Goal: Task Accomplishment & Management: Manage account settings

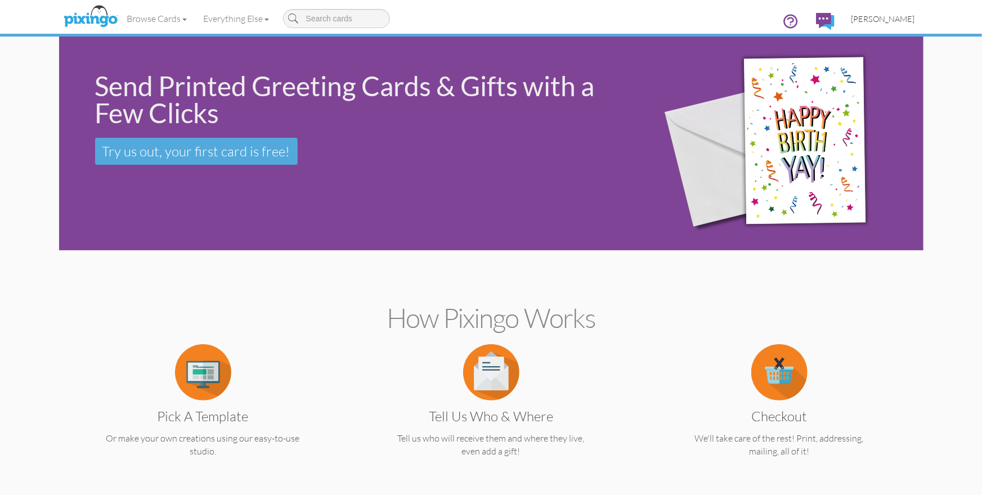
click at [881, 22] on span "[PERSON_NAME]" at bounding box center [884, 19] width 64 height 10
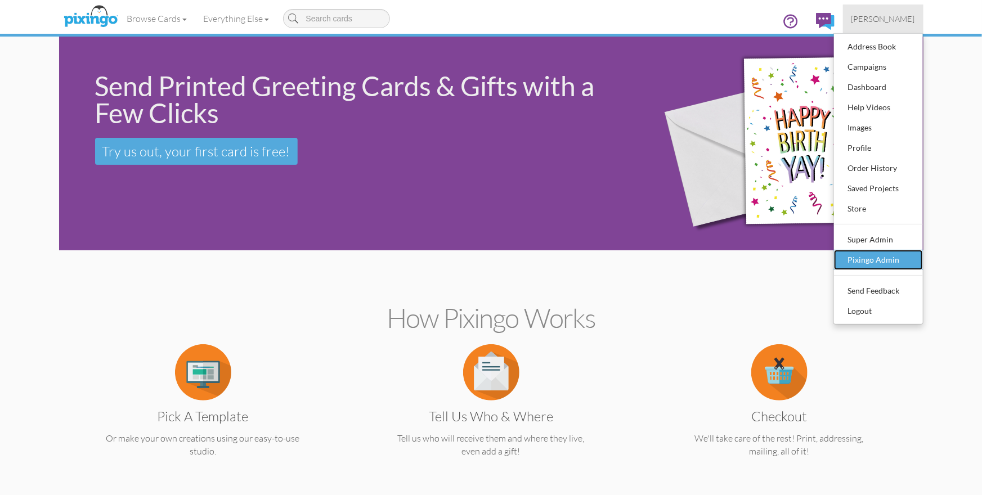
click at [872, 259] on div "Pixingo Admin" at bounding box center [878, 260] width 66 height 17
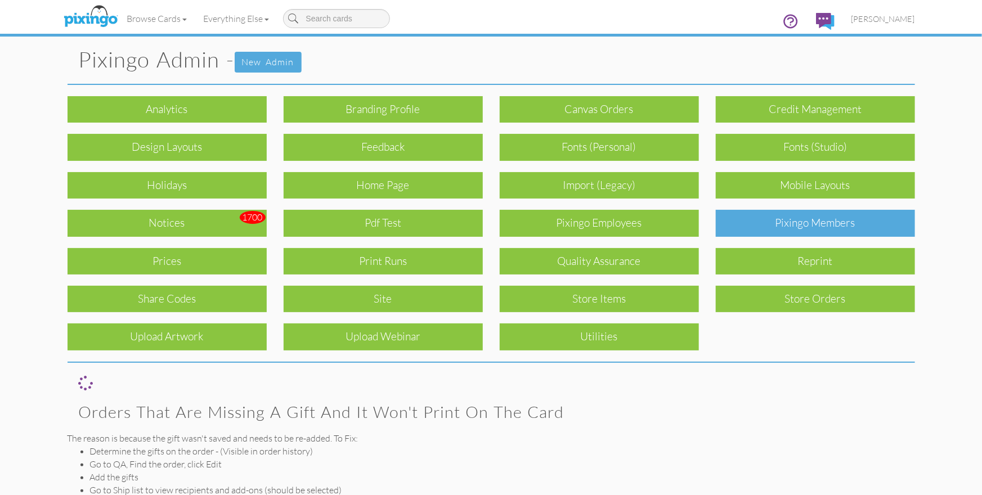
click at [775, 223] on div "Pixingo Members" at bounding box center [815, 223] width 199 height 26
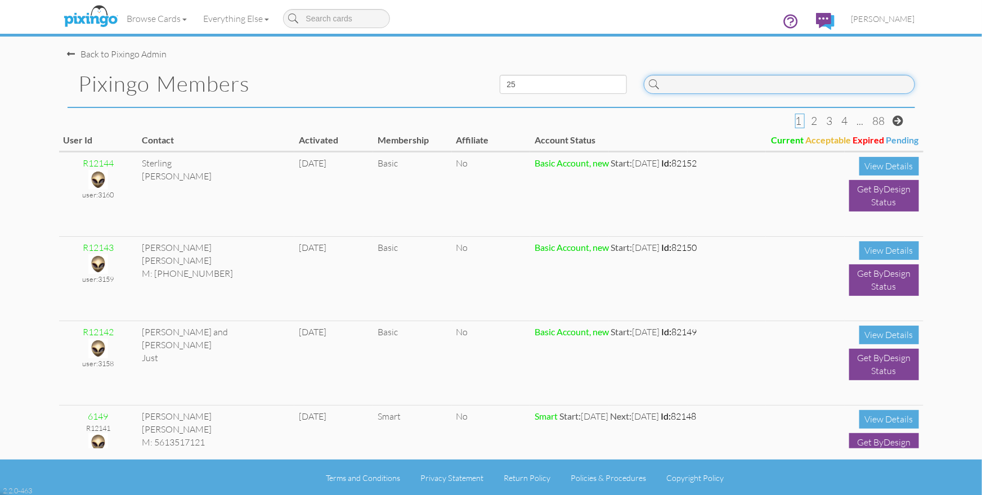
click at [752, 87] on input at bounding box center [779, 84] width 271 height 19
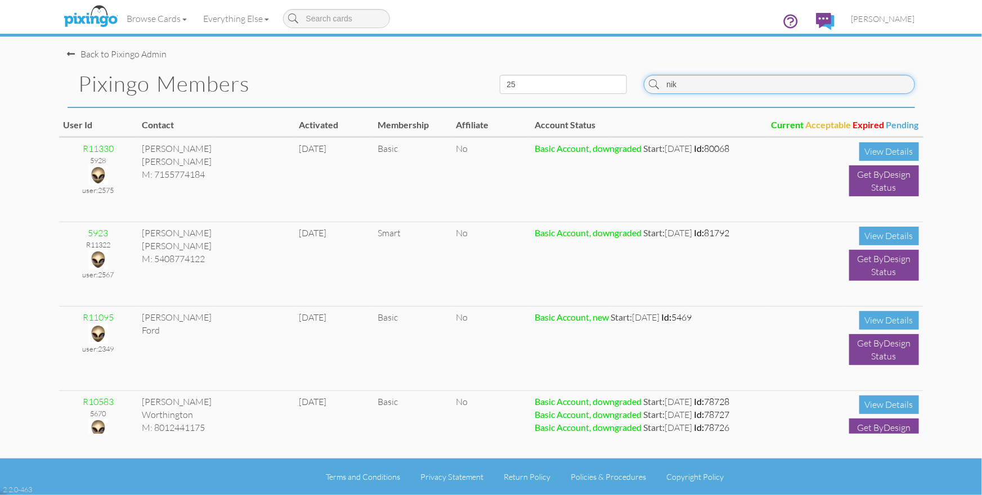
drag, startPoint x: 686, startPoint y: 79, endPoint x: 670, endPoint y: 83, distance: 16.2
click at [670, 83] on input "nik" at bounding box center [779, 84] width 271 height 19
drag, startPoint x: 687, startPoint y: 85, endPoint x: 658, endPoint y: 85, distance: 29.3
click at [658, 85] on div "nik" at bounding box center [779, 84] width 271 height 19
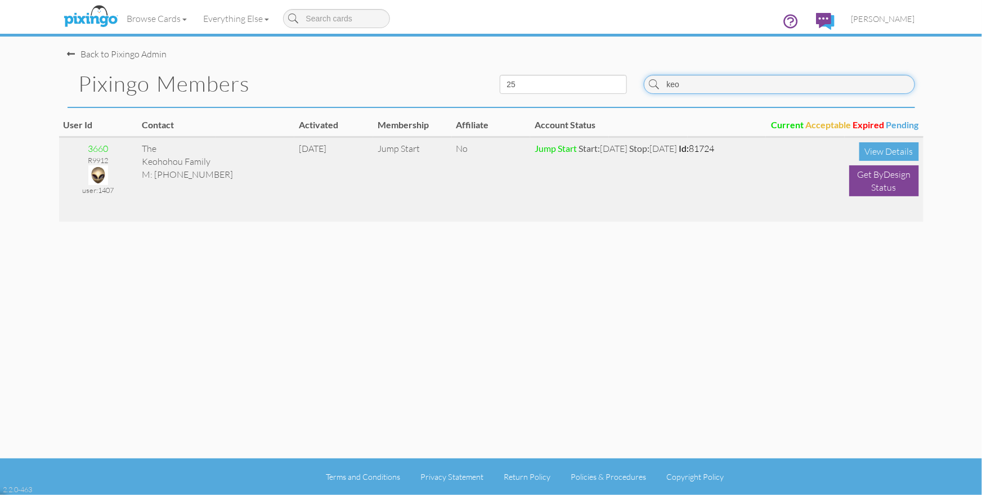
type input "keo"
click at [100, 174] on img at bounding box center [98, 175] width 20 height 20
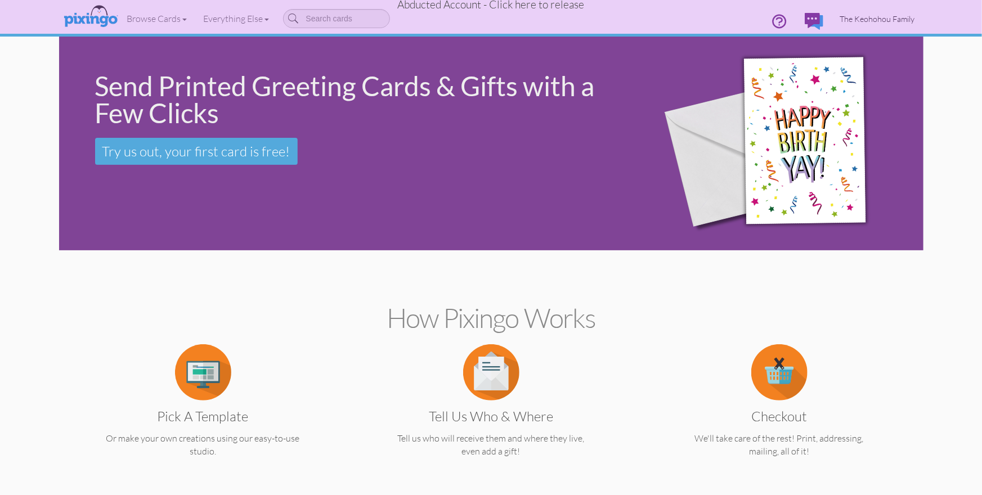
click at [890, 19] on span "The Keohohou Family" at bounding box center [877, 19] width 75 height 10
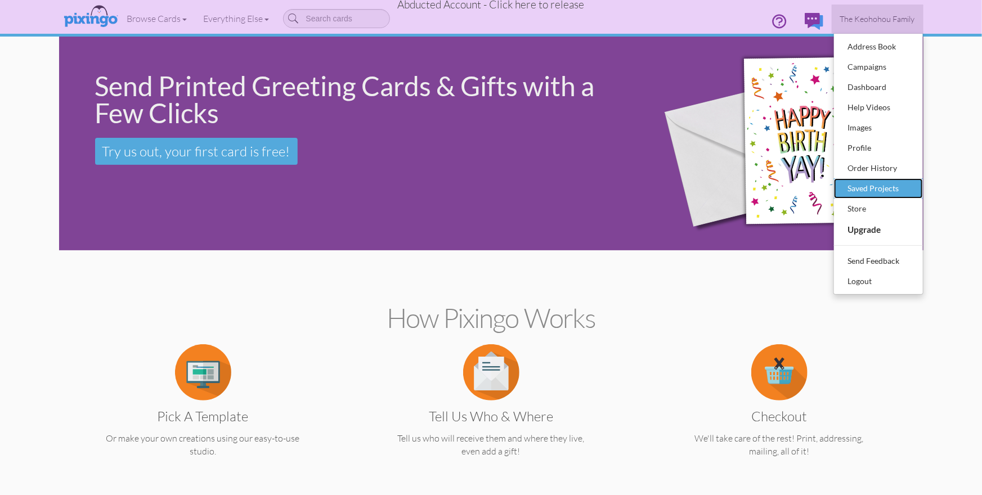
click at [862, 188] on div "Saved Projects" at bounding box center [878, 188] width 66 height 17
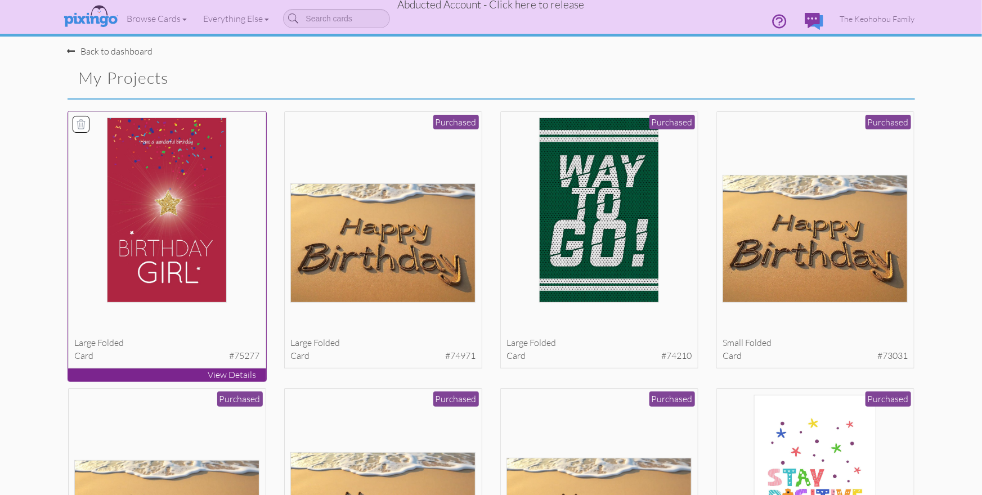
click at [169, 217] on img at bounding box center [166, 210] width 119 height 185
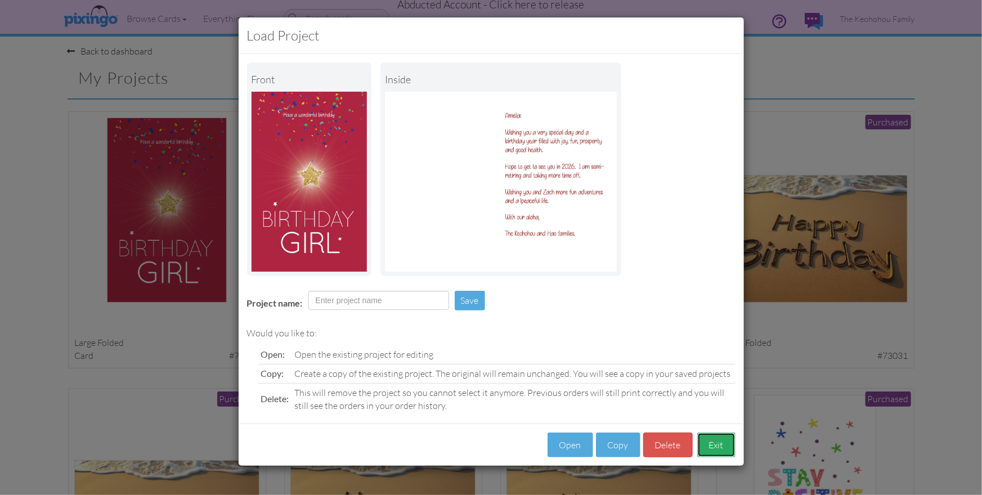
click at [716, 452] on button "Exit" at bounding box center [716, 445] width 38 height 25
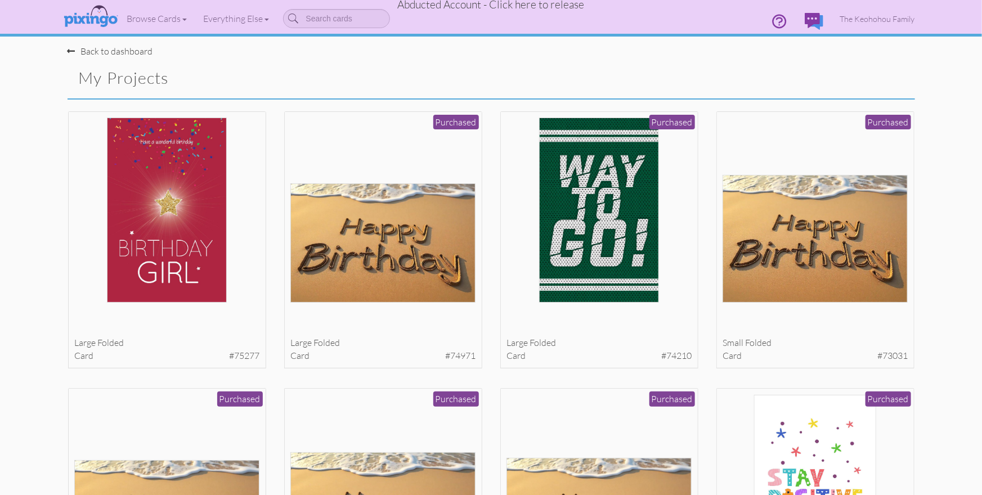
click at [504, 6] on span "Abducted Account - Click here to release" at bounding box center [491, 5] width 187 height 14
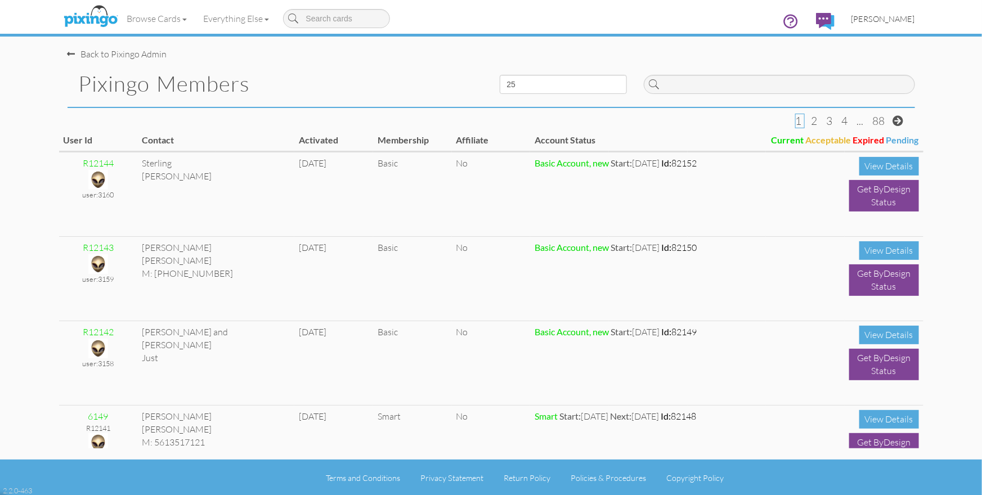
click at [908, 18] on span "[PERSON_NAME]" at bounding box center [884, 19] width 64 height 10
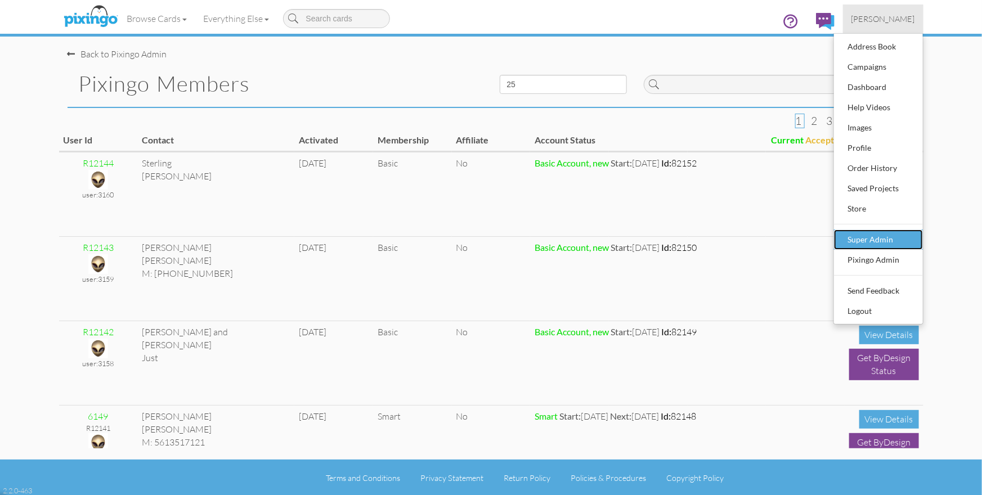
click at [890, 237] on div "Super Admin" at bounding box center [878, 239] width 66 height 17
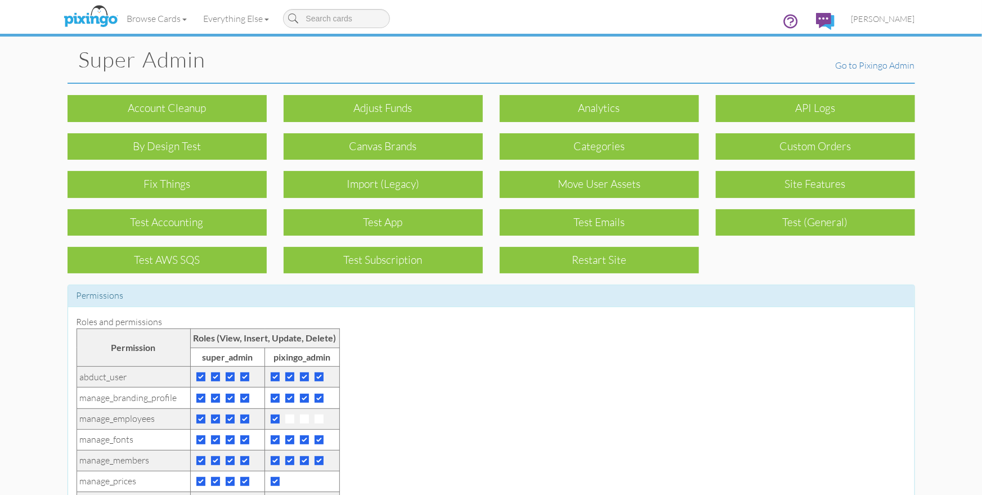
click at [602, 261] on div "Restart Site" at bounding box center [599, 260] width 199 height 26
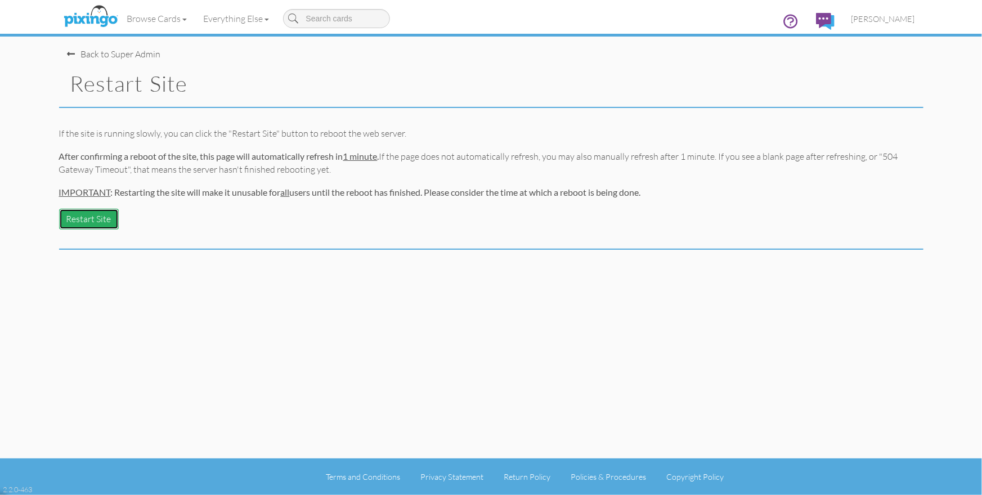
click at [100, 218] on button "Restart Site" at bounding box center [89, 219] width 60 height 21
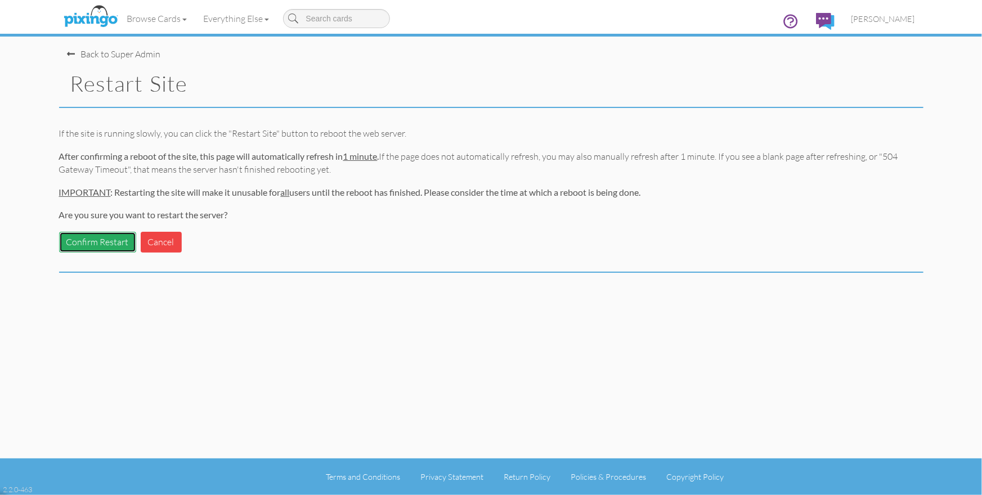
click at [92, 243] on button "Confirm Restart" at bounding box center [97, 242] width 77 height 21
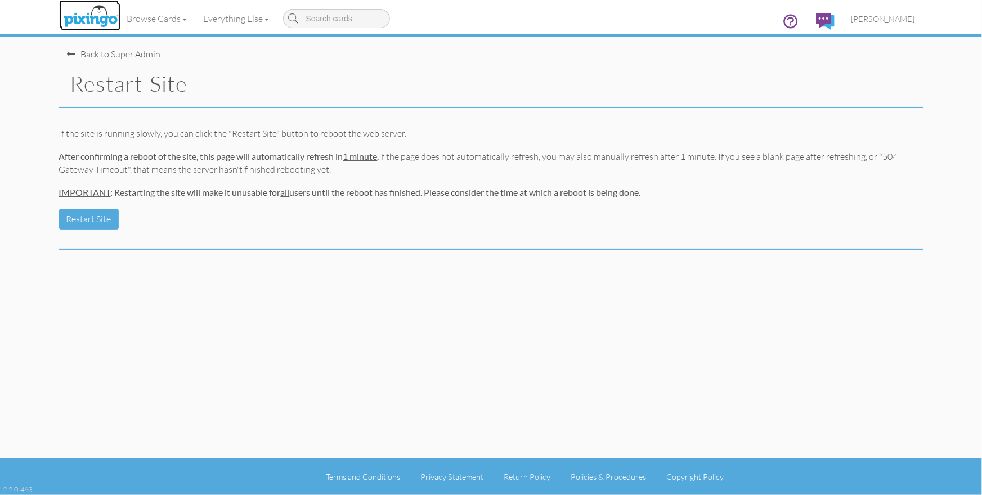
click at [92, 14] on img at bounding box center [91, 17] width 60 height 28
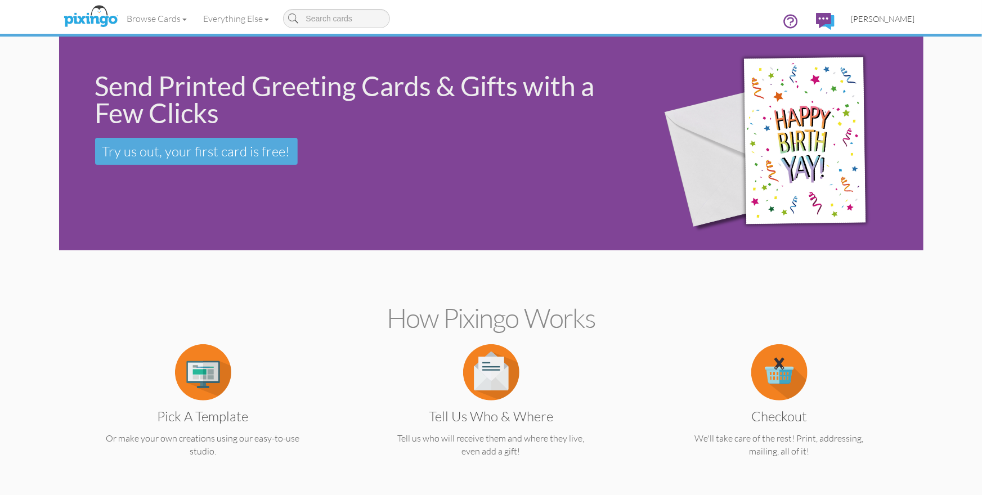
click at [896, 15] on span "[PERSON_NAME]" at bounding box center [884, 19] width 64 height 10
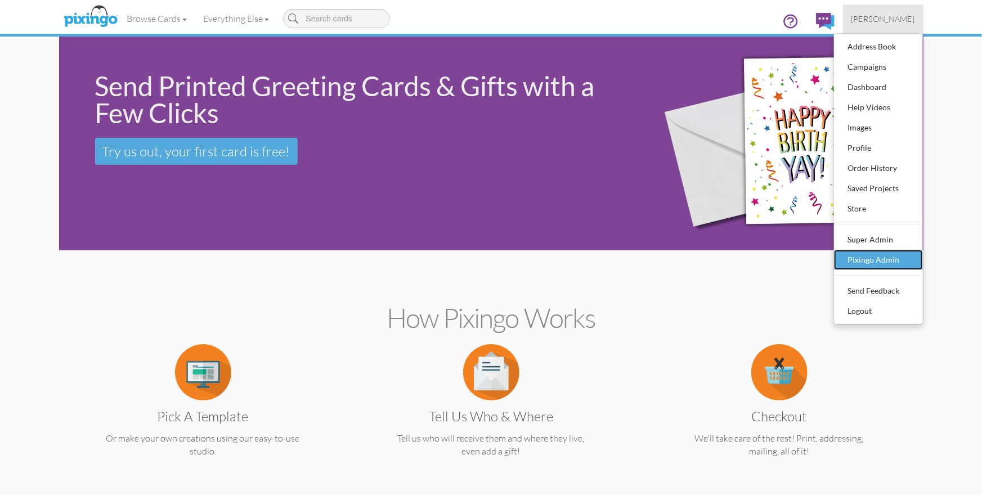
click at [872, 263] on div "Pixingo Admin" at bounding box center [878, 260] width 66 height 17
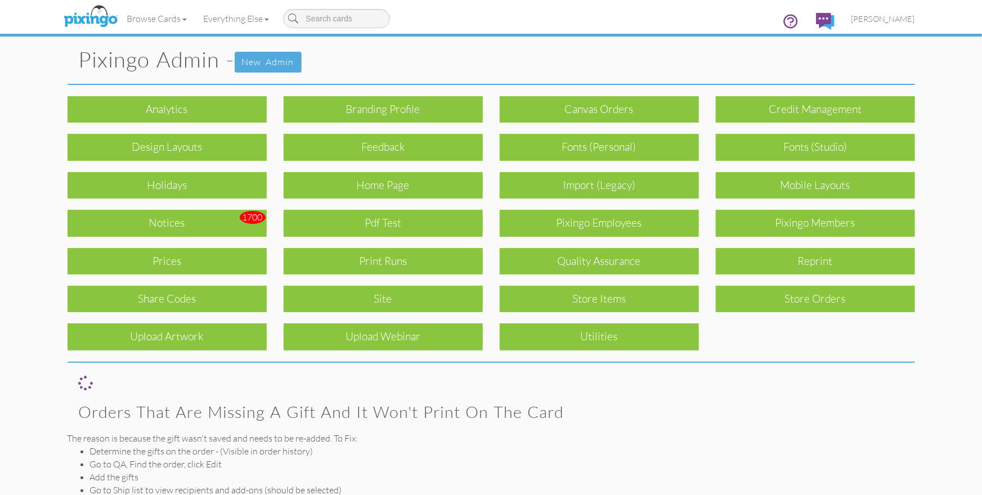
click at [225, 225] on div "Notices" at bounding box center [167, 223] width 199 height 26
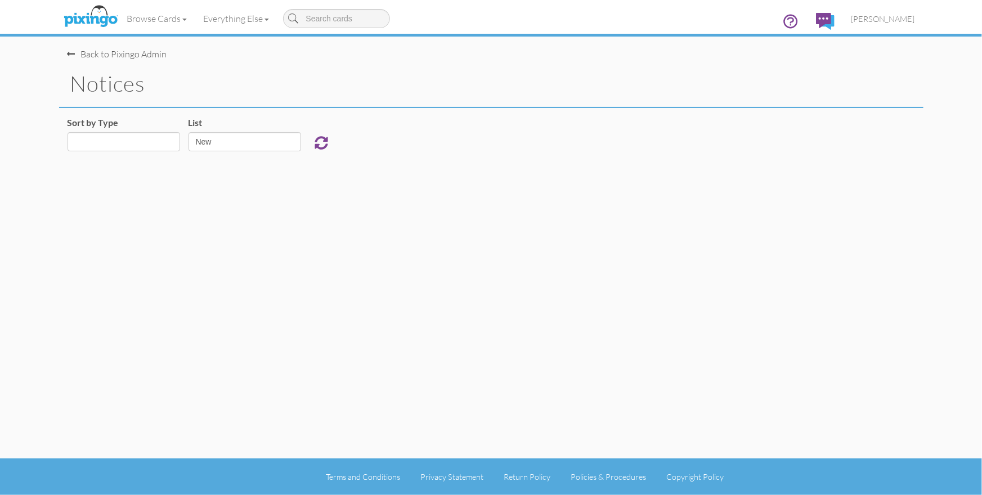
select select "object:807"
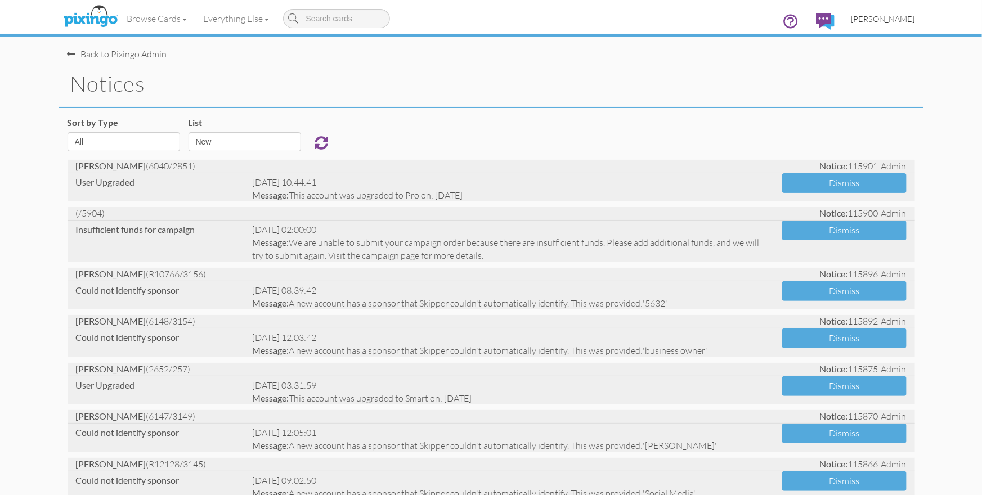
click at [890, 22] on span "[PERSON_NAME]" at bounding box center [884, 19] width 64 height 10
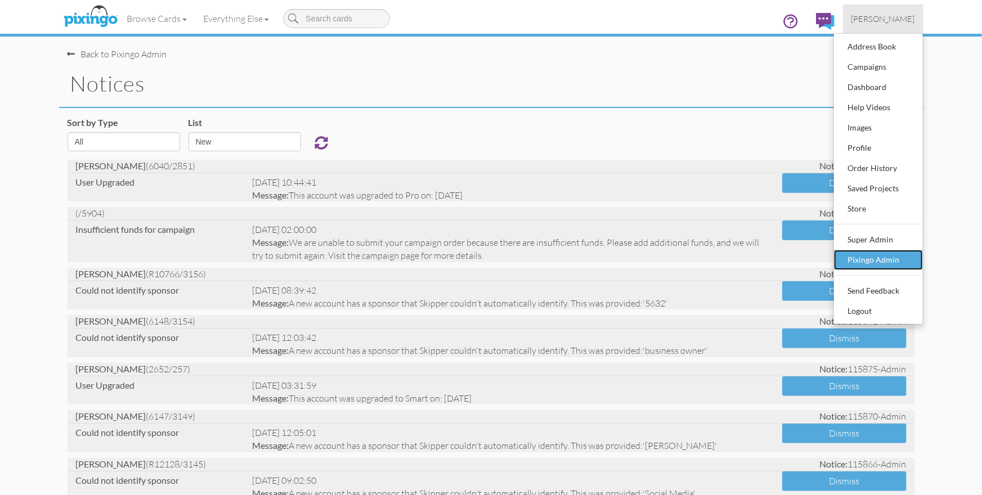
click at [856, 262] on div "Pixingo Admin" at bounding box center [878, 260] width 66 height 17
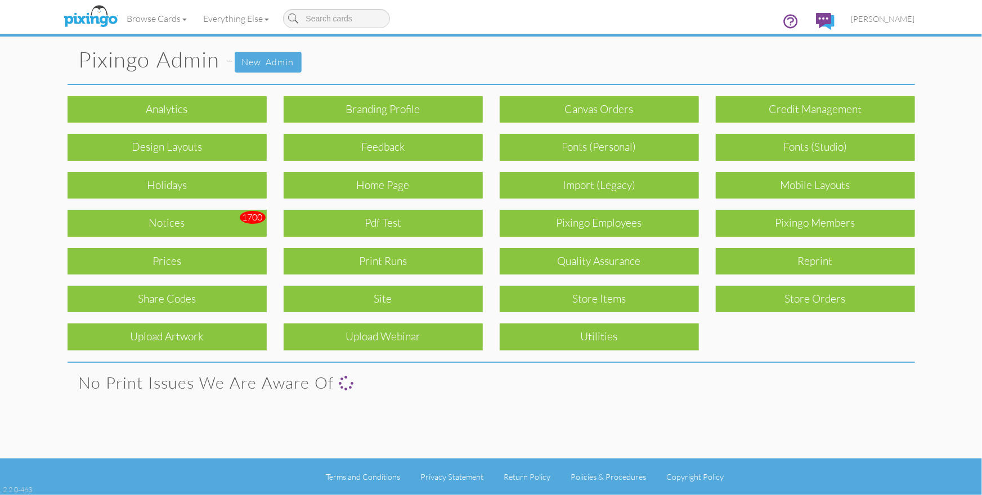
click at [791, 227] on div "Pixingo Members" at bounding box center [815, 223] width 199 height 26
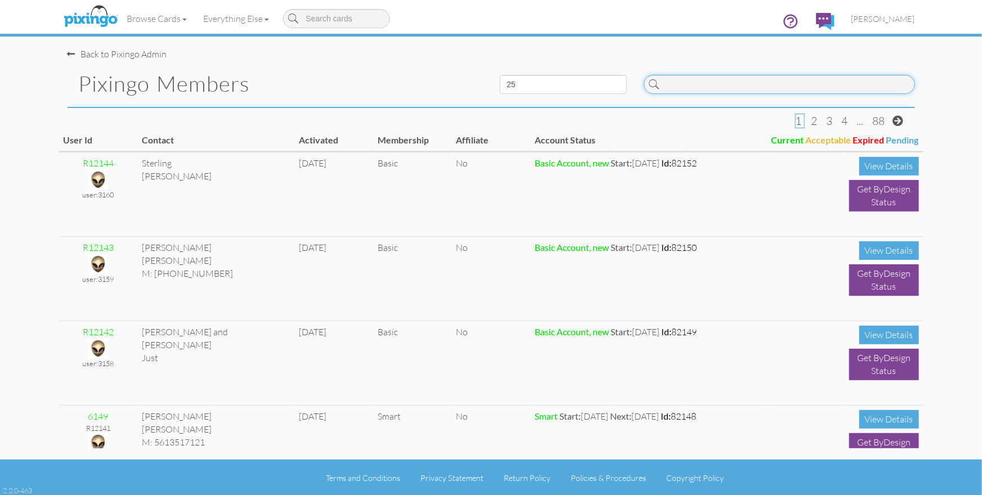
click at [688, 79] on input at bounding box center [779, 84] width 271 height 19
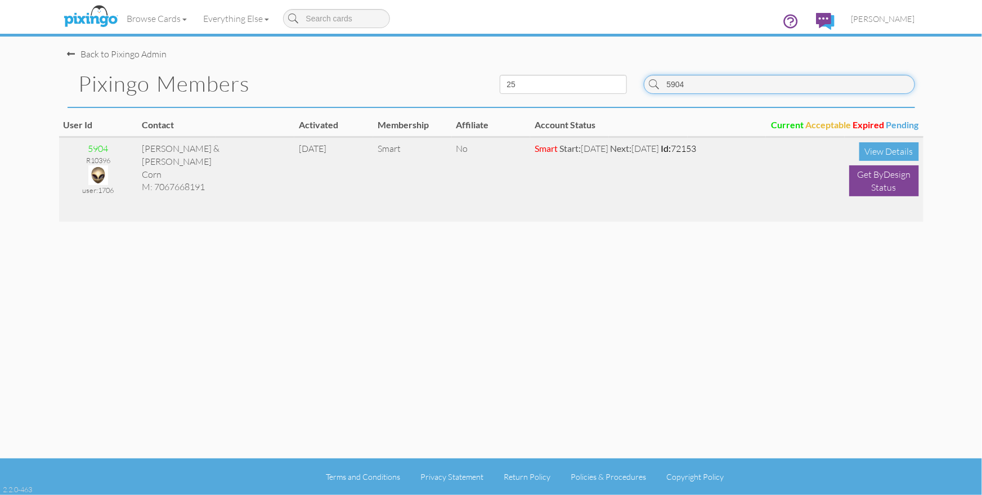
type input "5904"
click at [97, 176] on img at bounding box center [98, 175] width 20 height 20
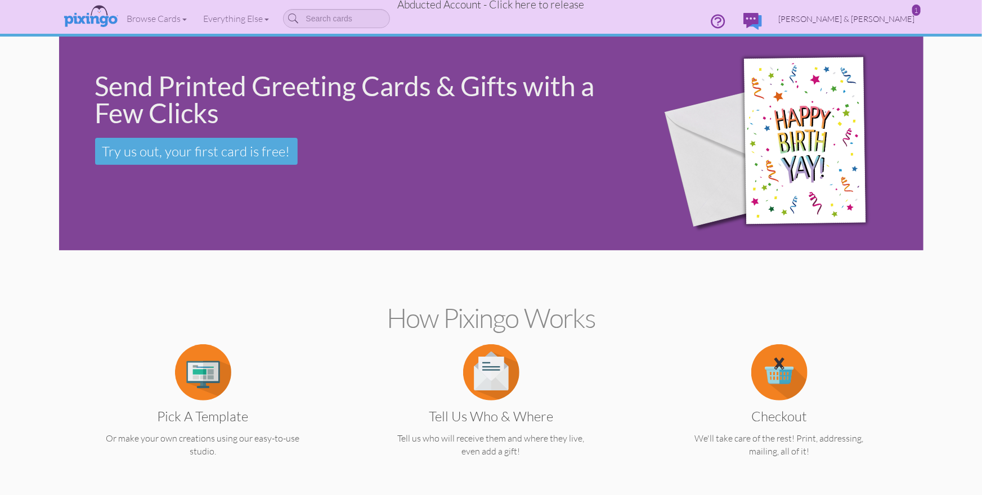
click at [878, 18] on span "Wendi & Robby Corn" at bounding box center [847, 19] width 136 height 10
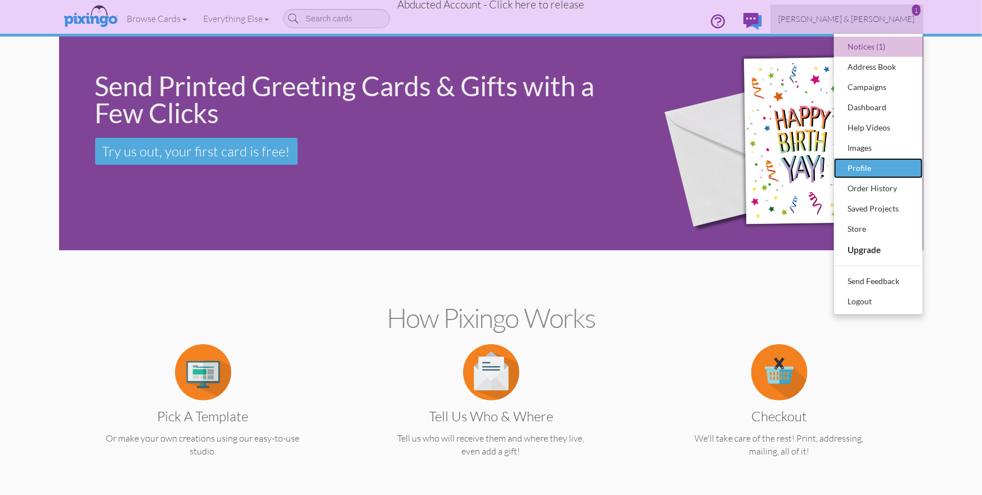
click at [875, 163] on div "Profile" at bounding box center [878, 168] width 66 height 17
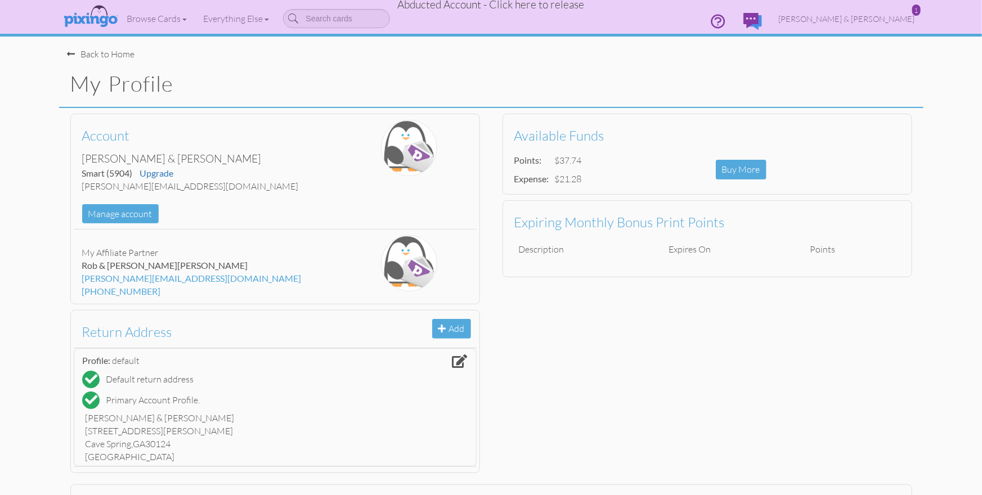
click at [487, 7] on span "Abducted Account - Click here to release" at bounding box center [491, 5] width 187 height 14
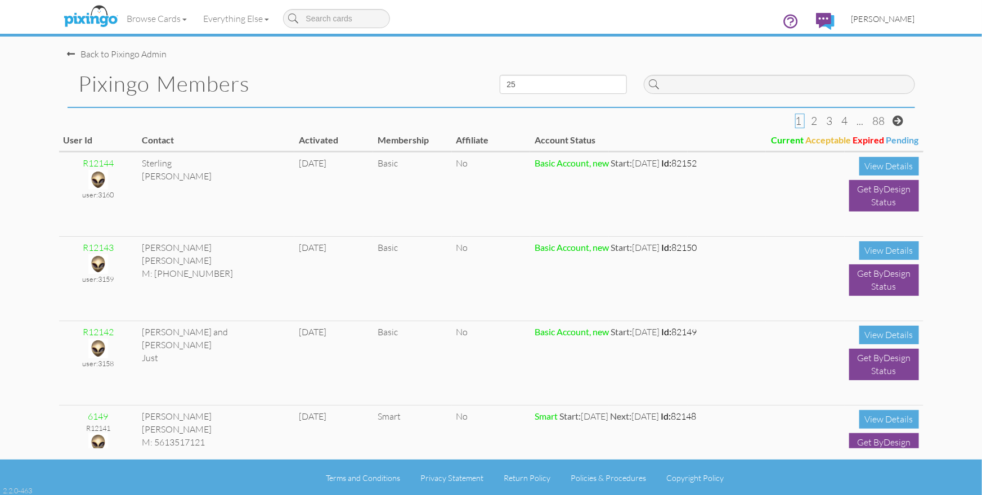
click at [898, 23] on span "[PERSON_NAME]" at bounding box center [884, 19] width 64 height 10
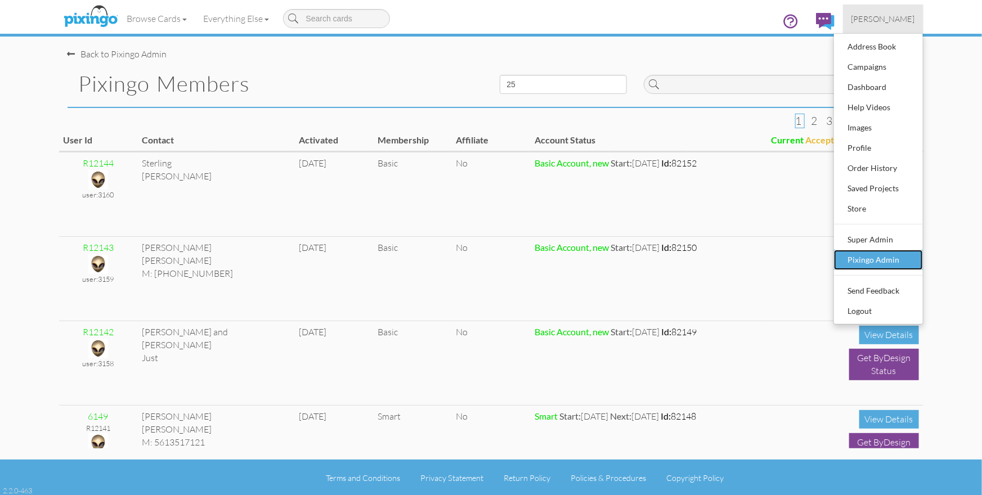
click at [857, 262] on div "Pixingo Admin" at bounding box center [878, 260] width 66 height 17
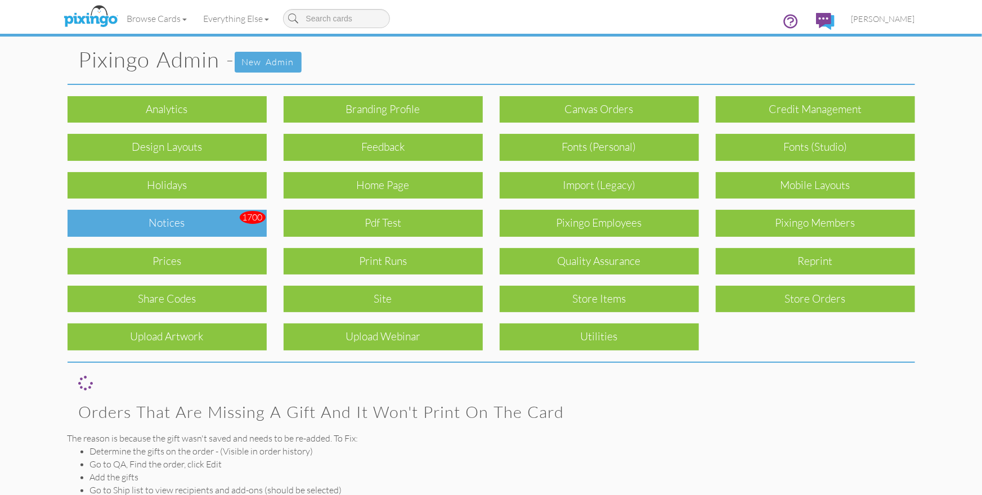
click at [160, 218] on div "Notices" at bounding box center [167, 223] width 199 height 26
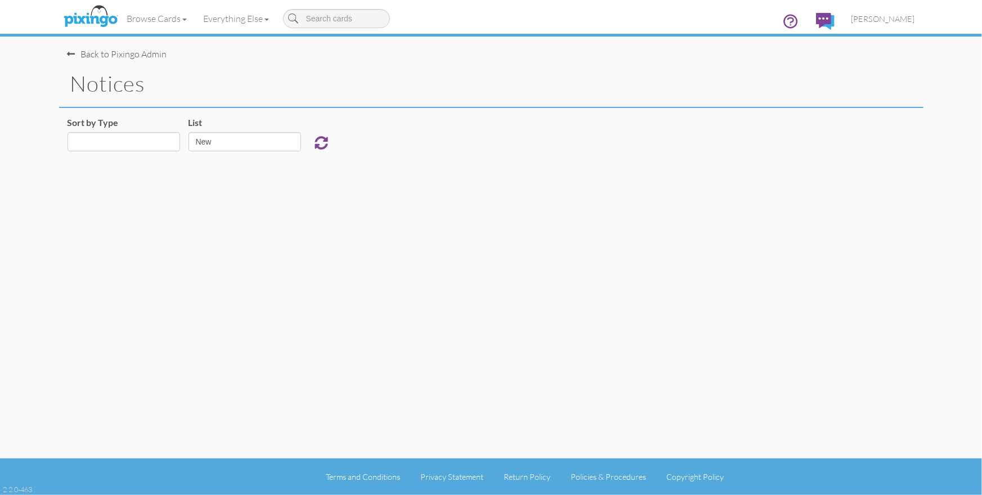
select select "object:11192"
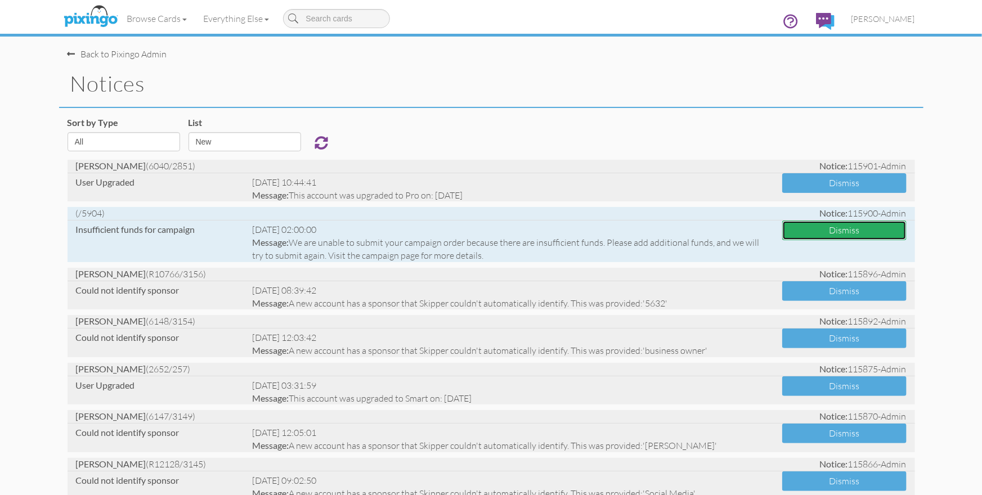
click at [854, 237] on button "Dismiss" at bounding box center [844, 231] width 124 height 20
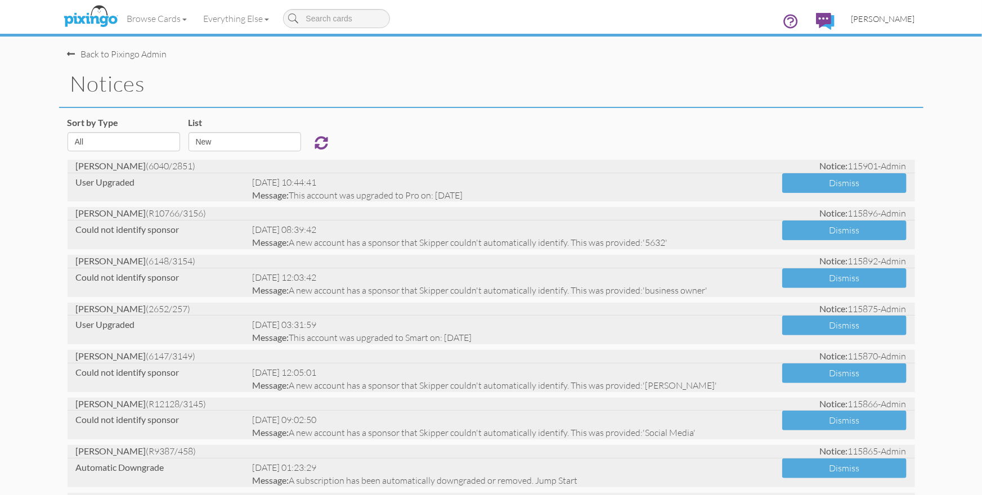
click at [885, 20] on span "[PERSON_NAME]" at bounding box center [884, 19] width 64 height 10
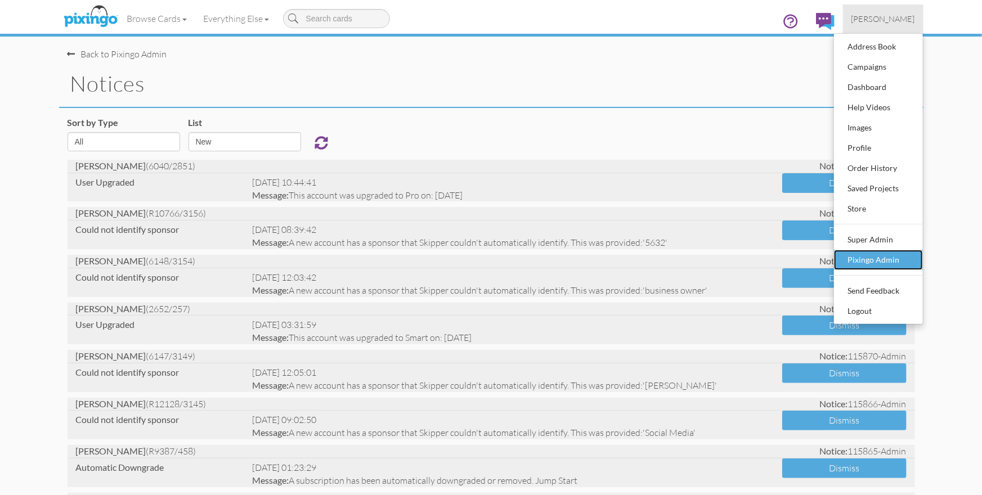
click at [871, 266] on div "Pixingo Admin" at bounding box center [878, 260] width 66 height 17
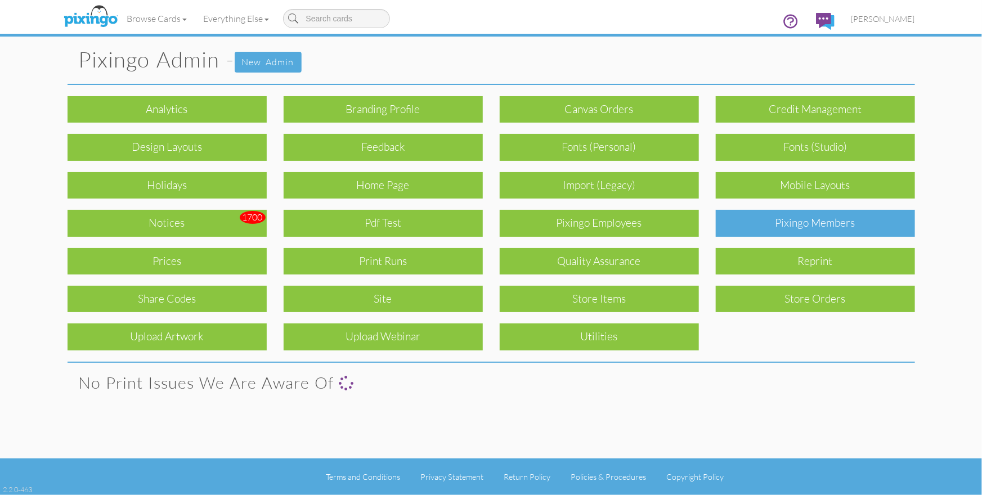
click at [835, 221] on div "Pixingo Members" at bounding box center [815, 223] width 199 height 26
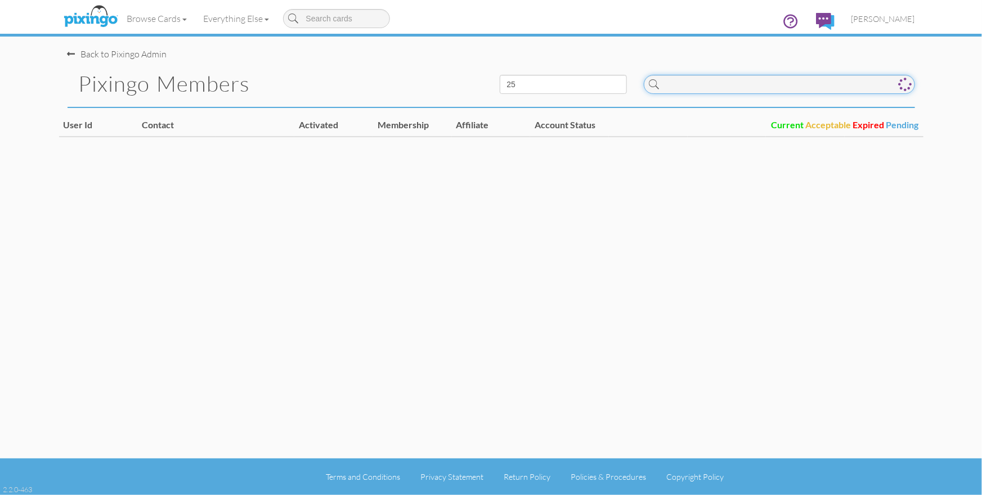
click at [720, 83] on input at bounding box center [779, 84] width 271 height 19
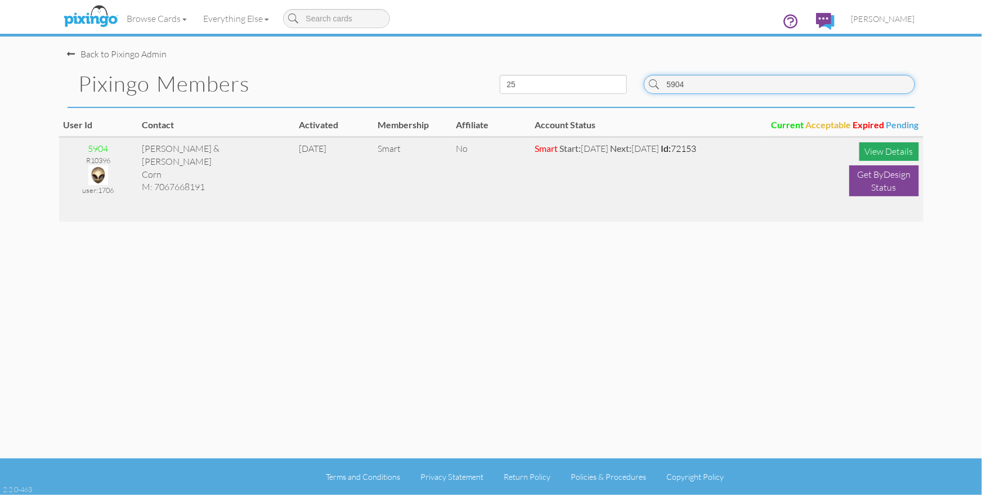
type input "5904"
click at [869, 151] on div "View Details" at bounding box center [889, 151] width 60 height 19
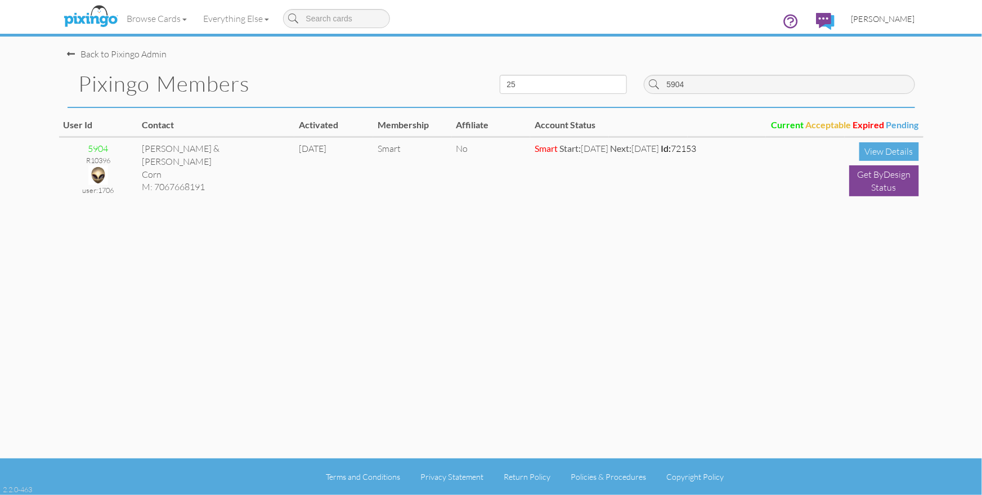
click at [869, 16] on span "[PERSON_NAME]" at bounding box center [884, 19] width 64 height 10
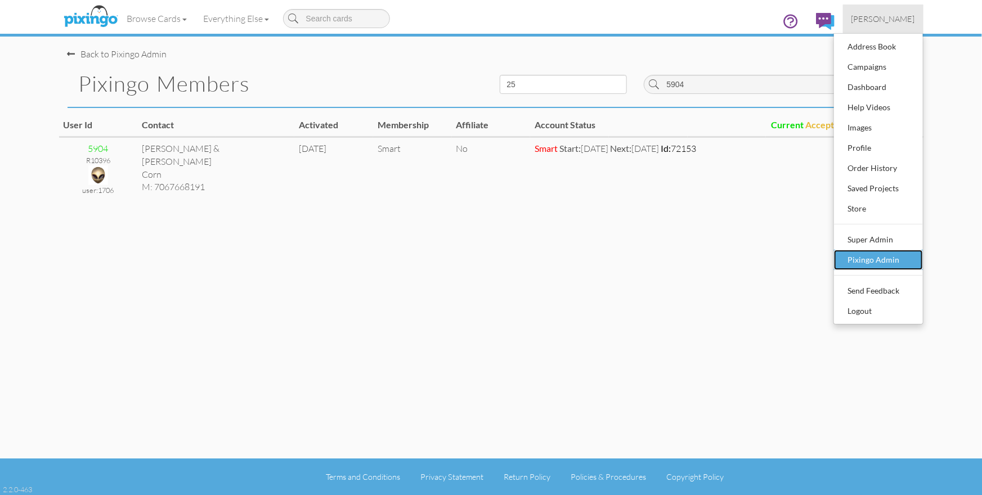
click at [901, 254] on div "Pixingo Admin" at bounding box center [878, 260] width 66 height 17
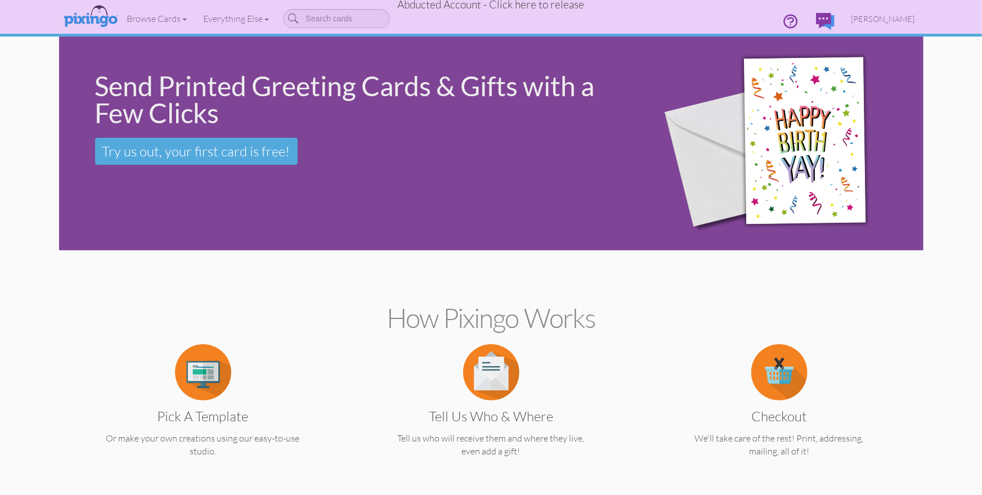
click at [541, 5] on span "Abducted Account - Click here to release" at bounding box center [491, 5] width 187 height 14
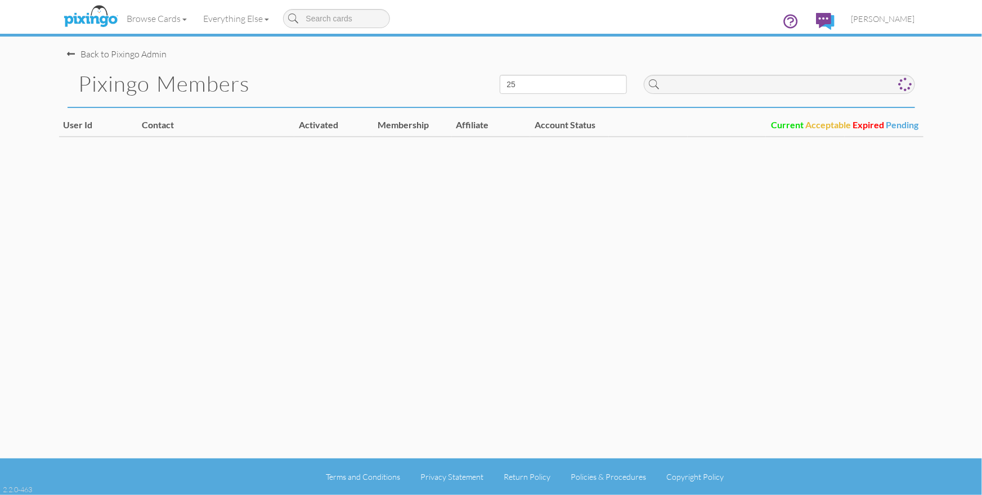
click at [664, 216] on div "Back to Pixingo Admin Pixingo Members 10 25 50 100 User Id Contact Activated Me…" at bounding box center [491, 229] width 865 height 459
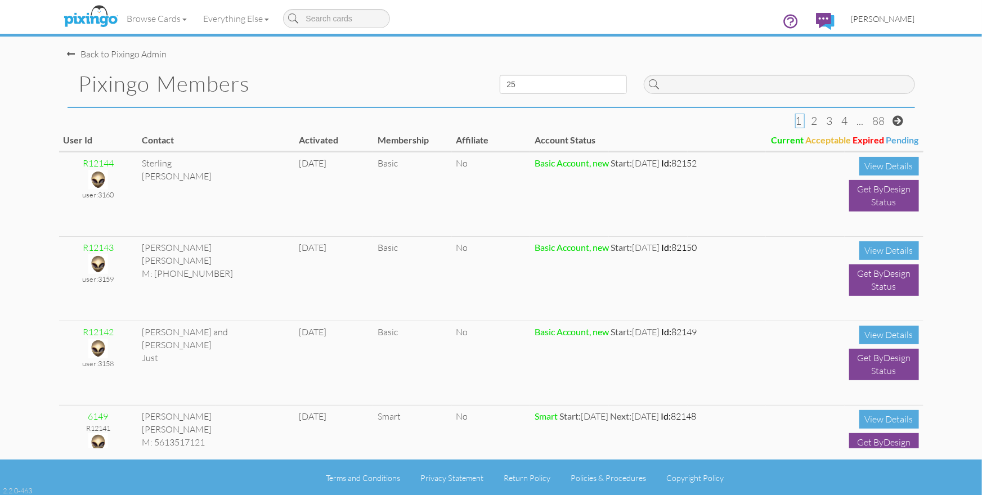
click at [885, 20] on span "[PERSON_NAME]" at bounding box center [884, 19] width 64 height 10
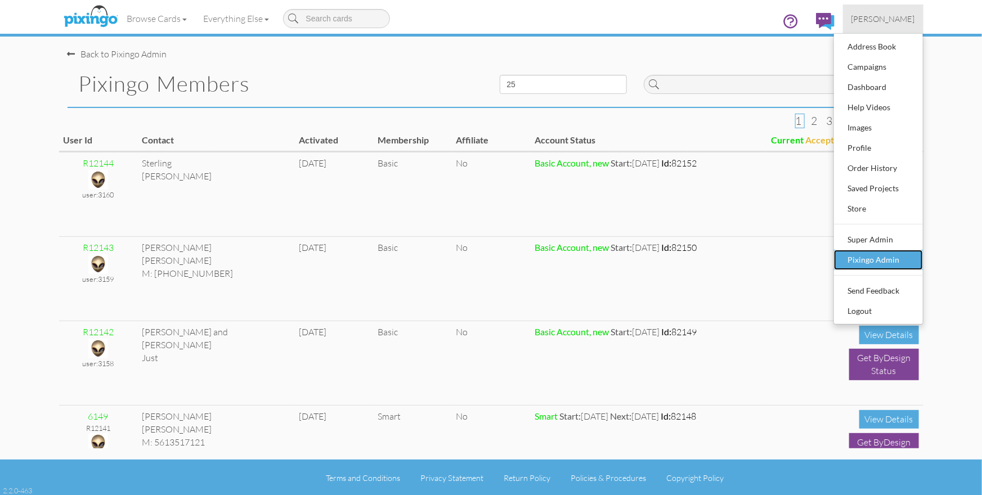
click at [889, 261] on div "Pixingo Admin" at bounding box center [878, 260] width 66 height 17
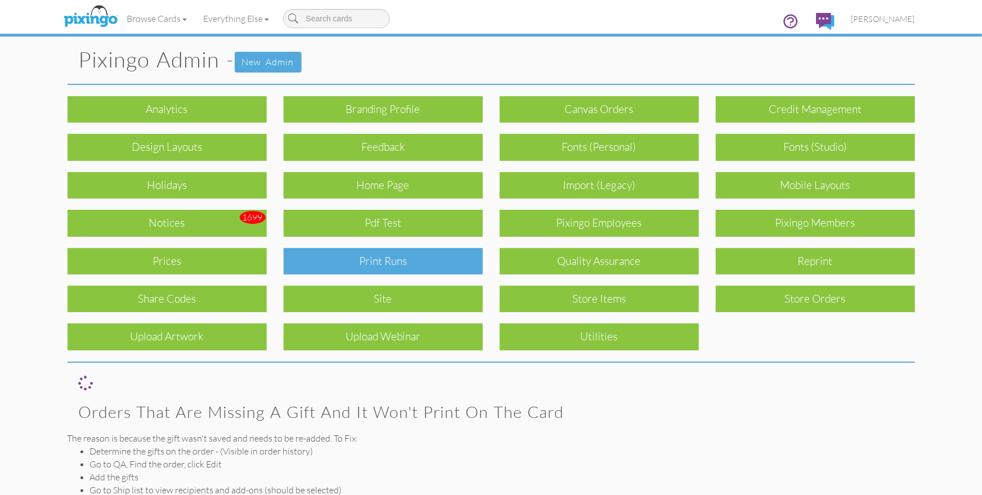
click at [366, 256] on div "Print Runs" at bounding box center [383, 261] width 199 height 26
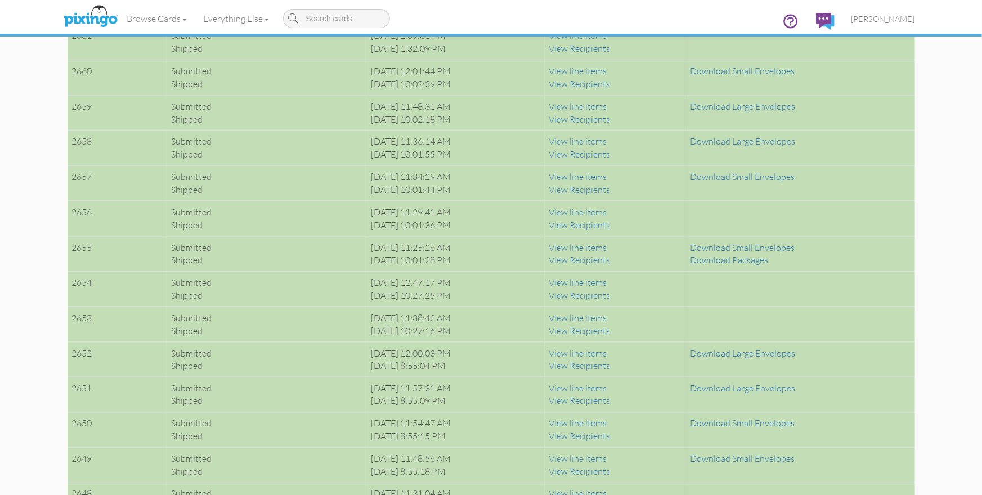
scroll to position [2833, 0]
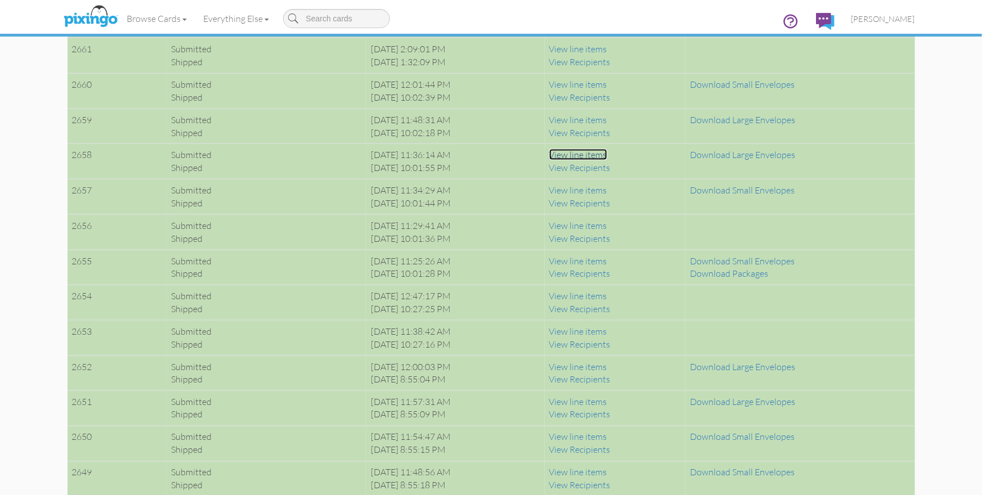
click at [607, 151] on link "View line items" at bounding box center [578, 154] width 58 height 11
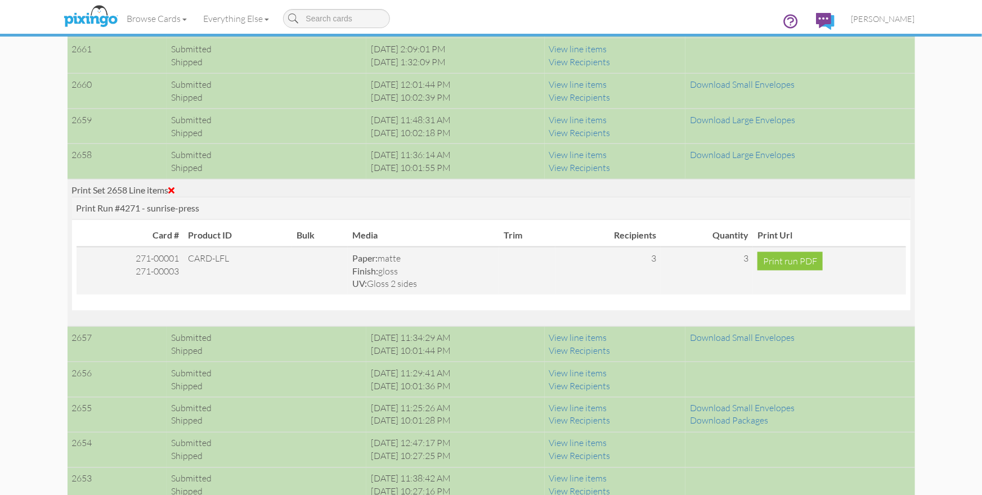
click at [175, 188] on span at bounding box center [172, 190] width 6 height 9
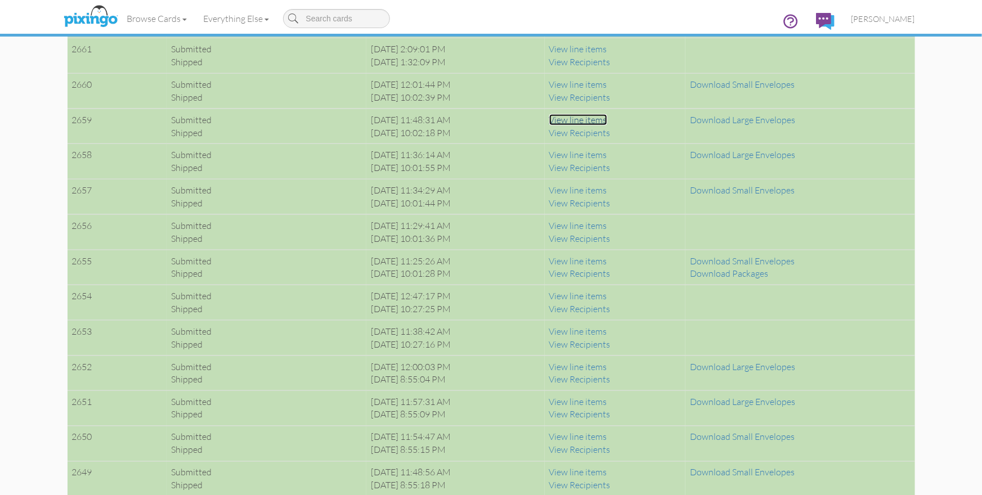
click at [607, 114] on link "View line items" at bounding box center [578, 119] width 58 height 11
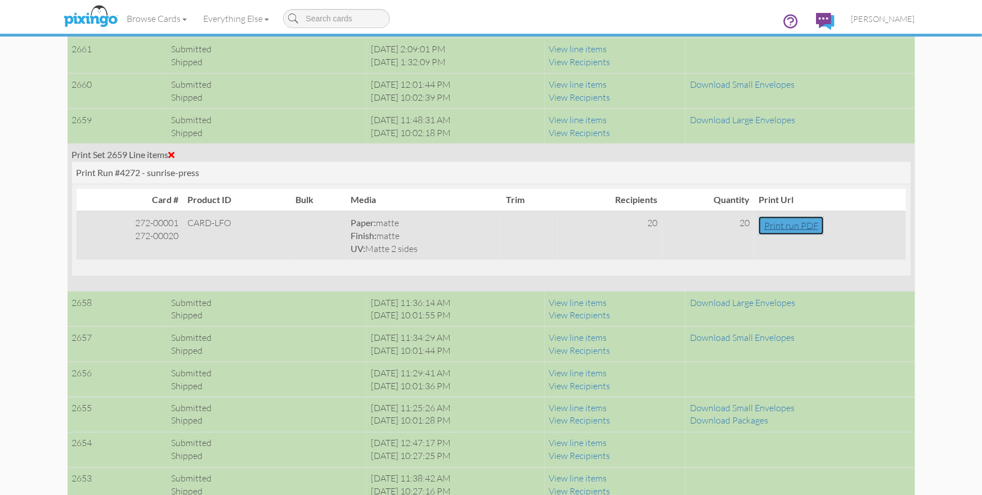
click at [780, 220] on link "Print run PDF" at bounding box center [791, 226] width 65 height 19
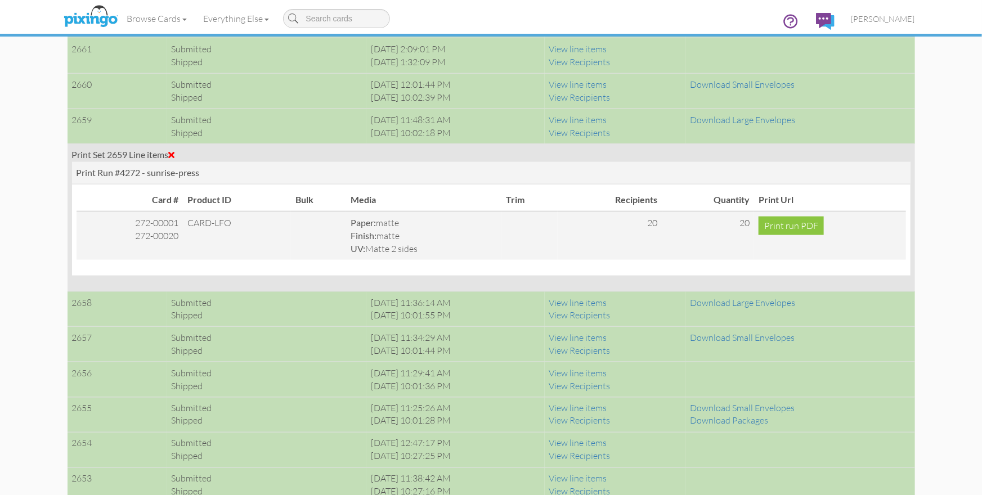
click at [174, 151] on span at bounding box center [172, 154] width 6 height 9
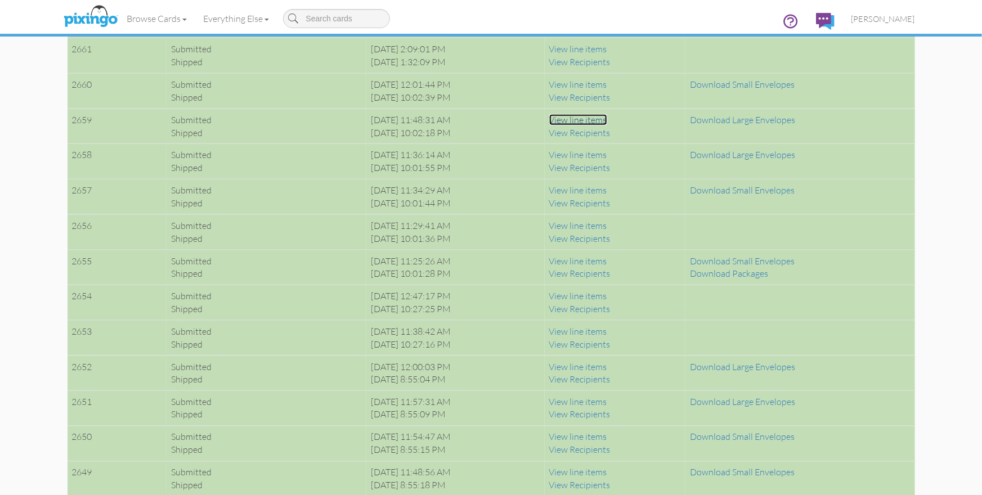
click at [607, 115] on link "View line items" at bounding box center [578, 119] width 58 height 11
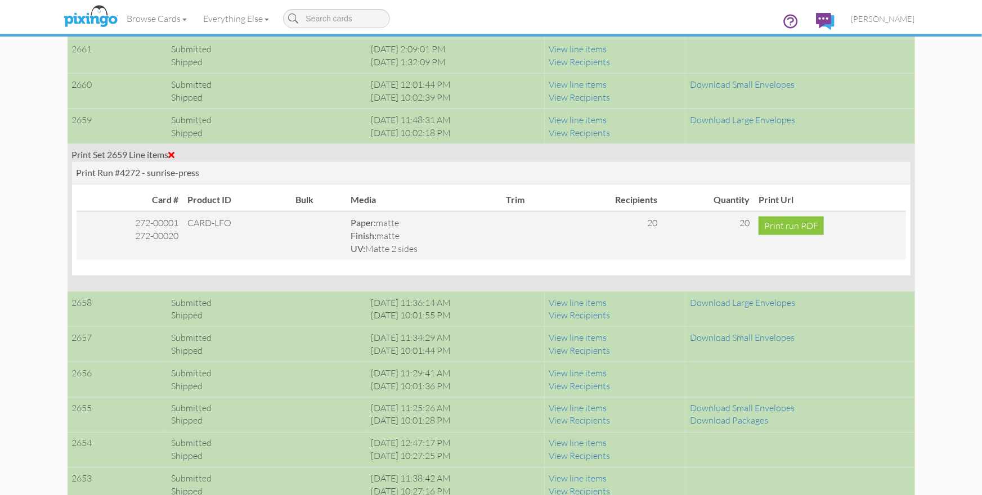
click at [175, 150] on span at bounding box center [172, 154] width 6 height 9
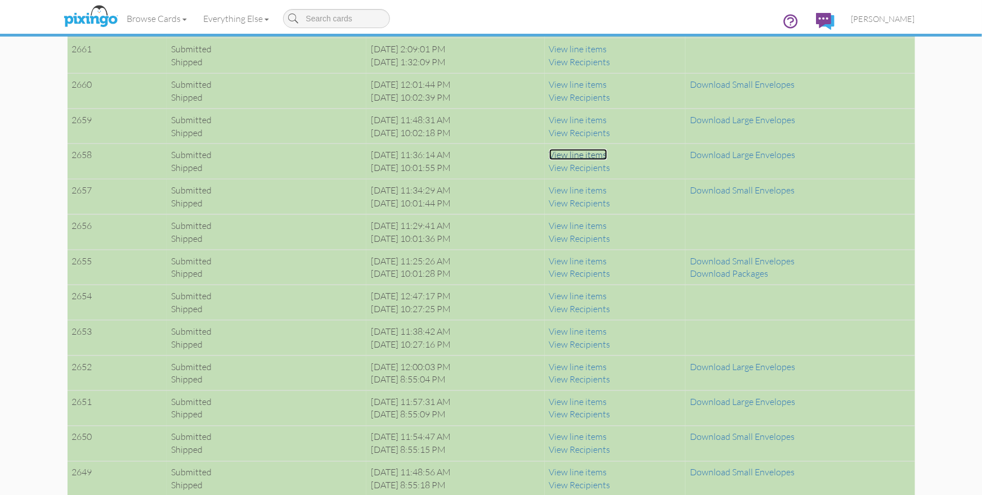
click at [591, 153] on link "View line items" at bounding box center [578, 154] width 58 height 11
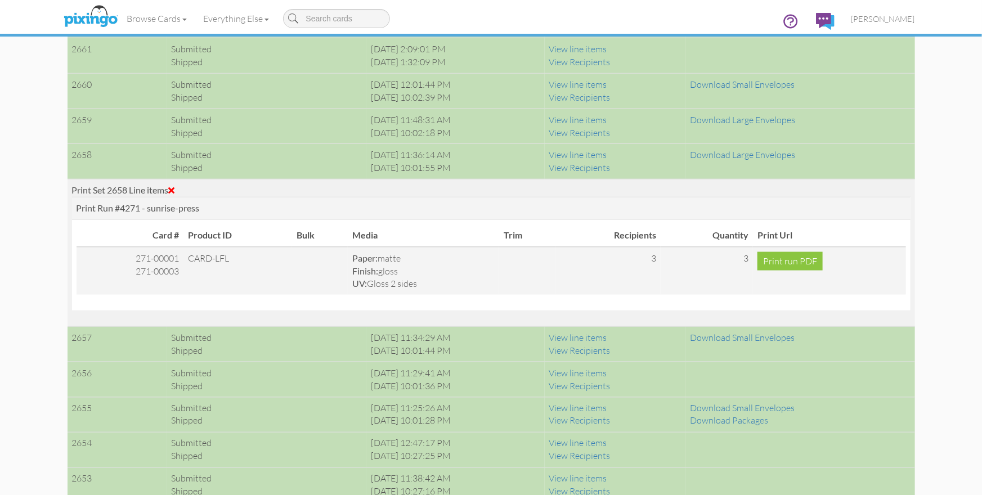
click at [180, 184] on div "Print Set 2658 Line items" at bounding box center [491, 190] width 839 height 13
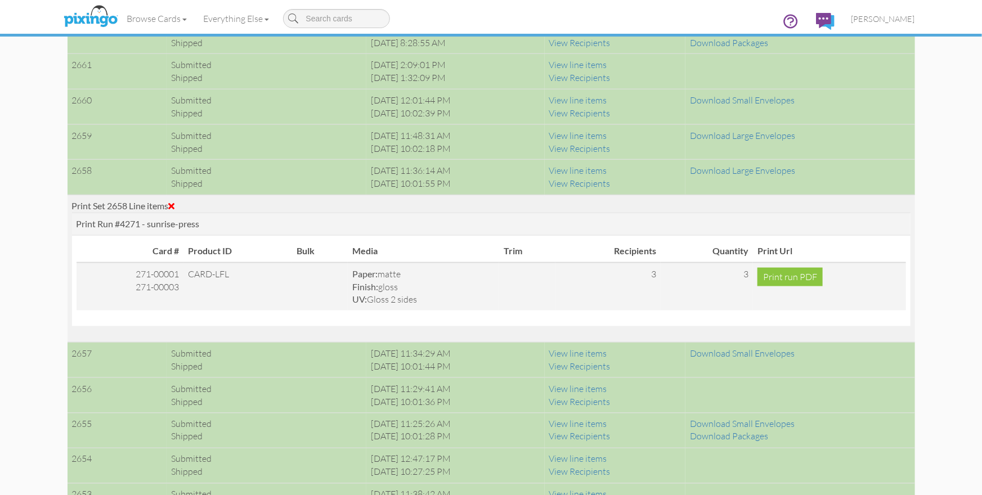
scroll to position [2810, 0]
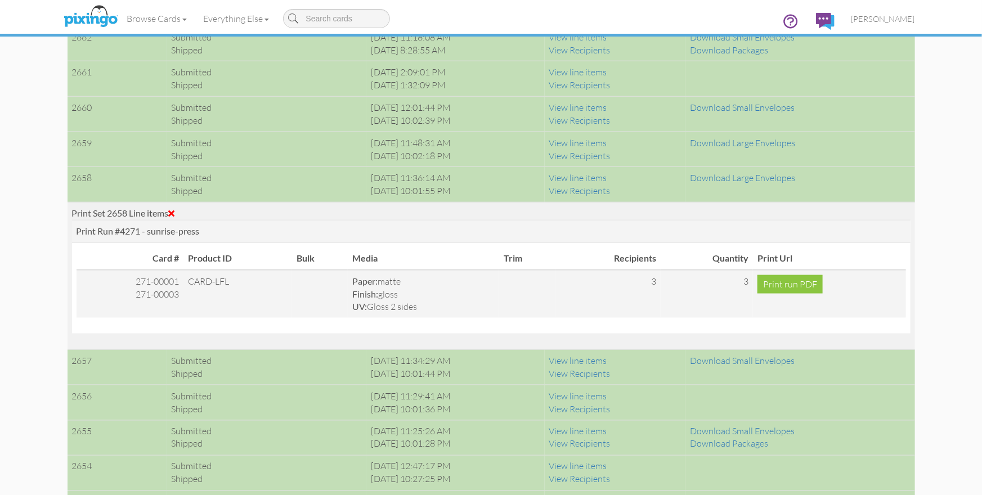
click at [175, 211] on span at bounding box center [172, 213] width 6 height 9
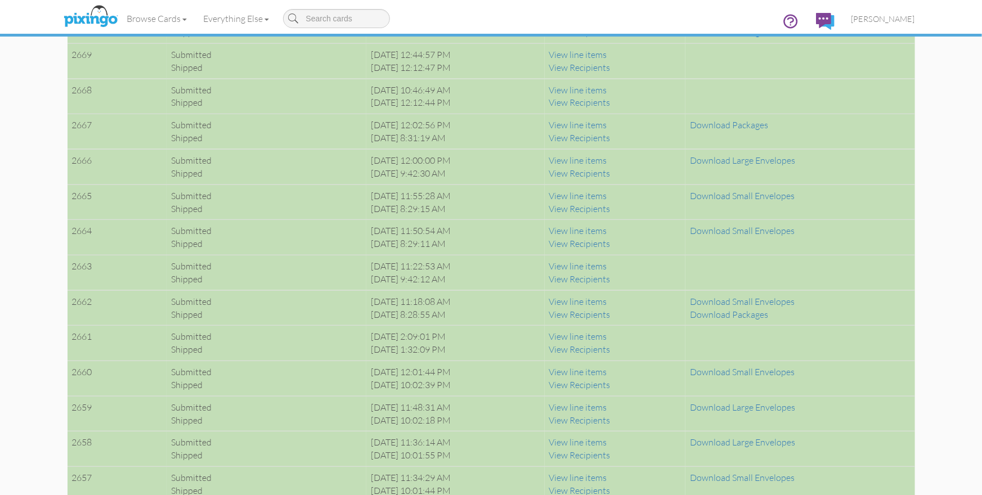
scroll to position [2544, 0]
click at [589, 159] on link "View line items" at bounding box center [578, 161] width 58 height 11
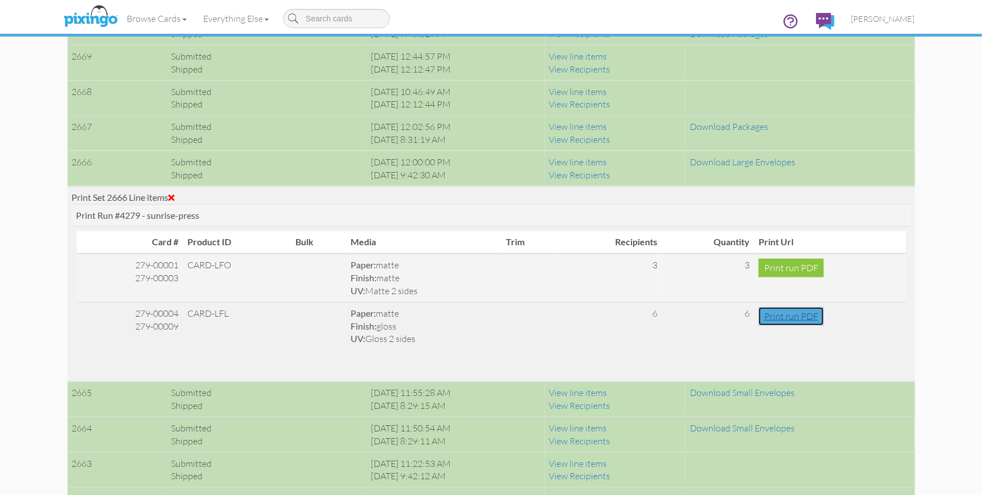
click at [767, 317] on link "Print run PDF" at bounding box center [791, 316] width 65 height 19
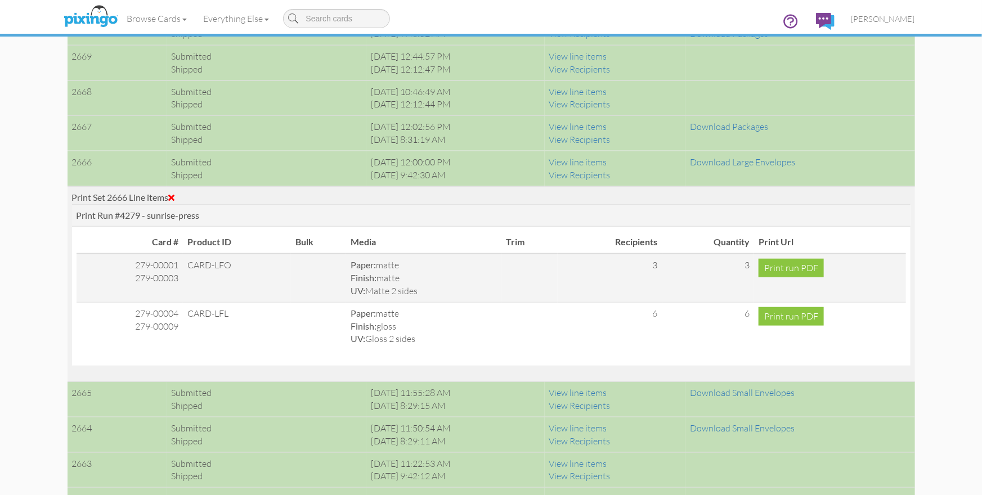
click at [172, 194] on span at bounding box center [172, 197] width 6 height 9
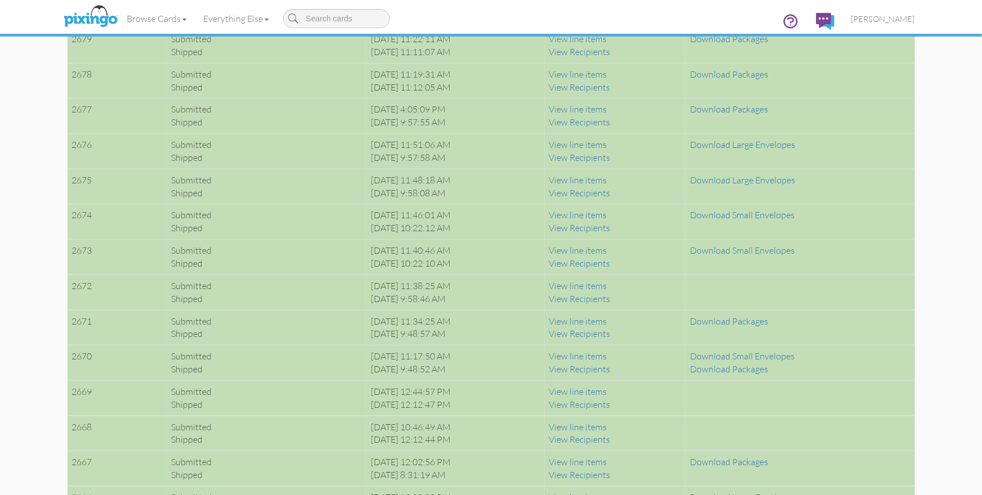
scroll to position [2208, 0]
click at [601, 179] on link "View line items" at bounding box center [578, 180] width 58 height 11
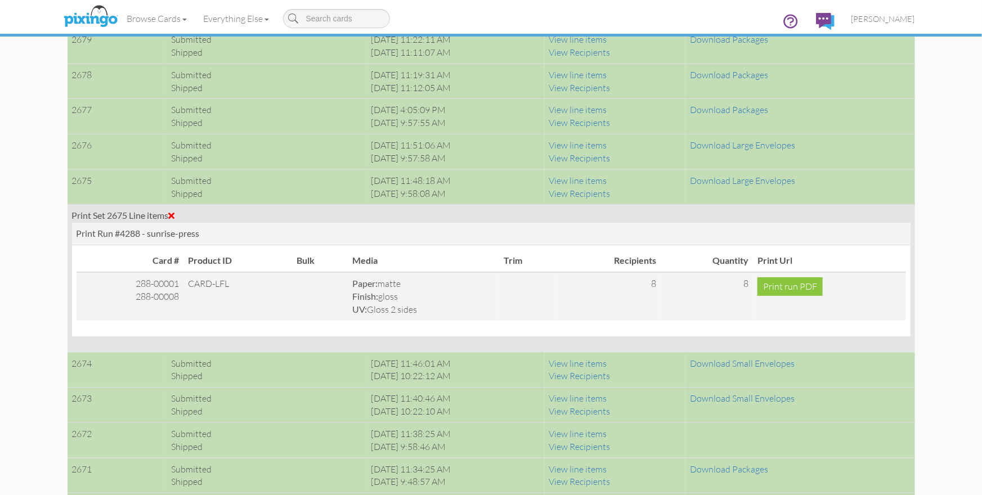
click at [174, 211] on span at bounding box center [172, 215] width 6 height 9
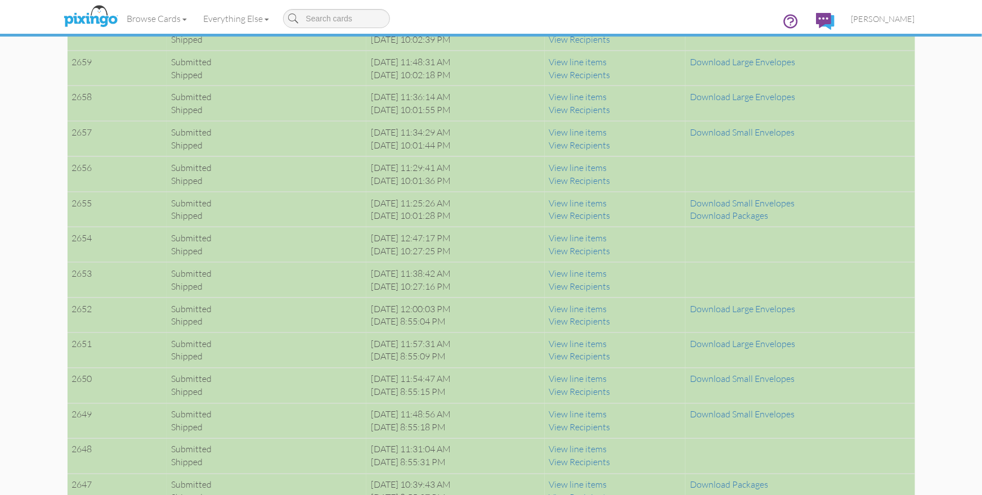
scroll to position [2899, 0]
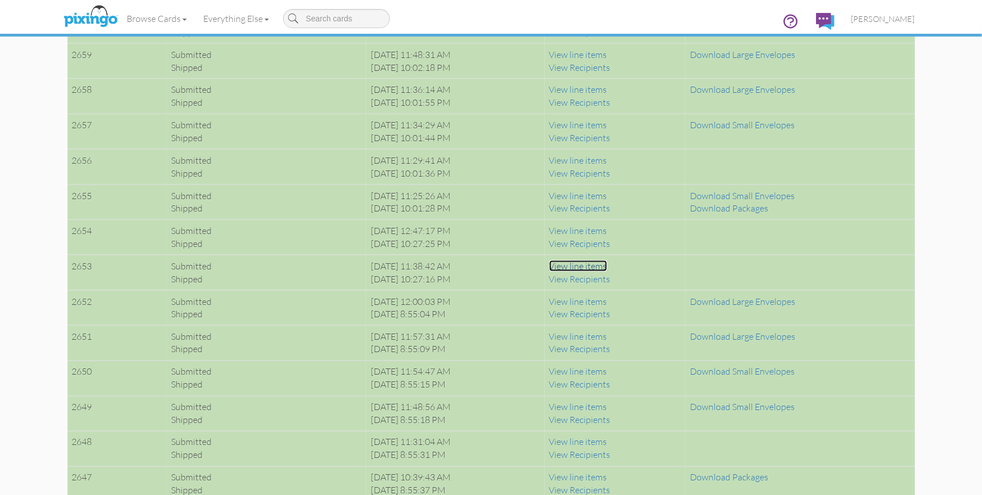
click at [594, 262] on link "View line items" at bounding box center [578, 266] width 58 height 11
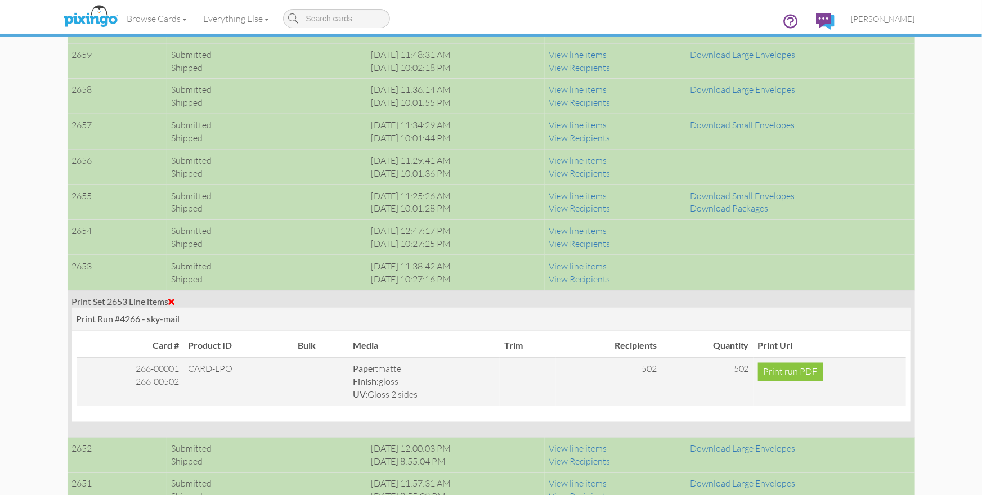
click at [174, 297] on span at bounding box center [172, 301] width 6 height 9
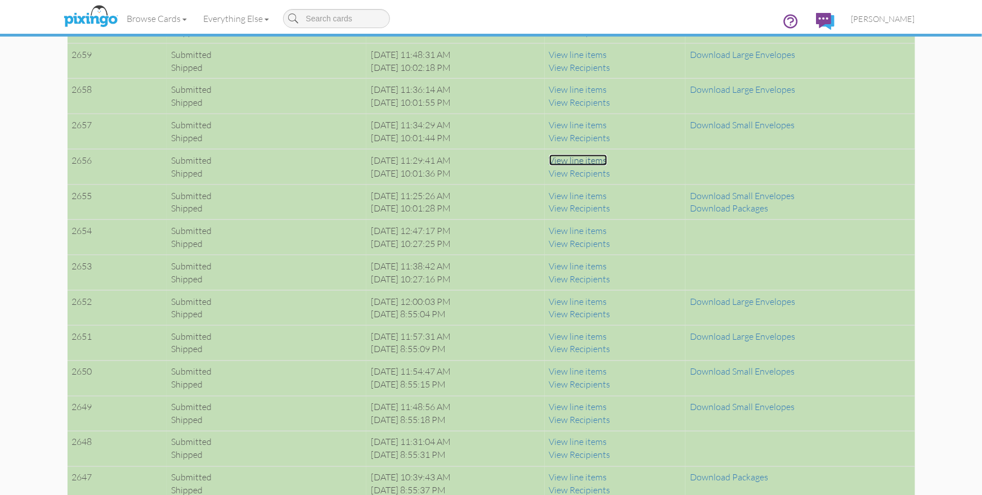
click at [607, 156] on link "View line items" at bounding box center [578, 160] width 58 height 11
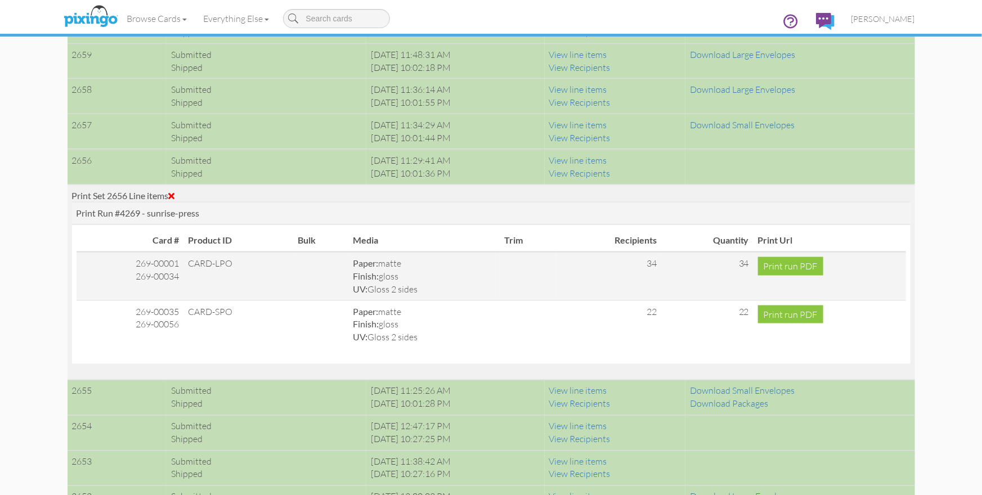
click at [173, 192] on span at bounding box center [172, 195] width 6 height 9
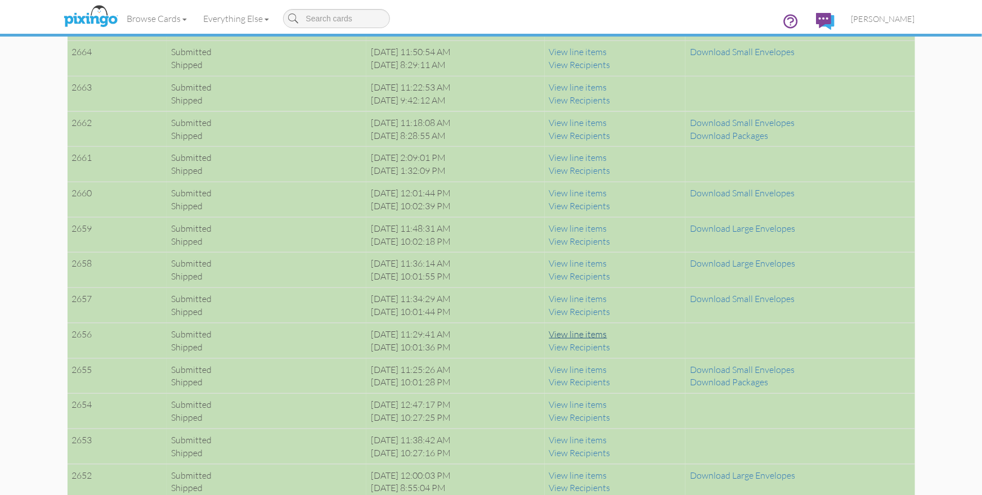
scroll to position [2723, 0]
click at [597, 155] on link "View line items" at bounding box center [578, 159] width 58 height 11
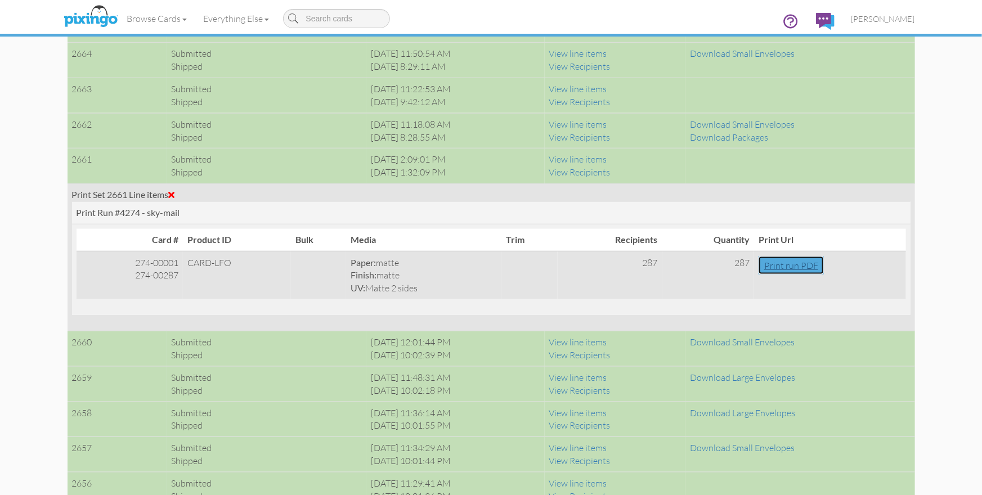
click at [779, 257] on link "Print run PDF" at bounding box center [791, 266] width 65 height 19
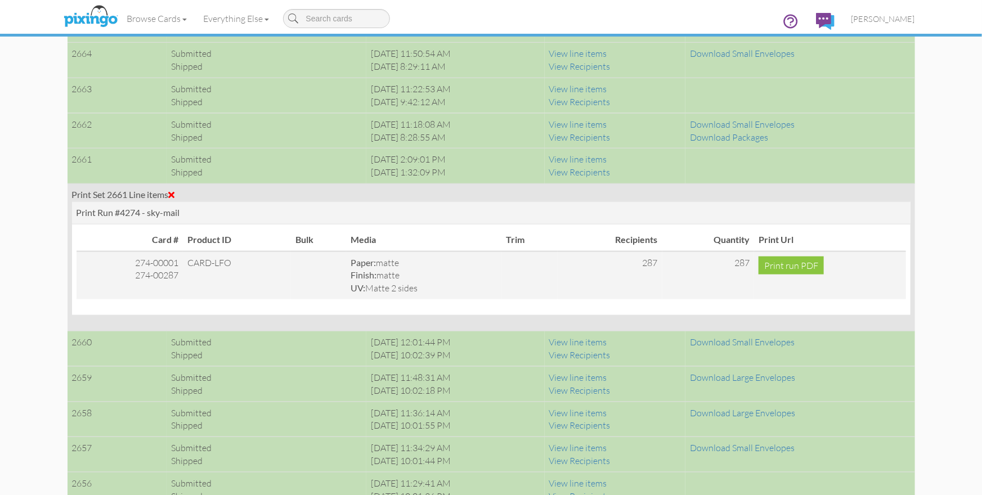
click at [175, 190] on span at bounding box center [172, 194] width 6 height 9
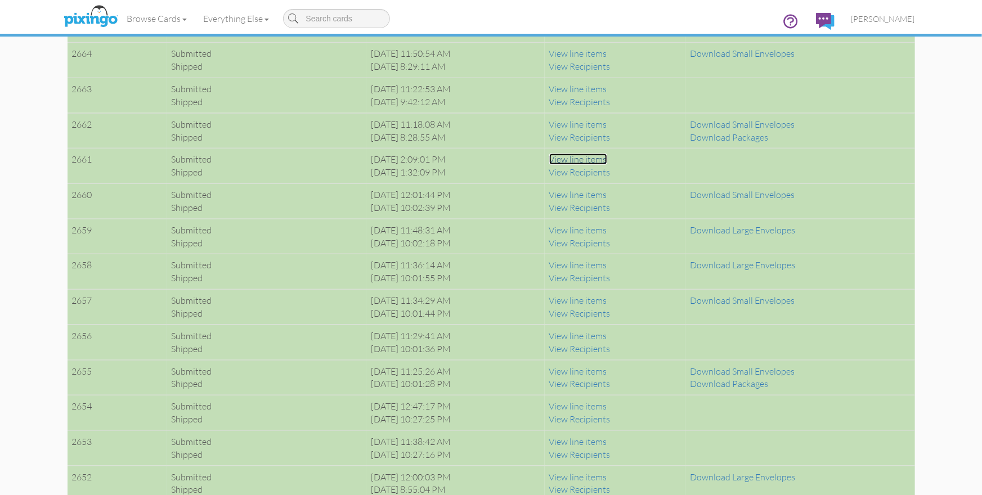
click at [605, 159] on link "View line items" at bounding box center [578, 159] width 58 height 11
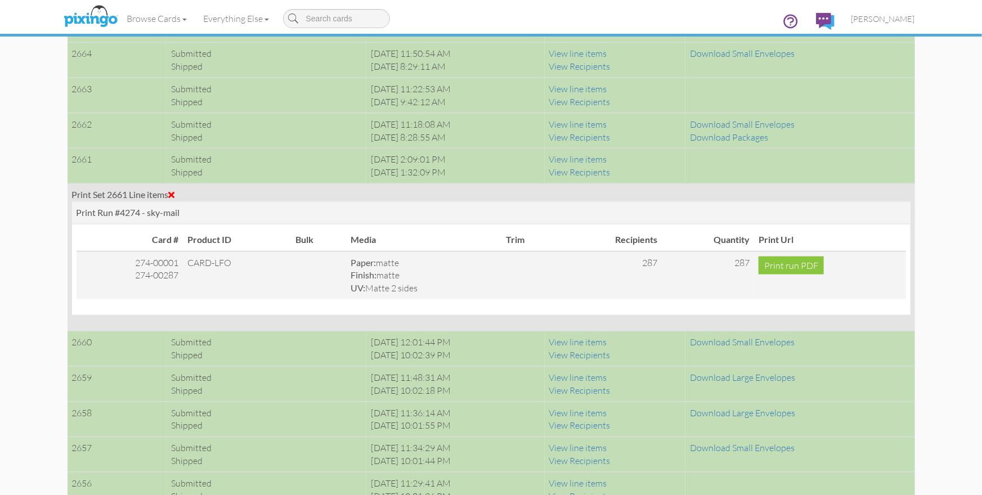
click at [175, 191] on span at bounding box center [172, 194] width 6 height 9
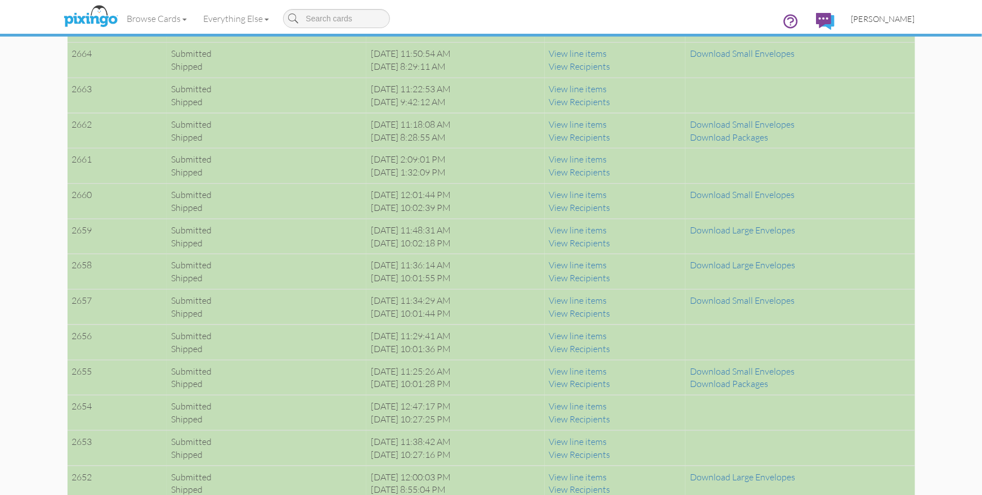
click at [889, 19] on span "[PERSON_NAME]" at bounding box center [884, 19] width 64 height 10
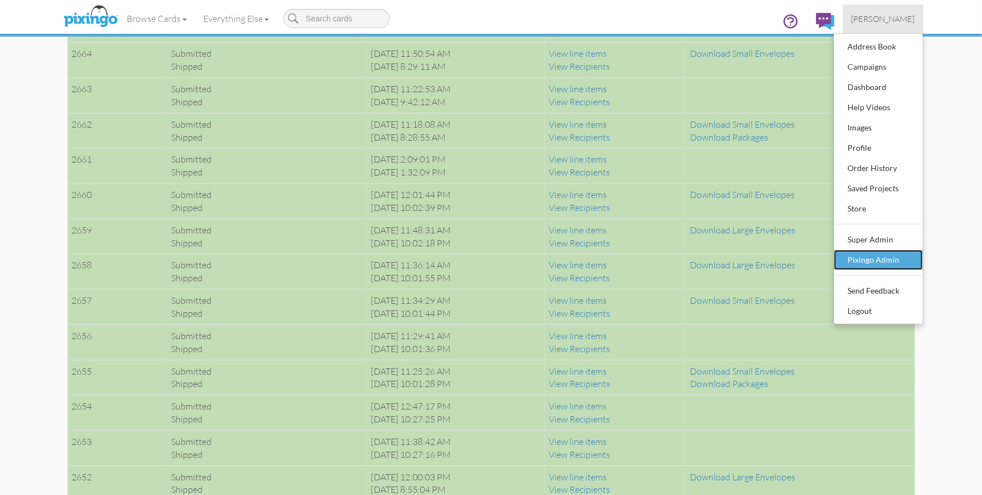
click at [885, 260] on div "Pixingo Admin" at bounding box center [878, 260] width 66 height 17
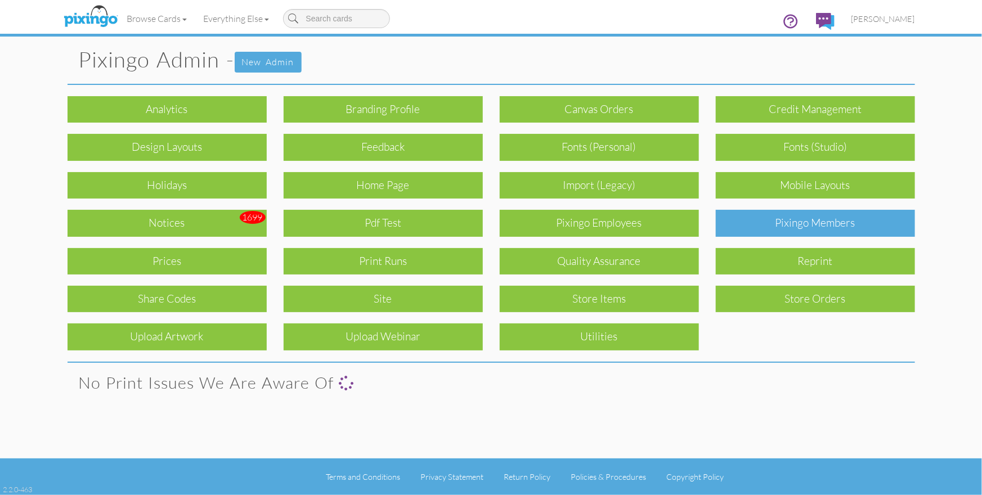
click at [801, 236] on div "Pixingo Members" at bounding box center [815, 223] width 199 height 26
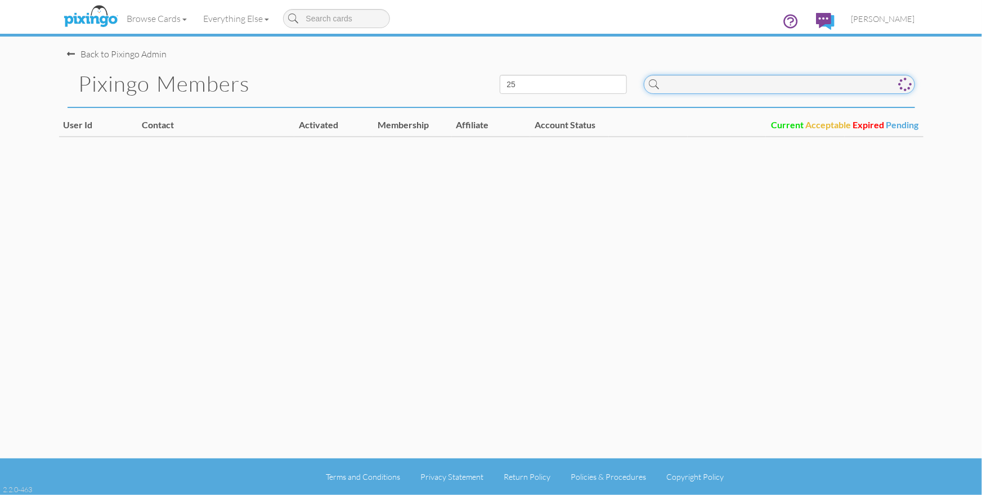
click at [687, 88] on input at bounding box center [779, 84] width 271 height 19
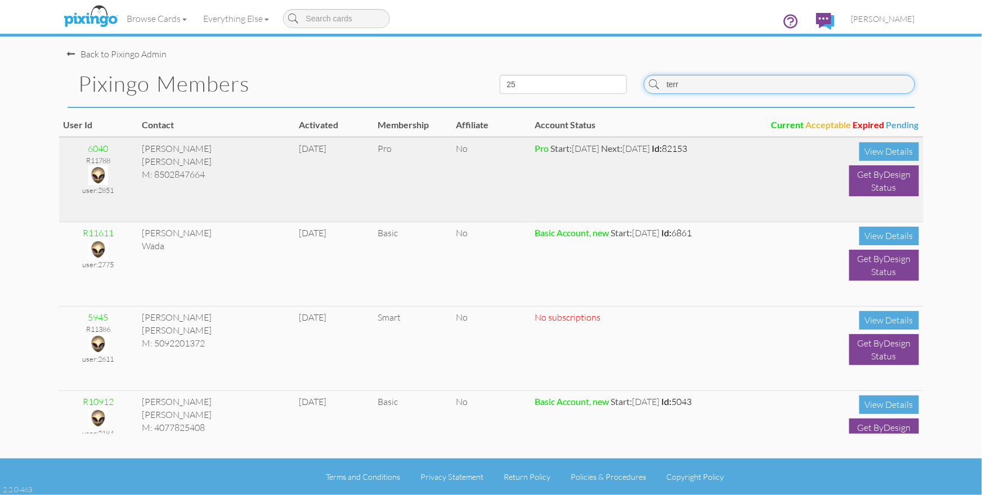
type input "terr"
click at [101, 179] on img at bounding box center [98, 175] width 20 height 20
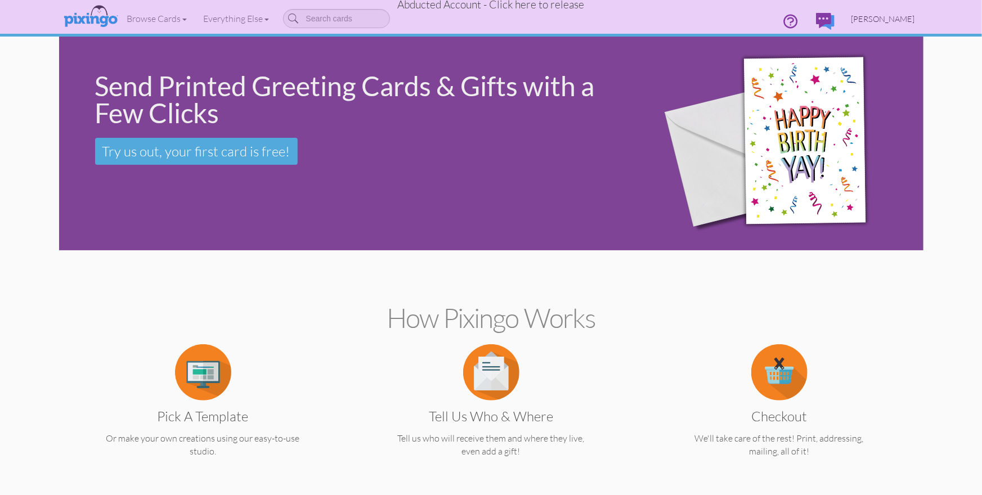
click at [888, 18] on span "Terry Kelly" at bounding box center [884, 19] width 64 height 10
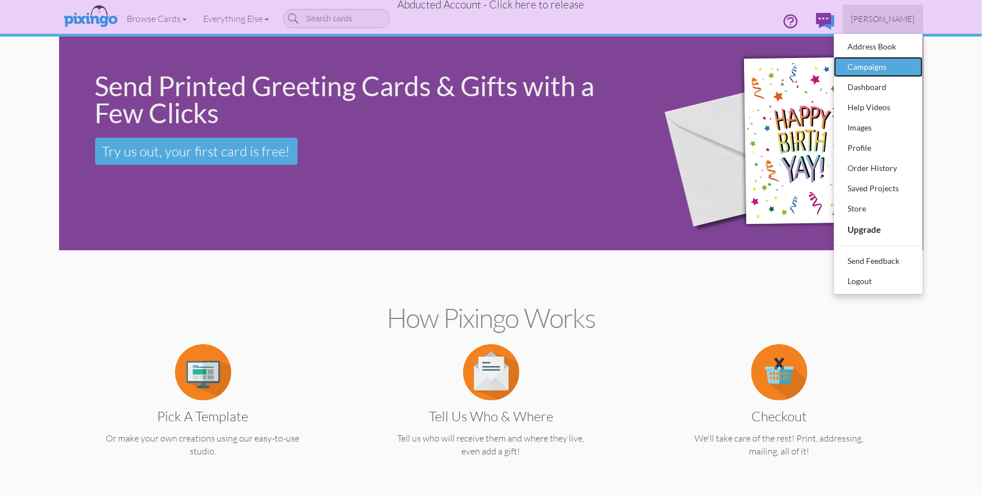
click at [883, 67] on div "Campaigns" at bounding box center [878, 67] width 66 height 17
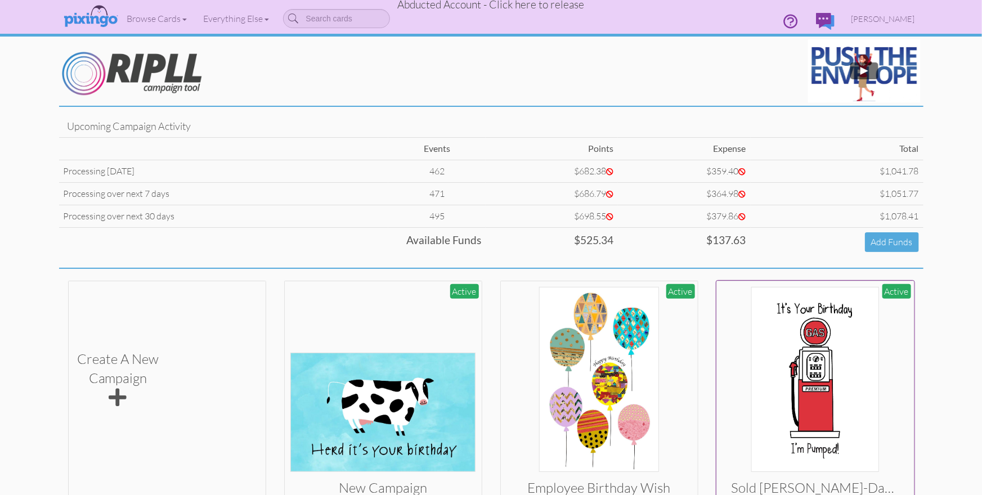
scroll to position [75, 0]
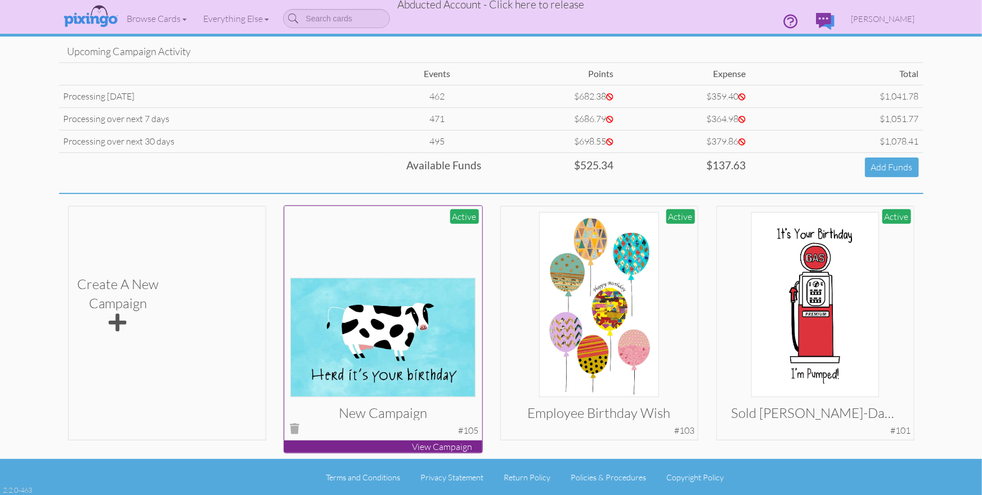
click at [412, 360] on img at bounding box center [382, 337] width 185 height 119
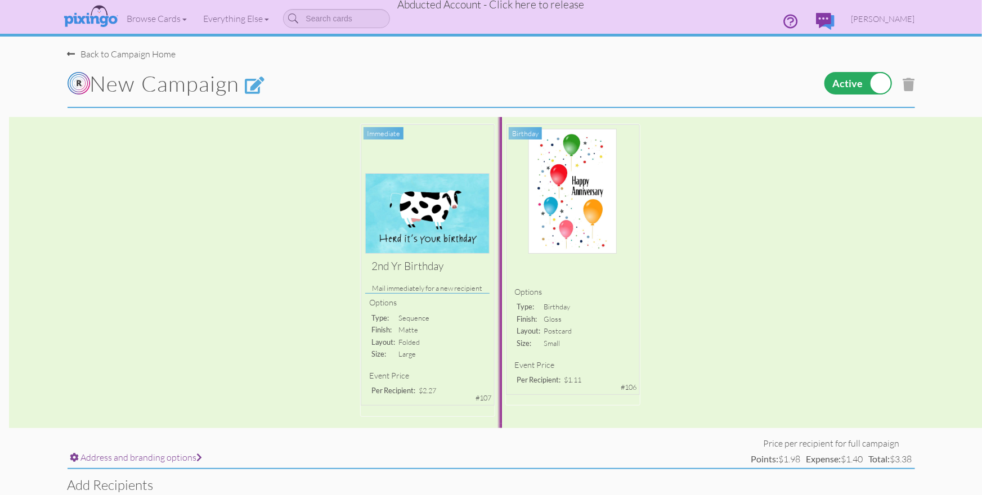
click at [878, 82] on label at bounding box center [859, 83] width 68 height 23
click at [0, 0] on input "checkbox" at bounding box center [0, 0] width 0 height 0
click at [441, 218] on div "2nd yr Birthday Mail immediately for a new recipient Options type: sequence fin…" at bounding box center [491, 272] width 982 height 311
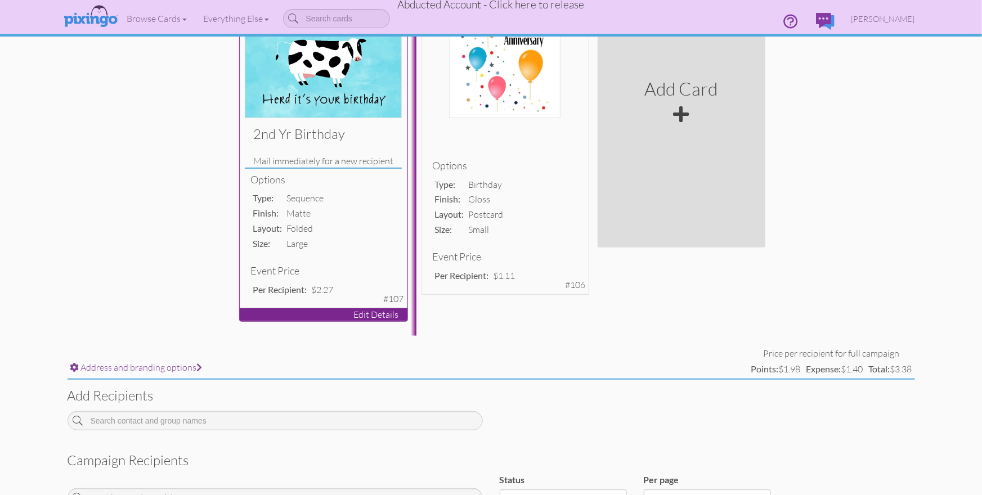
scroll to position [158, 0]
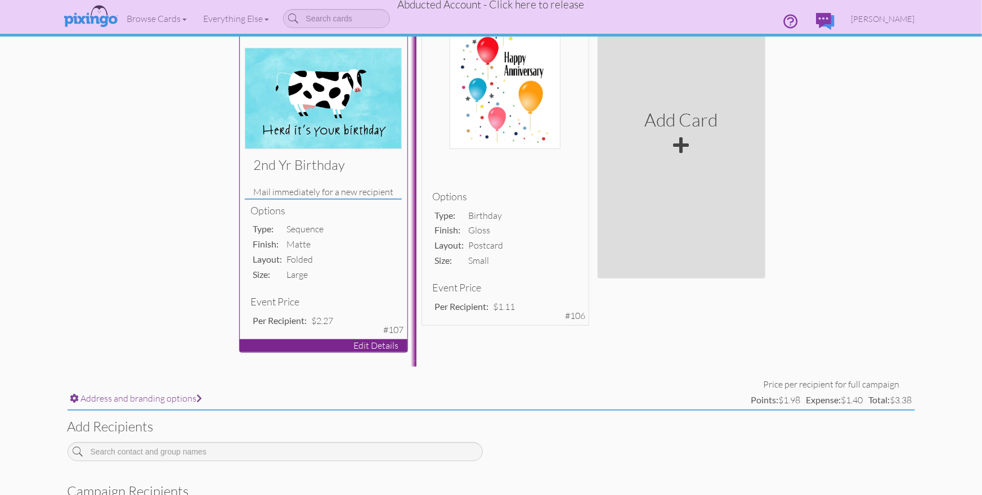
click at [404, 213] on div "2nd yr Birthday Mail immediately for a new recipient Options type: sequence fin…" at bounding box center [324, 163] width 168 height 353
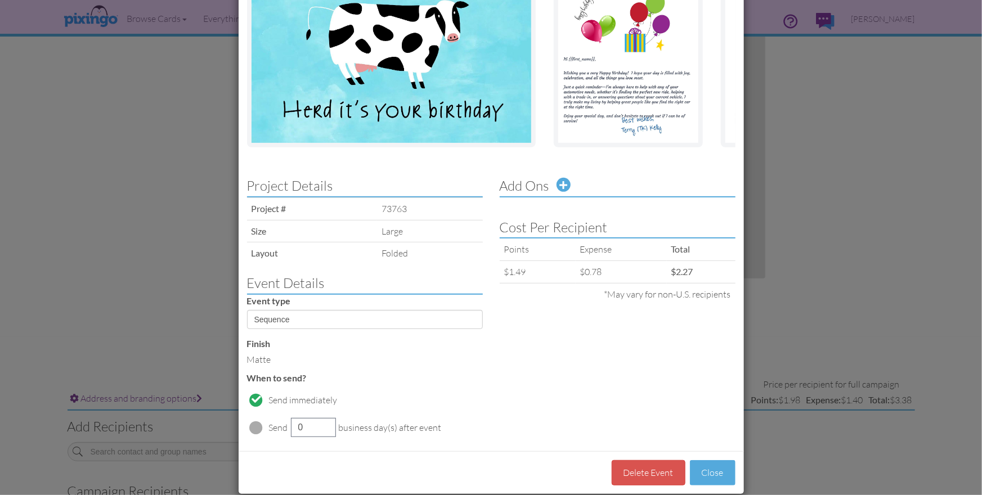
scroll to position [167, 0]
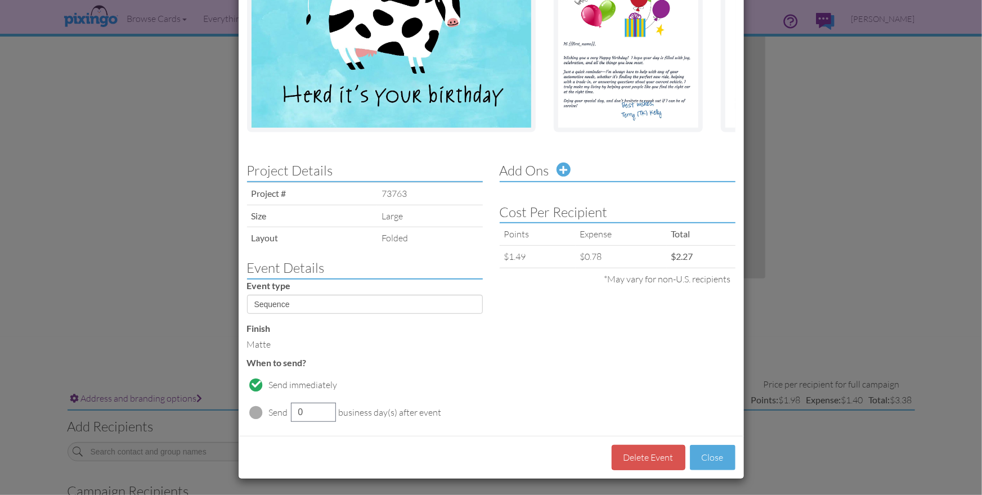
click at [256, 413] on span at bounding box center [257, 413] width 14 height 14
click at [258, 385] on span at bounding box center [257, 385] width 14 height 14
type input "0"
click at [355, 306] on select "Sequence Birthday Anniversary" at bounding box center [365, 304] width 236 height 19
select select "object:35273"
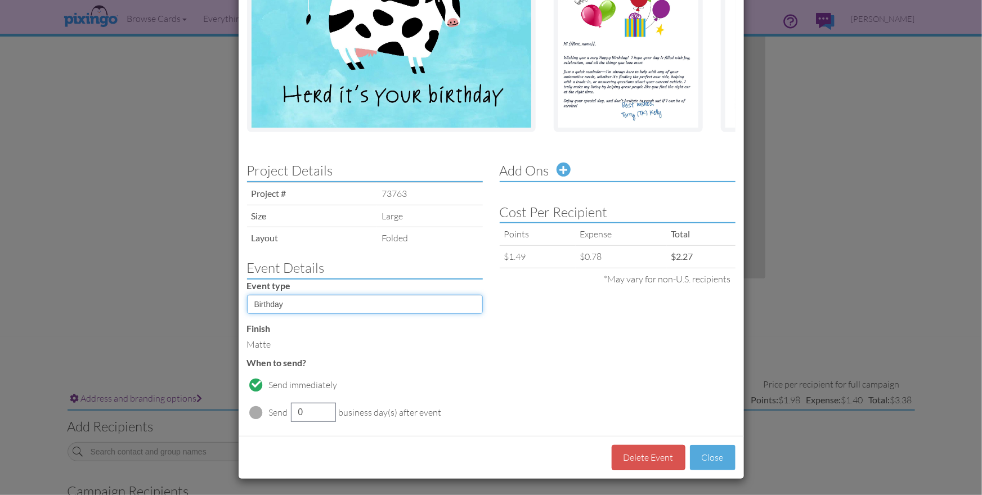
click at [247, 295] on select "Sequence Birthday Anniversary" at bounding box center [365, 304] width 236 height 19
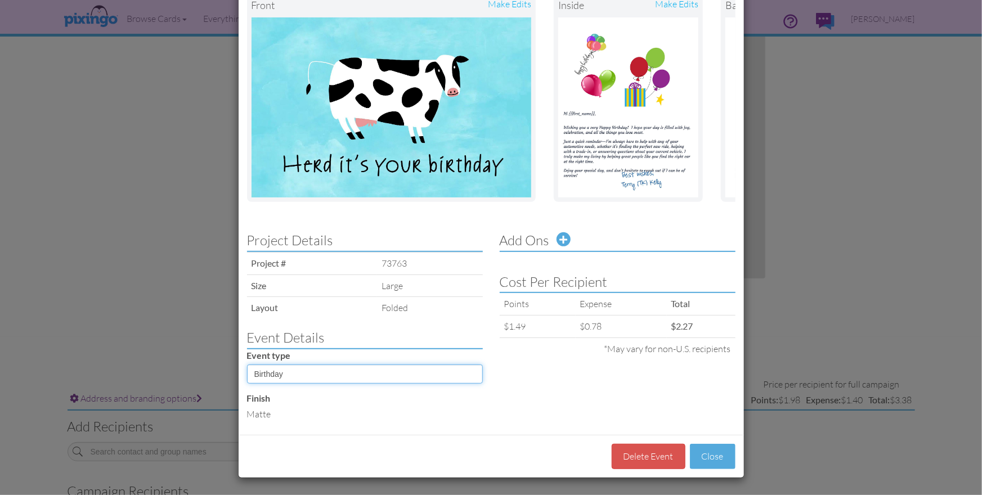
scroll to position [96, 0]
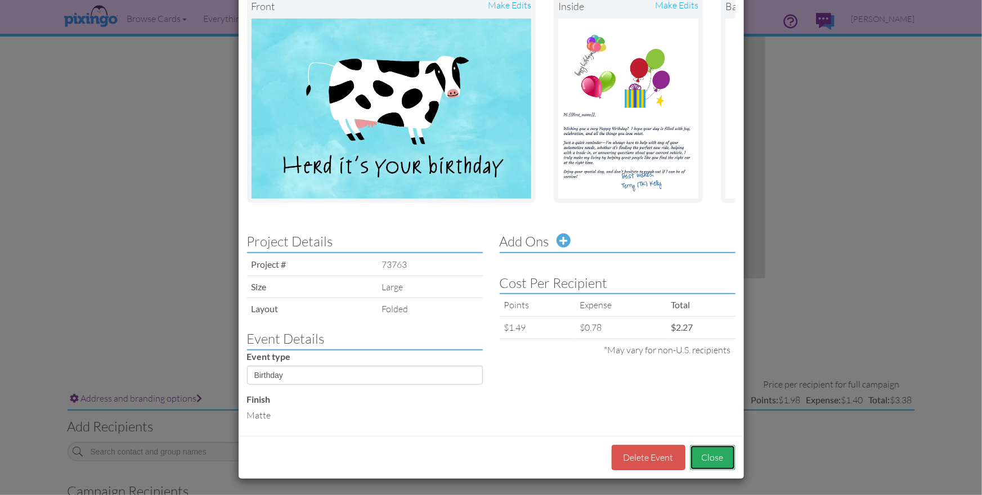
click at [711, 459] on button "Close" at bounding box center [713, 457] width 46 height 25
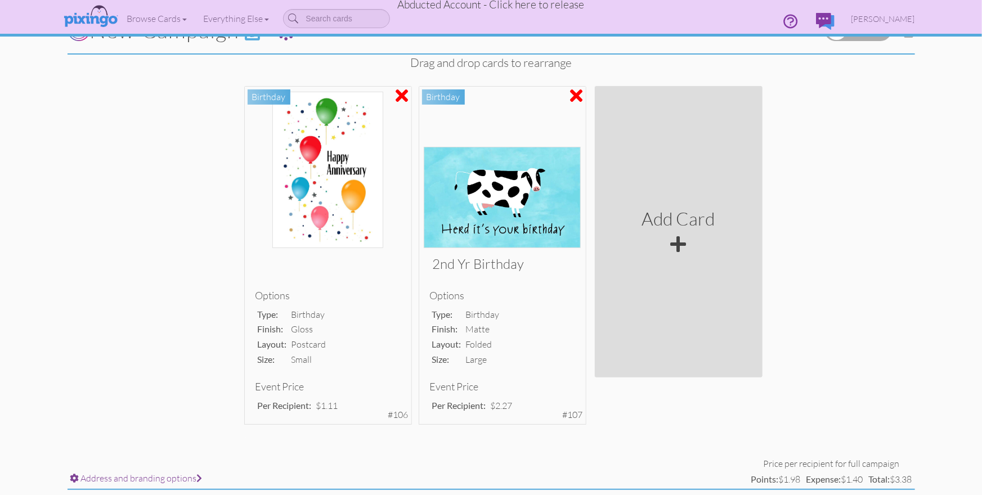
scroll to position [51, 0]
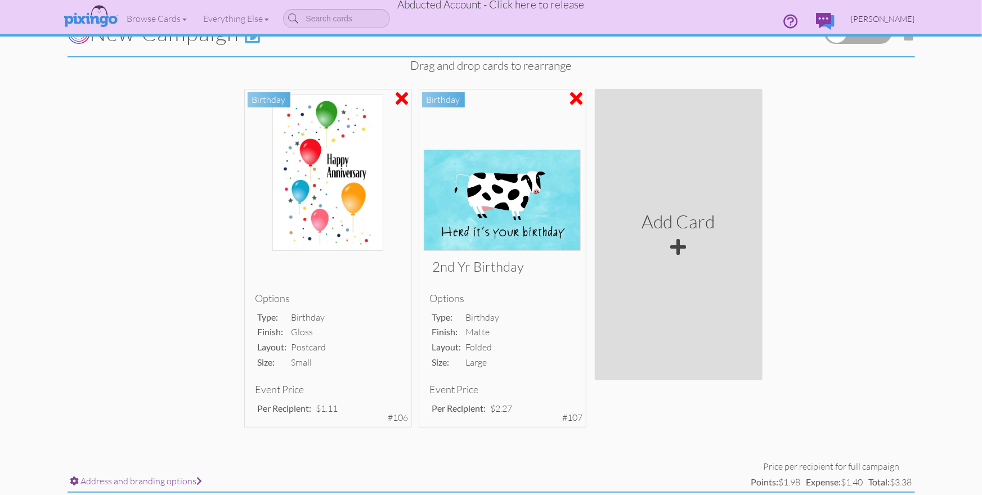
click at [893, 20] on span "Terry Kelly" at bounding box center [884, 19] width 64 height 10
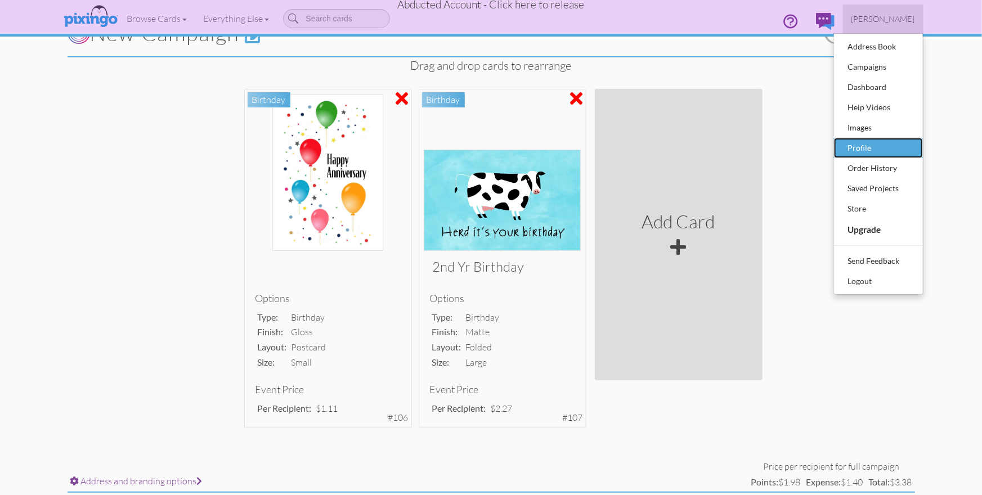
click at [858, 140] on div "Profile" at bounding box center [878, 148] width 66 height 17
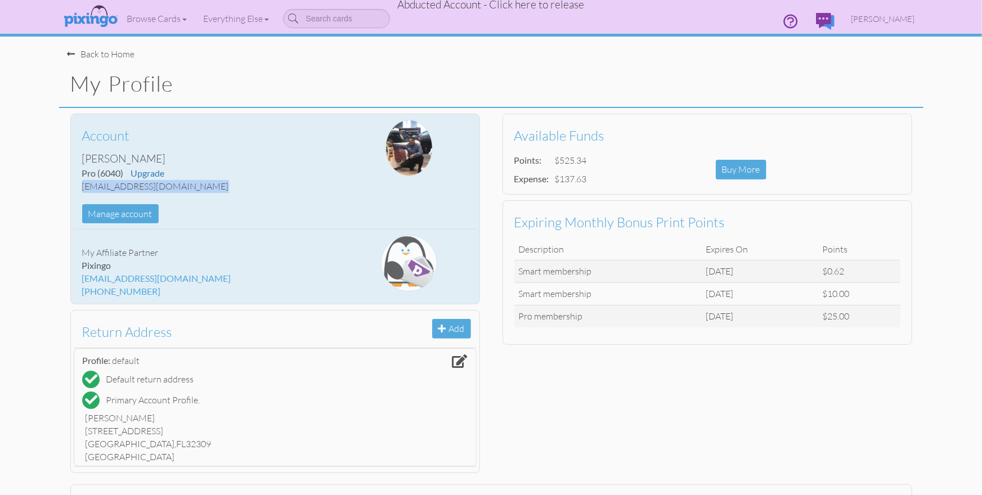
drag, startPoint x: 82, startPoint y: 186, endPoint x: 209, endPoint y: 188, distance: 127.2
click at [209, 188] on div "tkelly@mylegacymarketing.com" at bounding box center [208, 186] width 252 height 13
copy div "tkelly@mylegacymarketing.com"
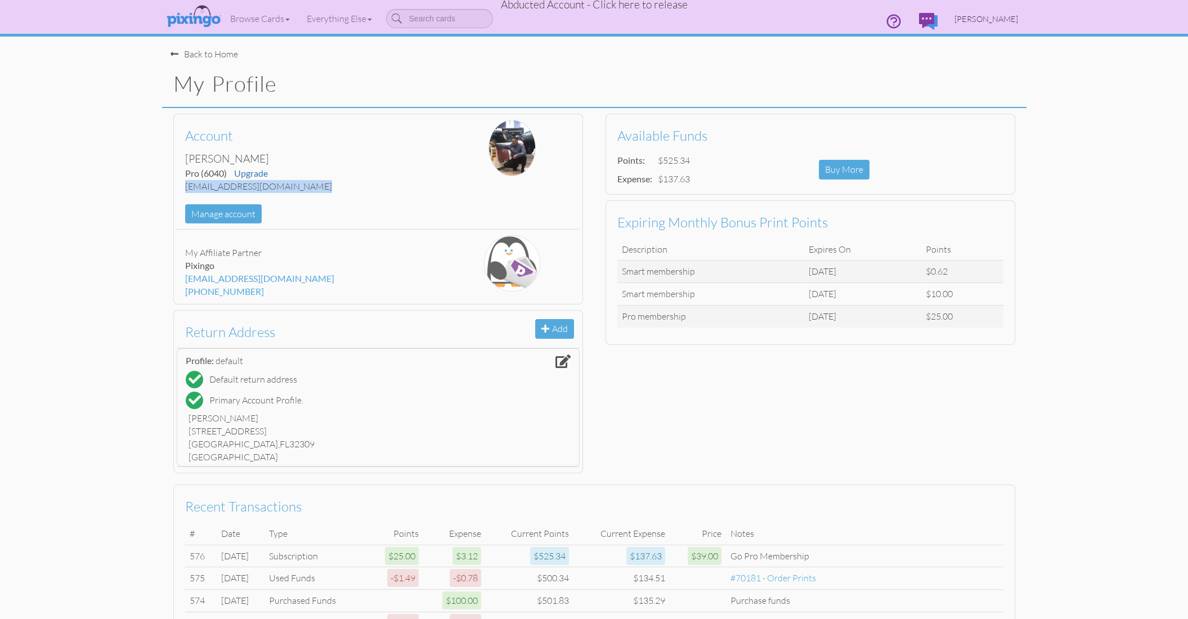
click at [982, 15] on span "Terry Kelly" at bounding box center [987, 19] width 64 height 10
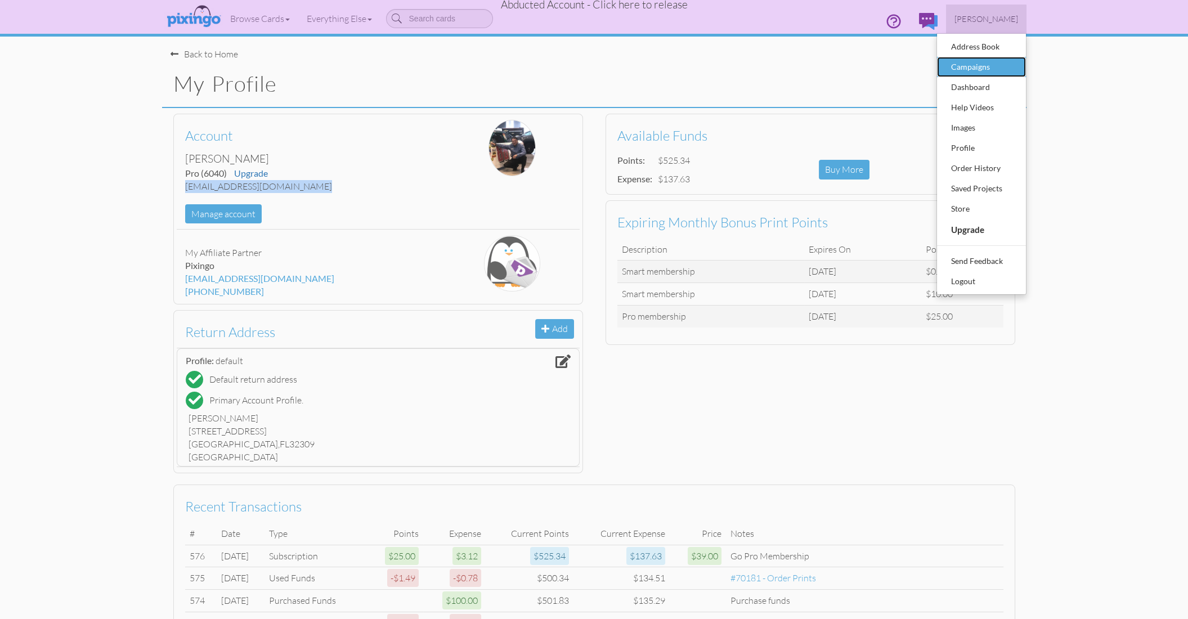
click at [966, 66] on div "Campaigns" at bounding box center [981, 67] width 66 height 17
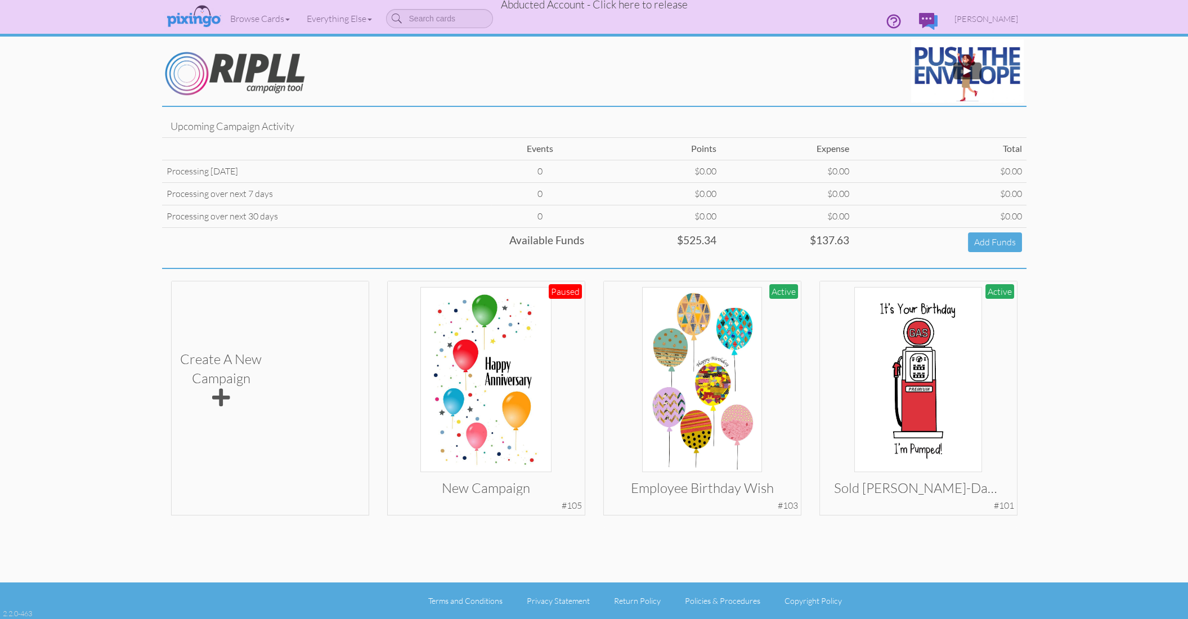
click at [982, 181] on campaign "Toggle navigation Visit Pixingo Mobile Browse Cards Business Accounting Automot…" at bounding box center [594, 309] width 1188 height 619
click at [982, 22] on span "Terry Kelly" at bounding box center [987, 19] width 64 height 10
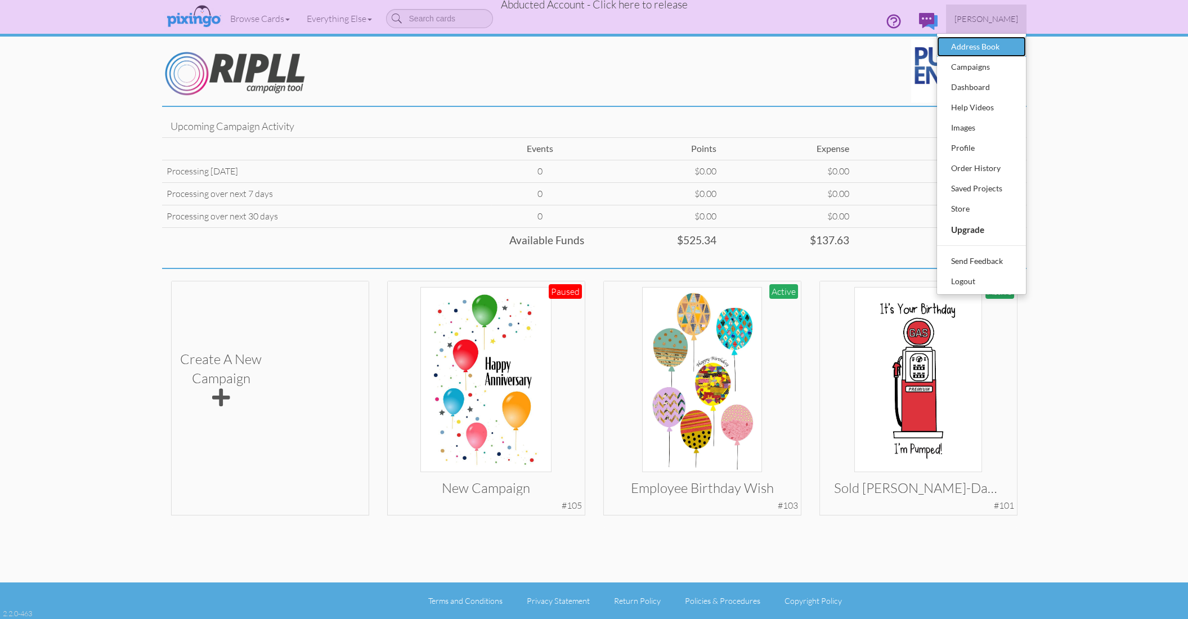
click at [982, 47] on div "Address Book" at bounding box center [981, 46] width 66 height 17
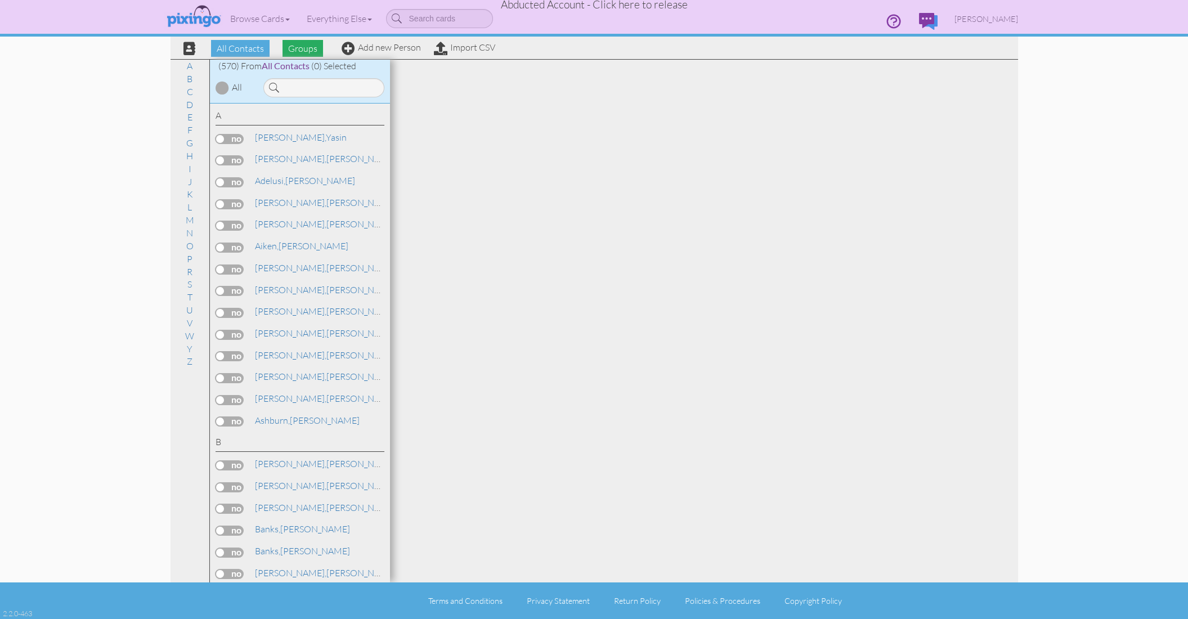
click at [310, 50] on span "Groups" at bounding box center [303, 48] width 41 height 17
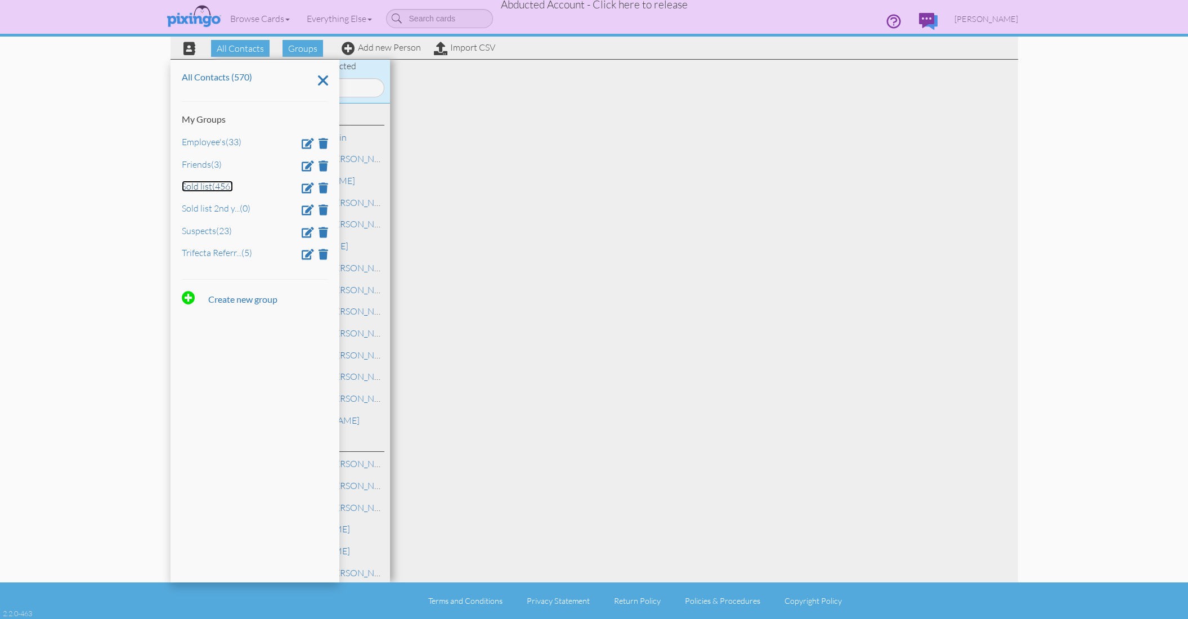
click at [191, 190] on link "Sold list (456)" at bounding box center [207, 186] width 51 height 11
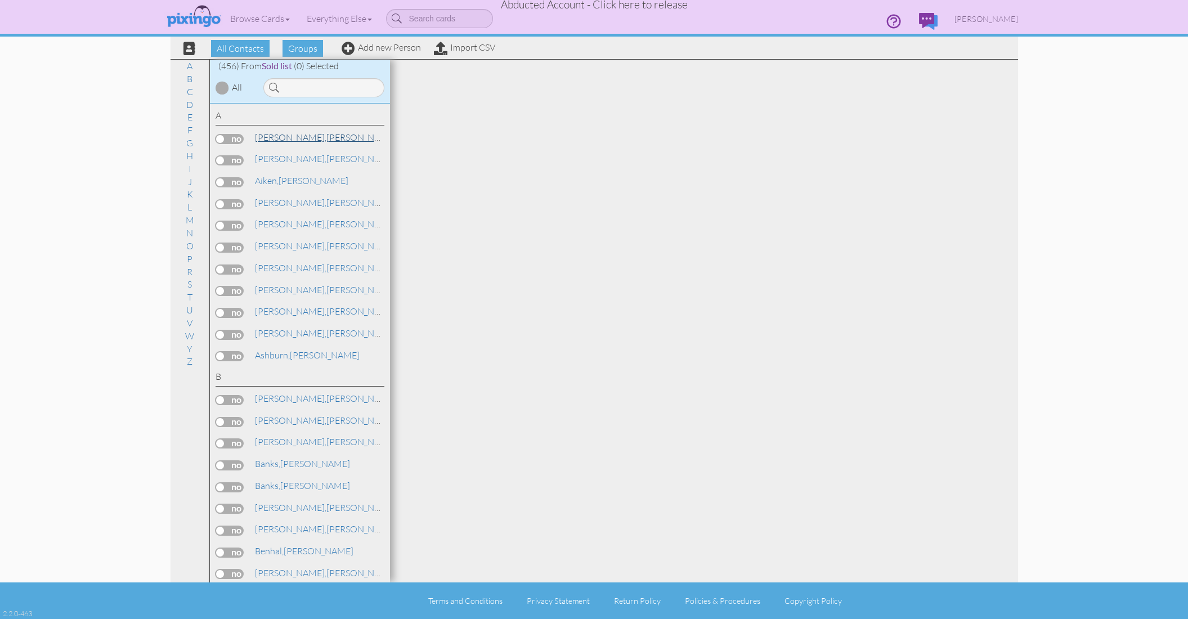
click at [261, 132] on span "Adams," at bounding box center [290, 137] width 71 height 11
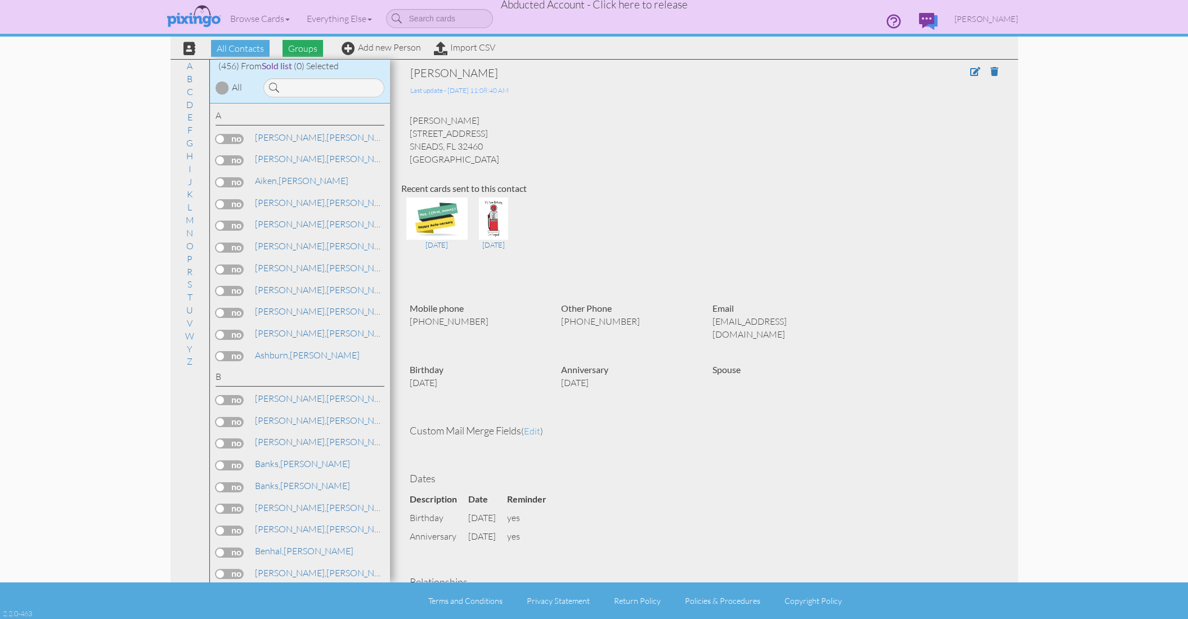
click at [298, 52] on span "Groups" at bounding box center [303, 48] width 41 height 17
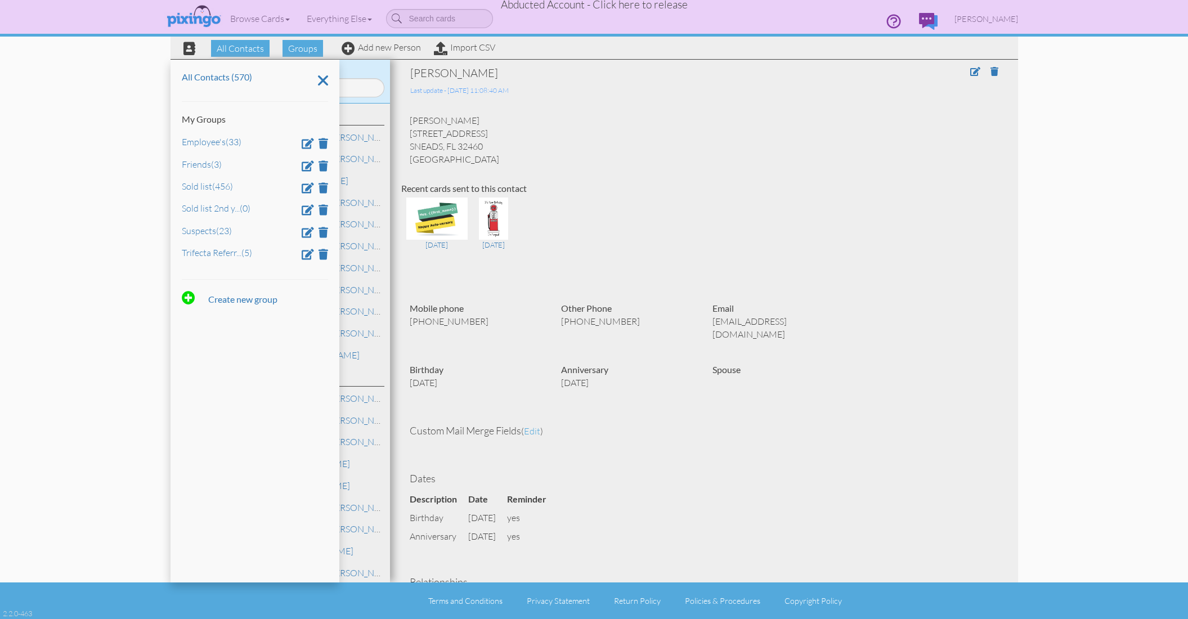
drag, startPoint x: 1147, startPoint y: 160, endPoint x: 1180, endPoint y: 168, distance: 34.3
click at [982, 165] on contacts "Toggle navigation Visit Pixingo Mobile Browse Cards Business Accounting Automot…" at bounding box center [594, 309] width 1188 height 619
click at [982, 74] on contacts "Toggle navigation Visit Pixingo Mobile Browse Cards Business Accounting Automot…" at bounding box center [594, 309] width 1188 height 619
click at [982, 109] on contacts "Toggle navigation Visit Pixingo Mobile Browse Cards Business Accounting Automot…" at bounding box center [594, 309] width 1188 height 619
click at [982, 21] on span "Terry Kelly" at bounding box center [987, 19] width 64 height 10
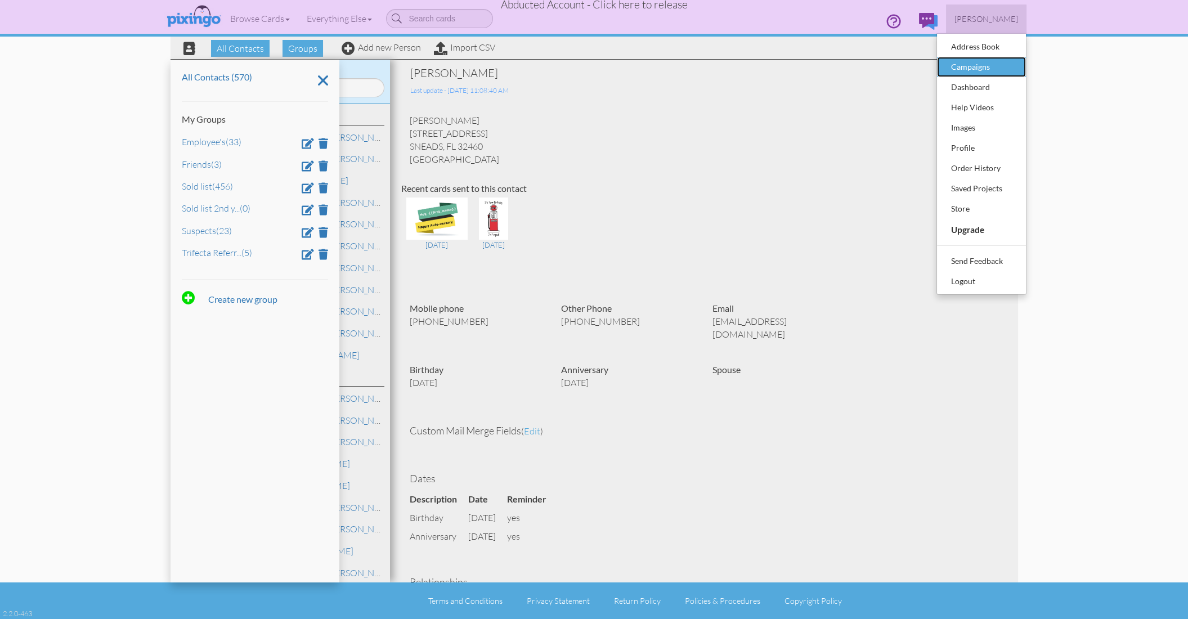
click at [963, 66] on div "Campaigns" at bounding box center [981, 67] width 66 height 17
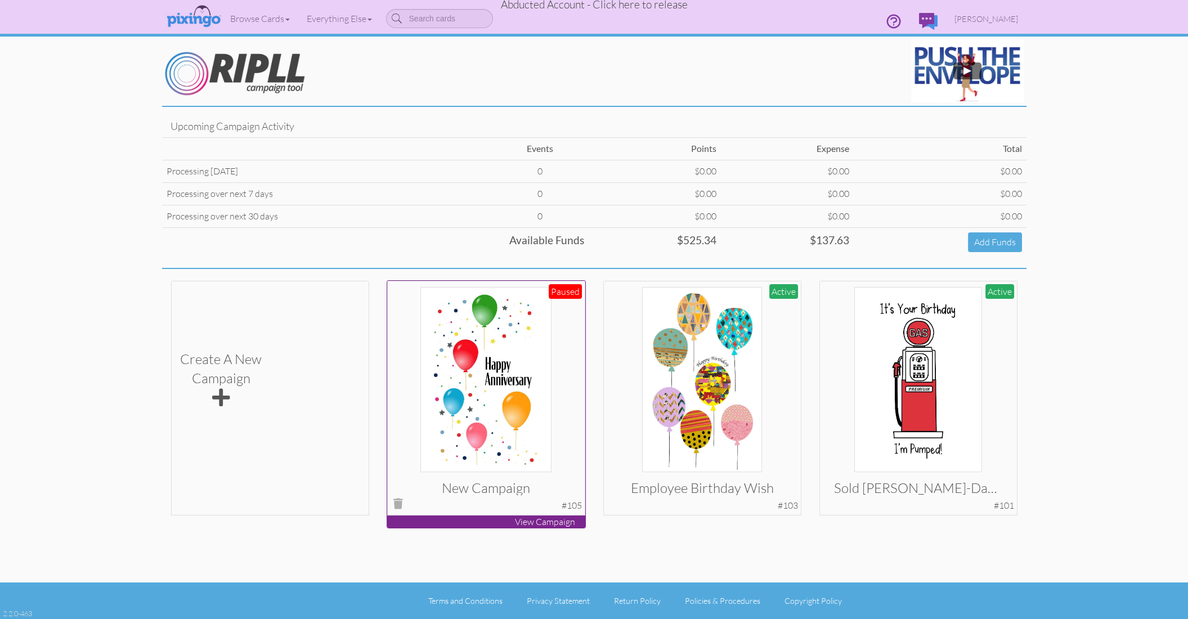
click at [494, 412] on img at bounding box center [486, 379] width 132 height 185
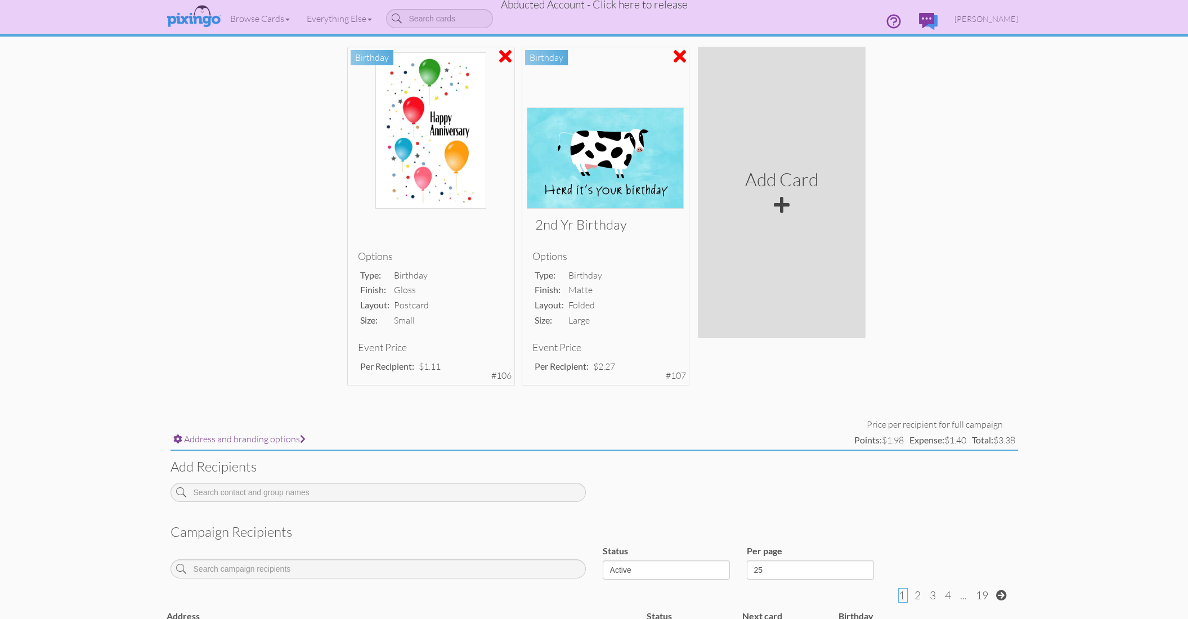
scroll to position [84, 0]
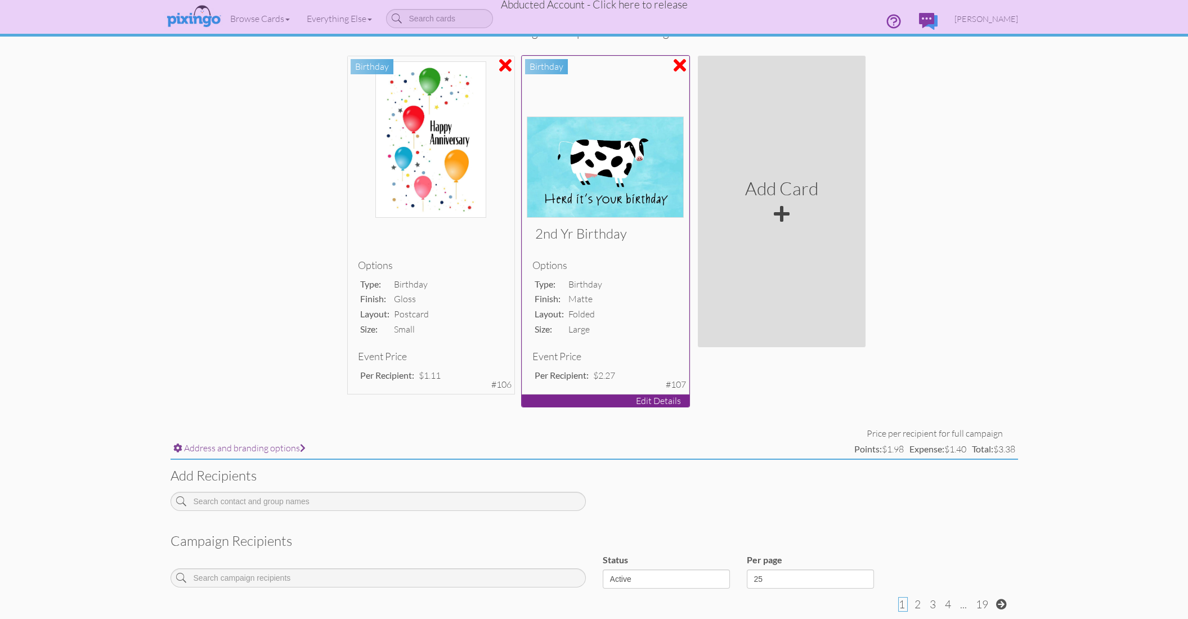
click at [612, 310] on div "Options type: birthday finish: matte layout: folded size: large" at bounding box center [604, 298] width 145 height 77
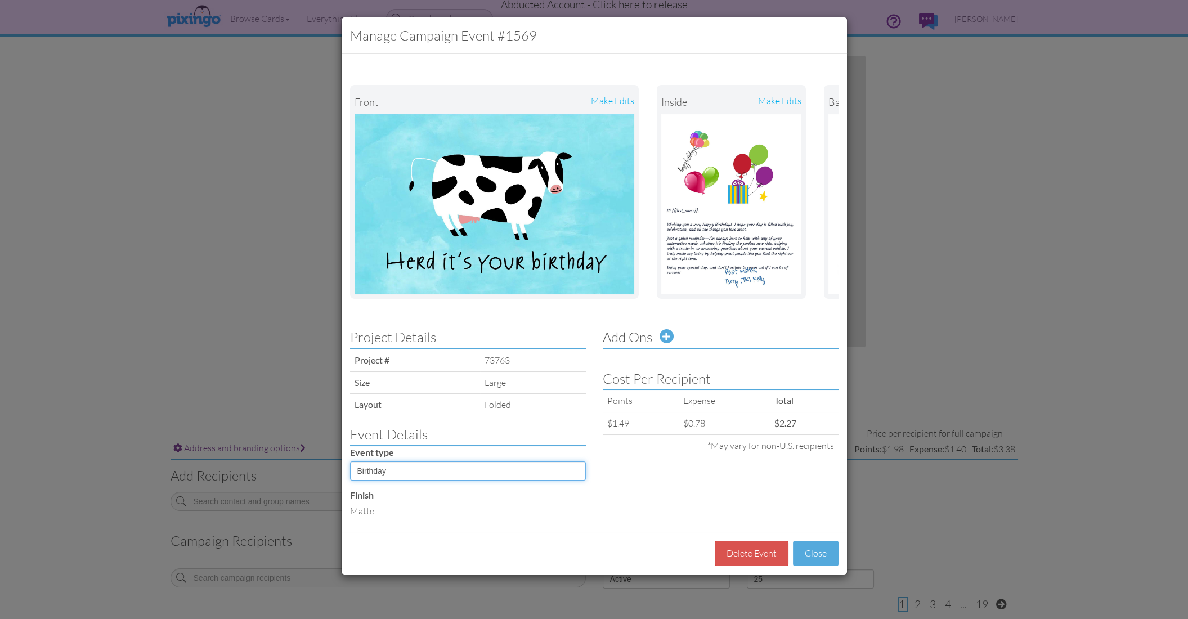
click at [581, 471] on select "Sequence Birthday Anniversary" at bounding box center [468, 471] width 236 height 19
click at [486, 477] on select "Sequence Birthday Anniversary" at bounding box center [468, 471] width 236 height 19
click at [350, 462] on select "Sequence Birthday Anniversary" at bounding box center [468, 471] width 236 height 19
click at [623, 495] on div "Project Details Project # 73763 Size large Layout folded Event Details Event ty…" at bounding box center [594, 422] width 505 height 202
click at [723, 495] on div "Project Details Project # 73763 Size large Layout folded Event Details Event ty…" at bounding box center [594, 422] width 505 height 202
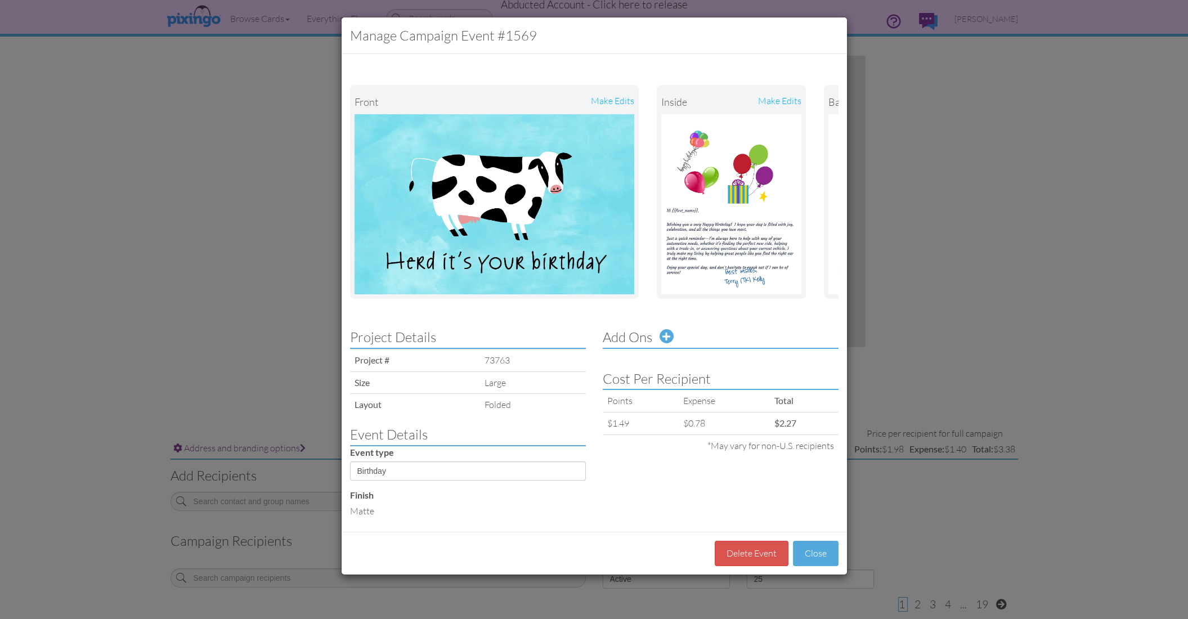
click at [682, 495] on div "Project Details Project # 73763 Size large Layout folded Event Details Event ty…" at bounding box center [594, 422] width 505 height 202
click at [614, 480] on div "Project Details Project # 73763 Size large Layout folded Event Details Event ty…" at bounding box center [594, 422] width 505 height 202
click at [808, 495] on button "Close" at bounding box center [816, 553] width 46 height 25
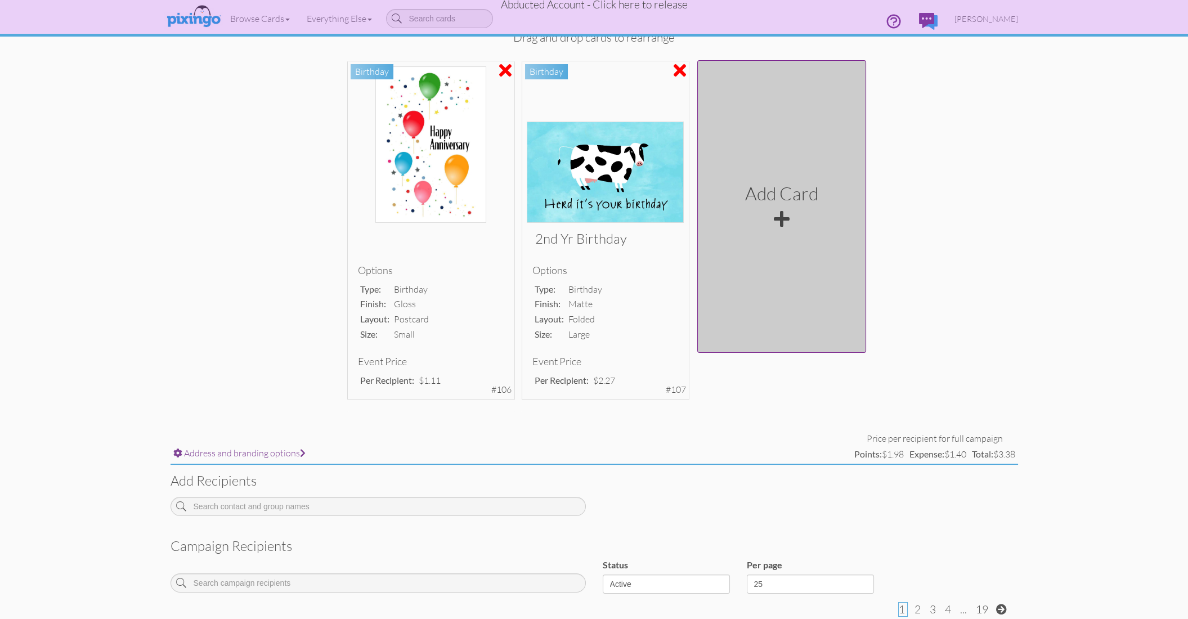
scroll to position [75, 0]
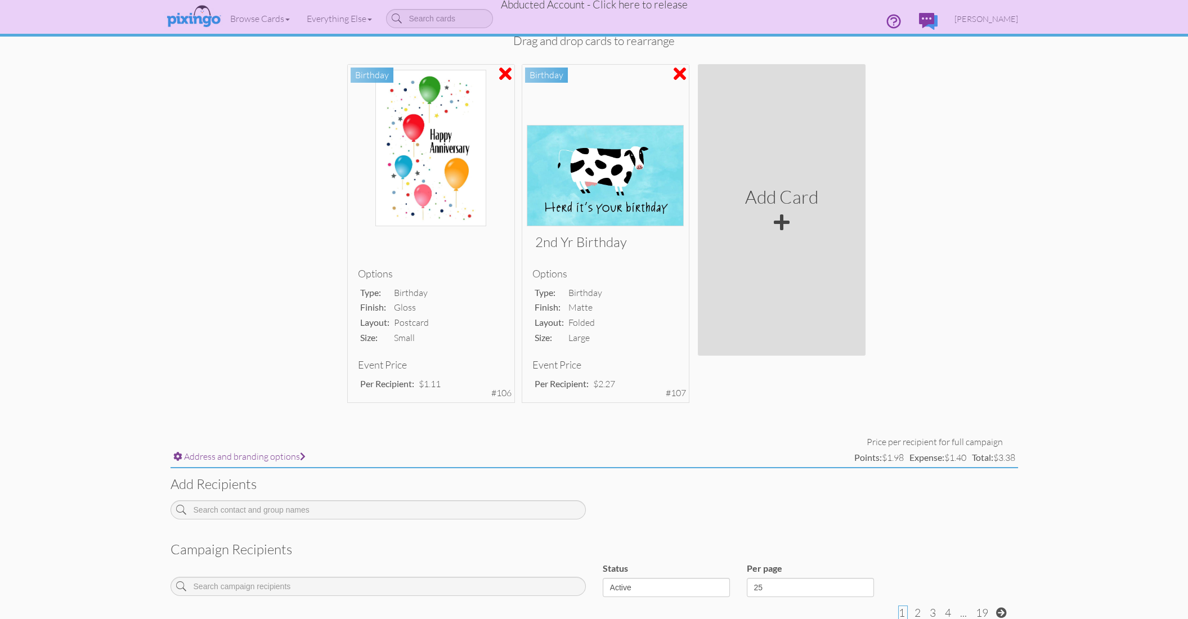
click at [982, 328] on div "Options type: birthday finish: gloss layout: postcard size: small Event Price P…" at bounding box center [605, 243] width 1188 height 364
click at [446, 291] on div "Options type: birthday finish: gloss layout: postcard size: small" at bounding box center [430, 306] width 145 height 77
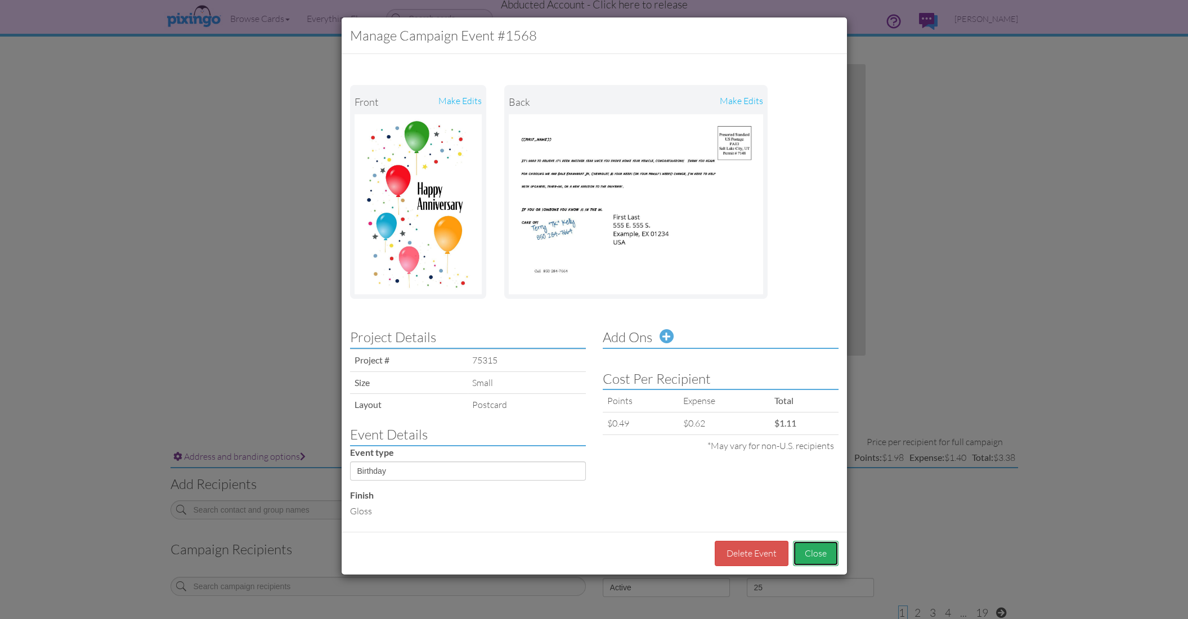
click at [798, 495] on button "Close" at bounding box center [816, 553] width 46 height 25
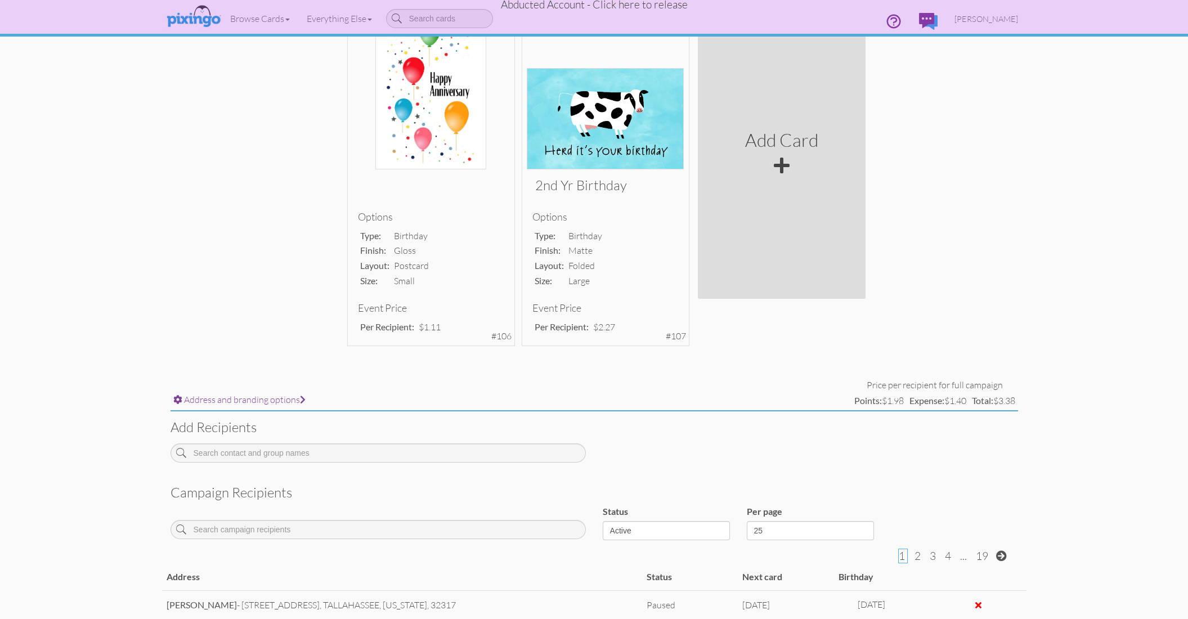
scroll to position [133, 0]
click at [982, 19] on span "Terry Kelly" at bounding box center [987, 19] width 64 height 10
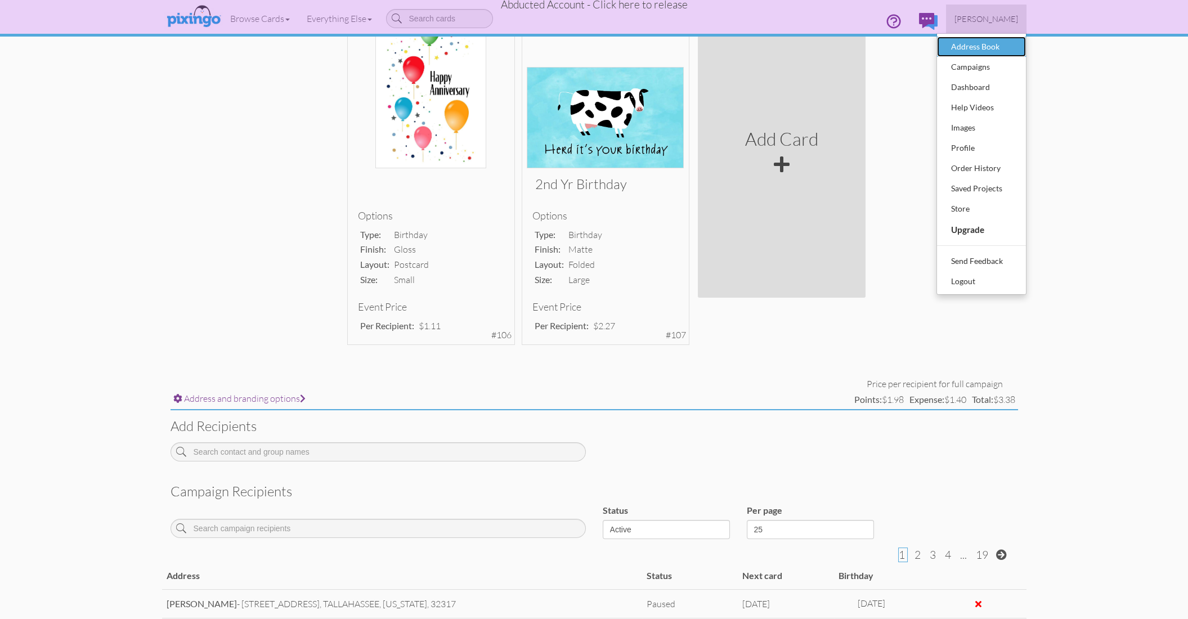
click at [975, 49] on div "Address Book" at bounding box center [981, 46] width 66 height 17
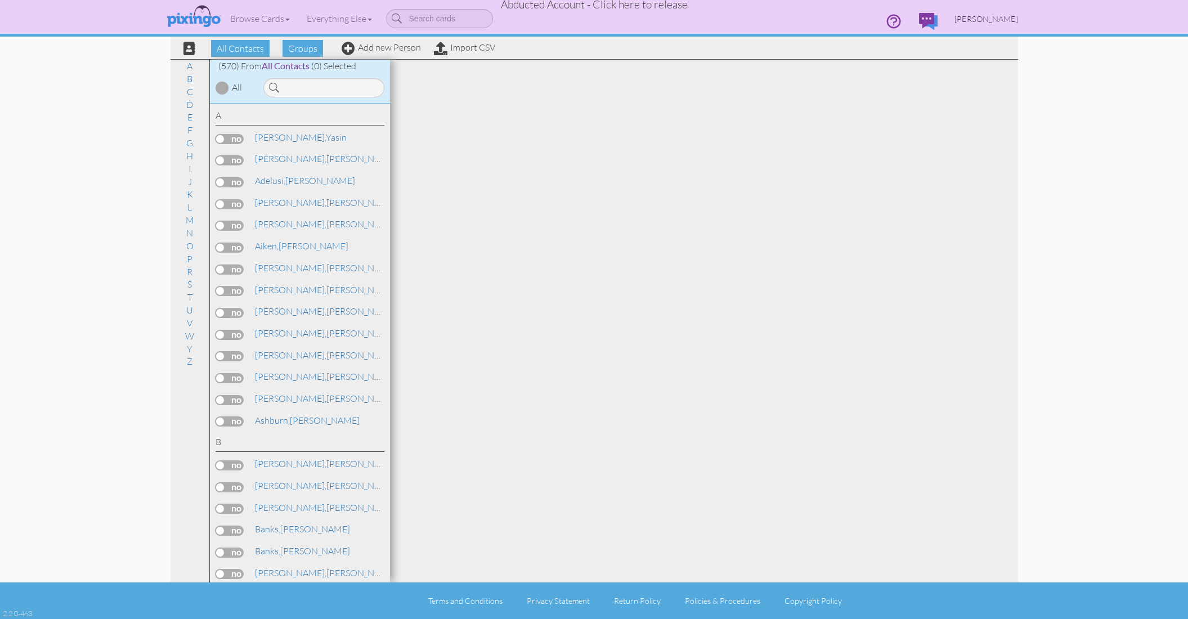
click at [982, 21] on span "Terry Kelly" at bounding box center [987, 19] width 64 height 10
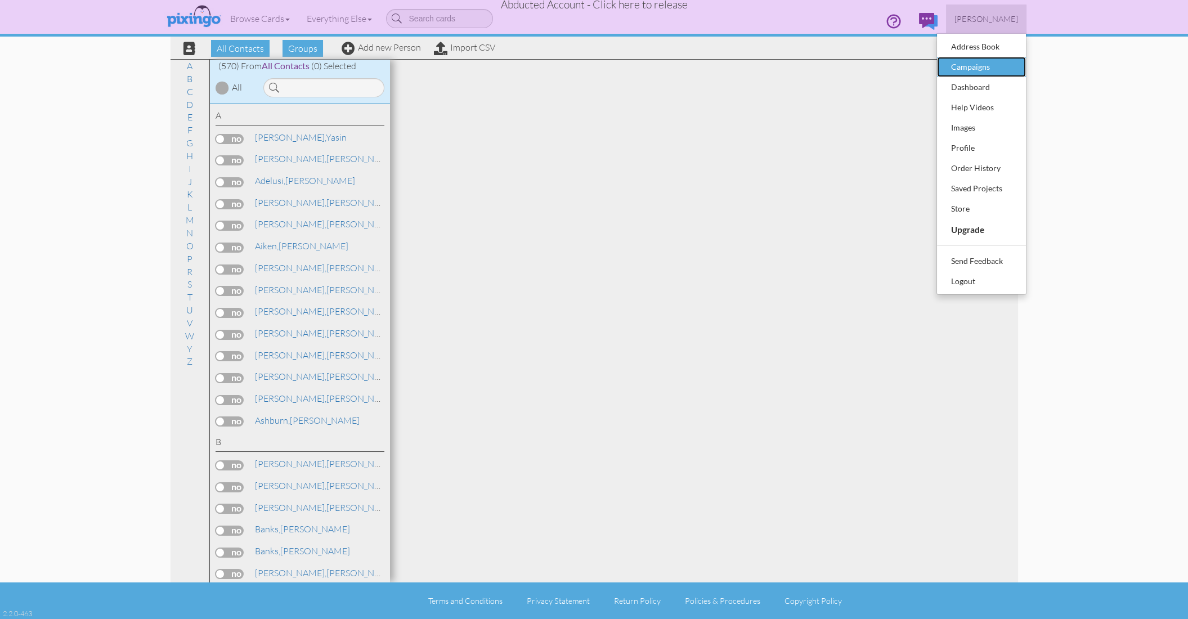
click at [981, 62] on div "Campaigns" at bounding box center [981, 67] width 66 height 17
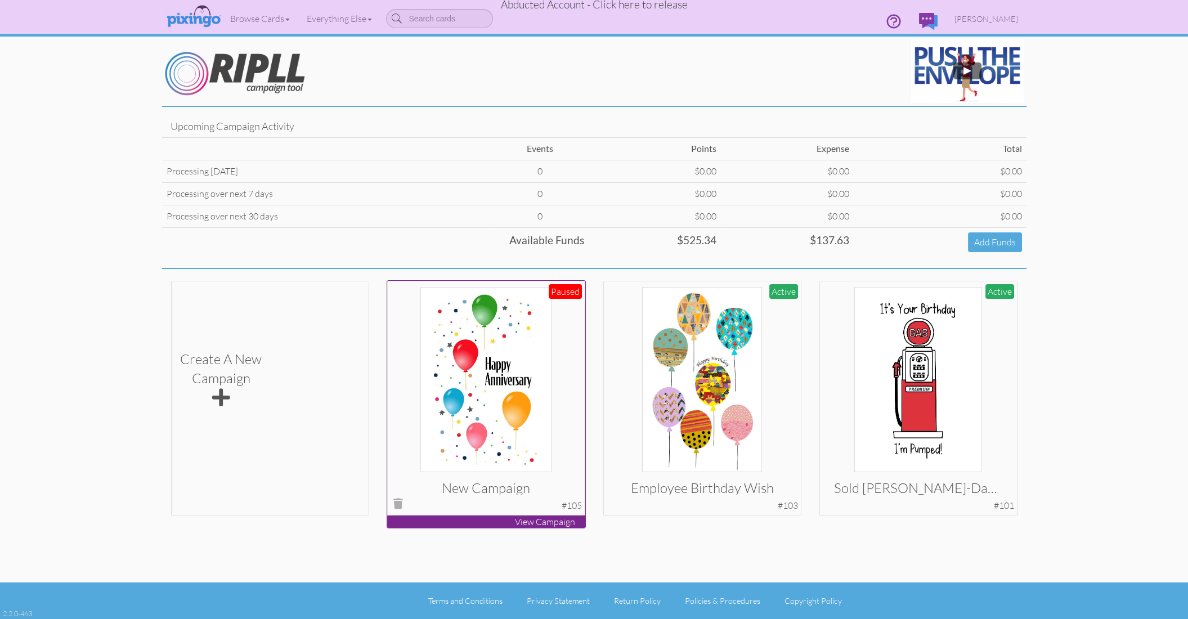
click at [526, 344] on img at bounding box center [486, 379] width 132 height 185
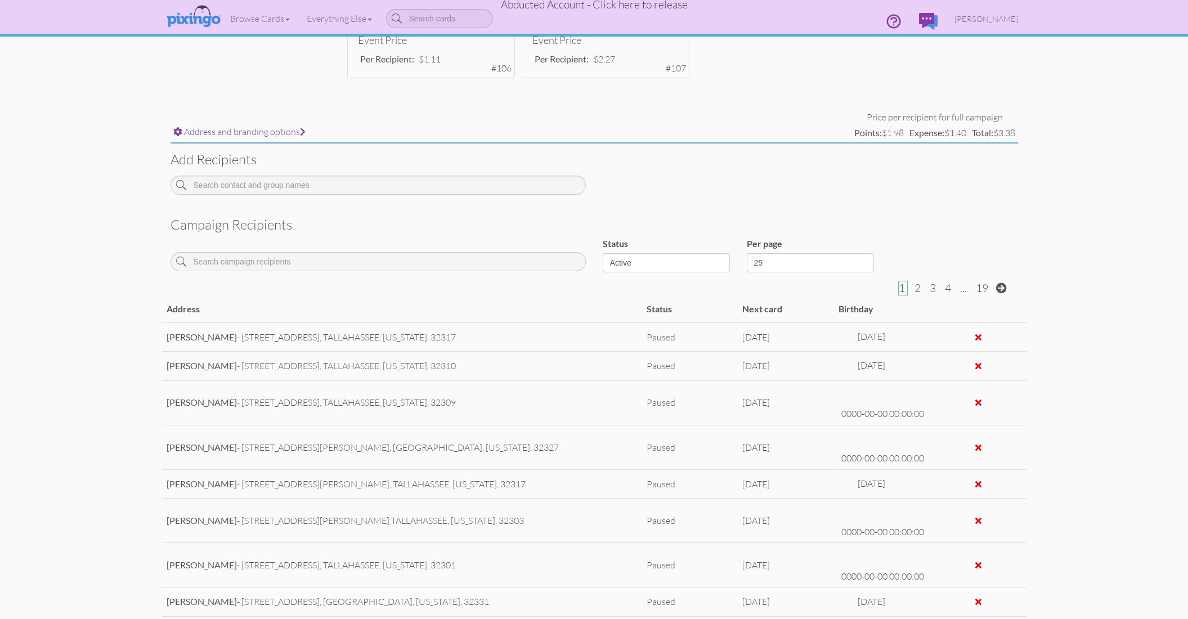
scroll to position [424, 0]
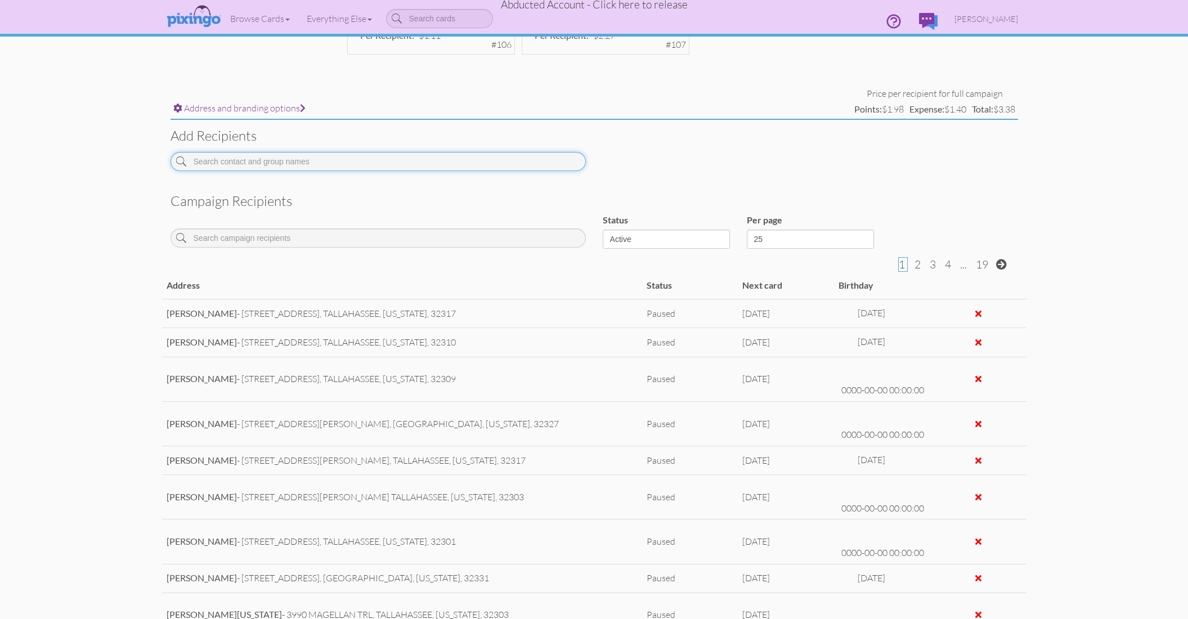
click at [226, 163] on input at bounding box center [378, 161] width 415 height 19
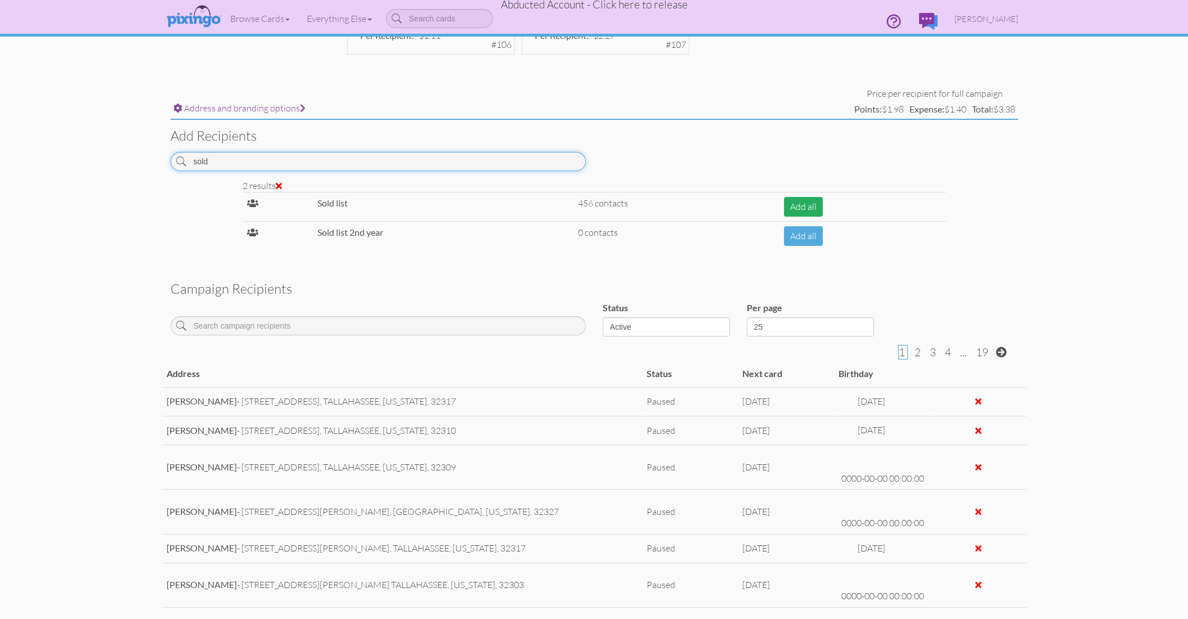
type input "sold"
click at [800, 207] on button "Add all" at bounding box center [803, 207] width 39 height 20
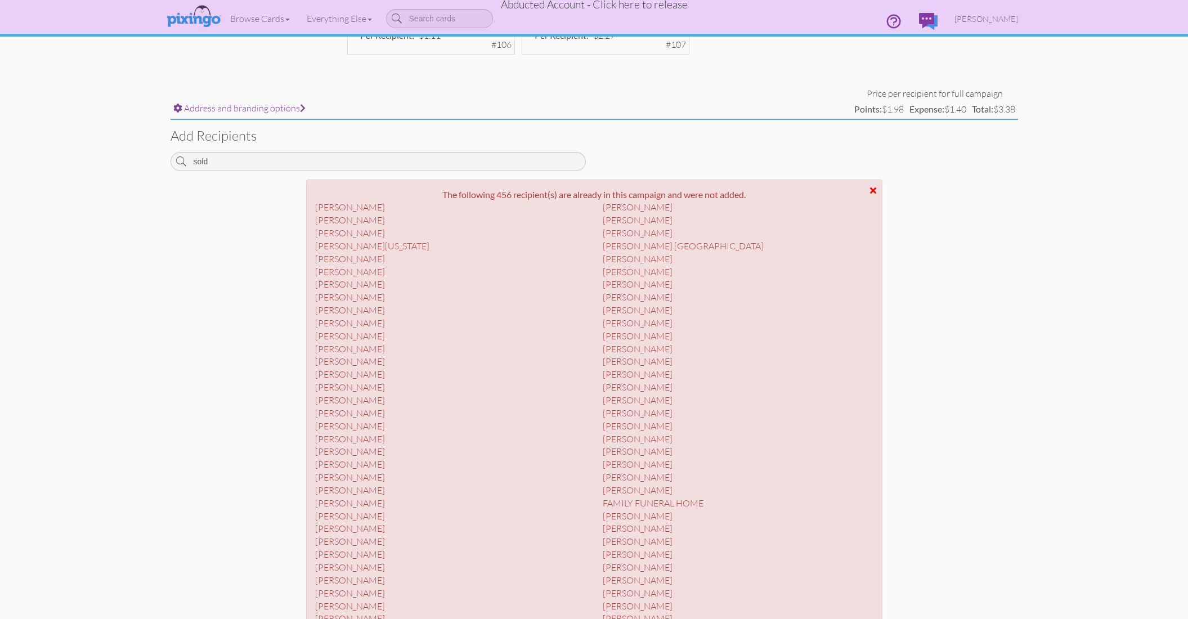
click at [874, 190] on div at bounding box center [873, 190] width 6 height 9
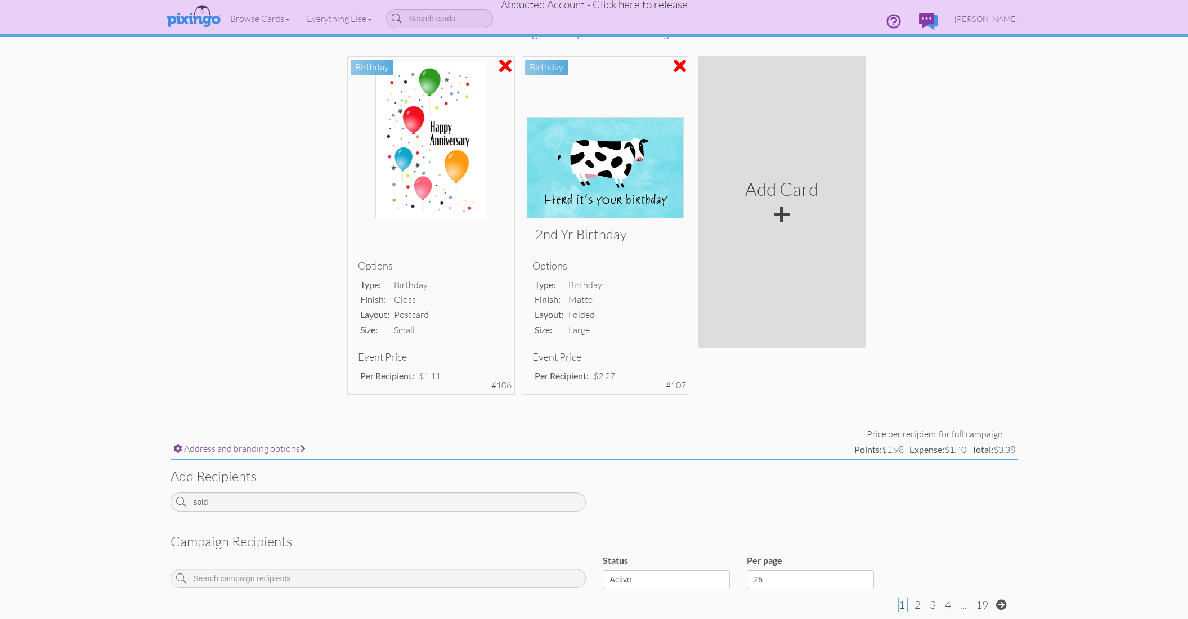
scroll to position [0, 0]
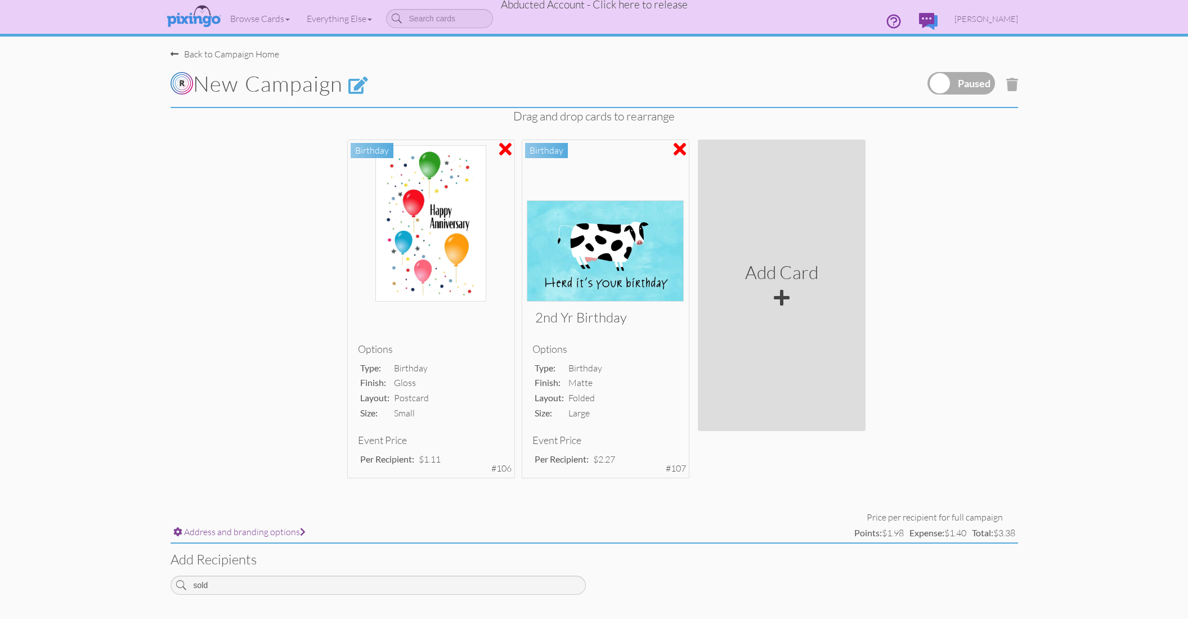
click at [232, 61] on div "New campaign" at bounding box center [450, 84] width 576 height 46
click at [225, 52] on div "Back to Campaign Home" at bounding box center [225, 54] width 109 height 13
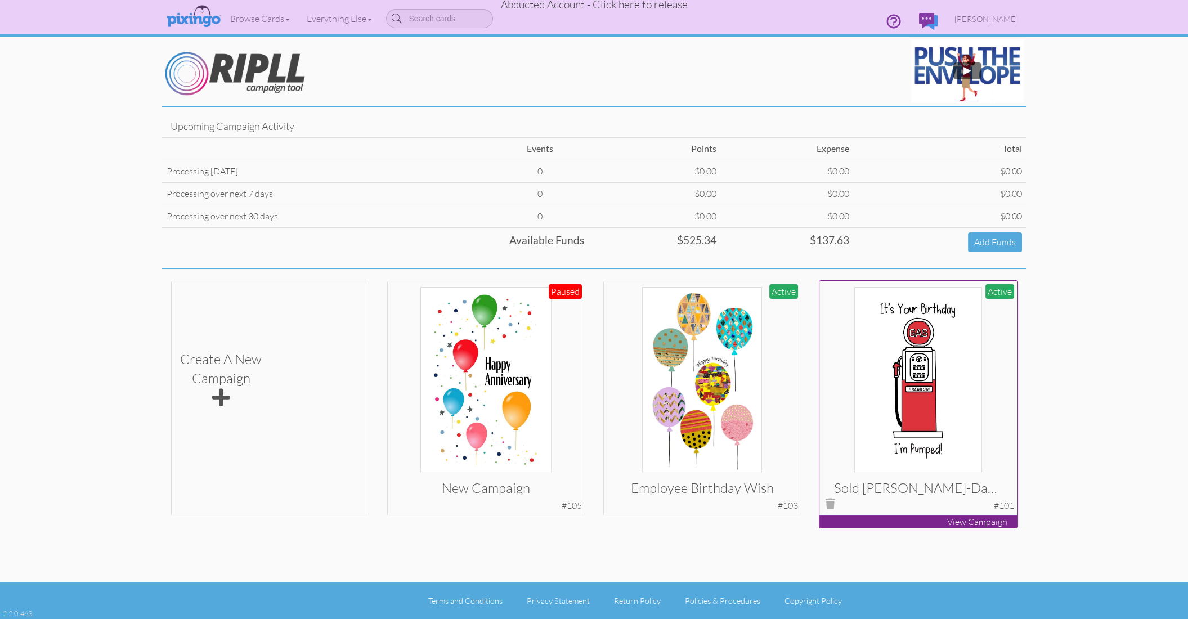
click at [966, 376] on img at bounding box center [918, 379] width 128 height 185
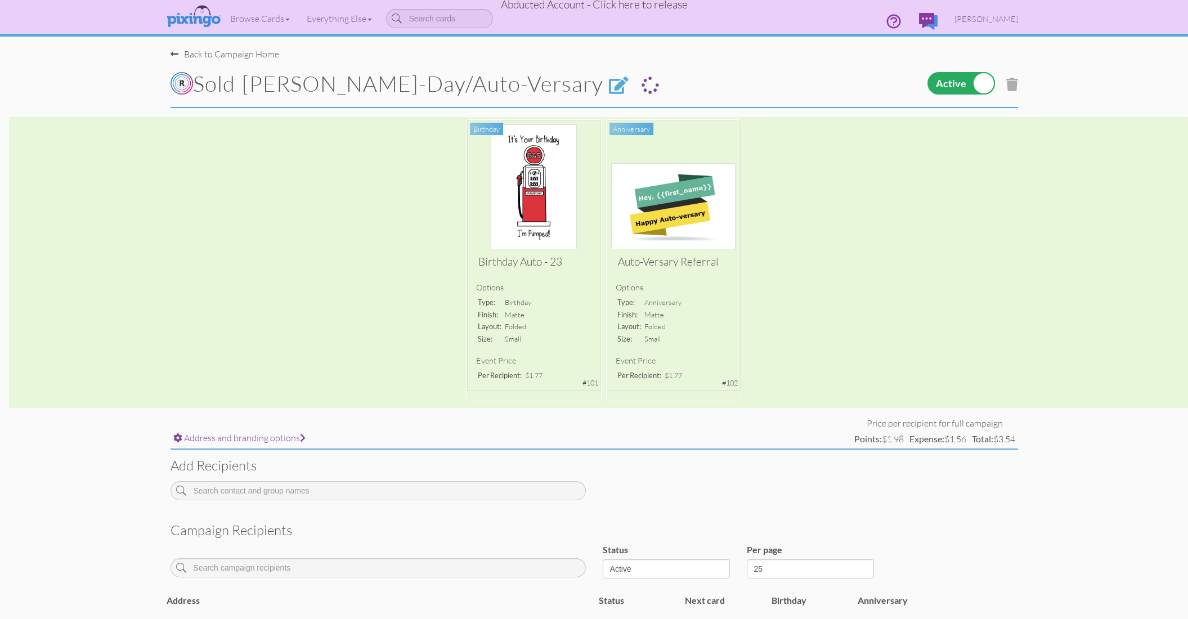
click at [980, 74] on label at bounding box center [962, 83] width 68 height 23
click at [0, 0] on input "checkbox" at bounding box center [0, 0] width 0 height 0
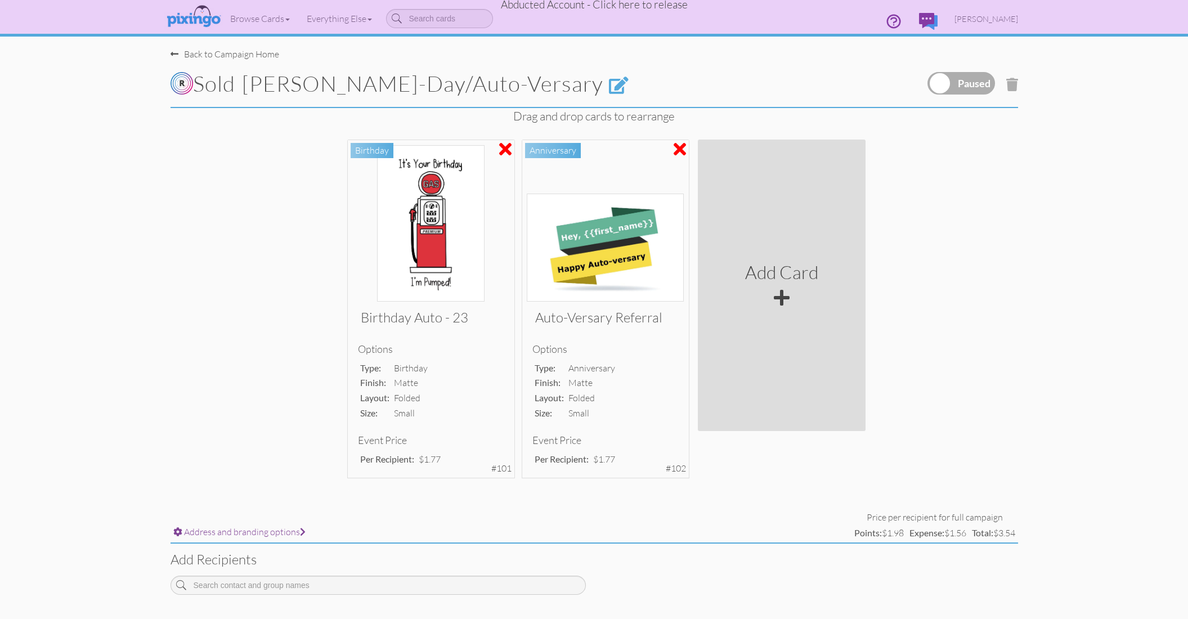
click at [224, 54] on div "Back to Campaign Home" at bounding box center [225, 54] width 109 height 13
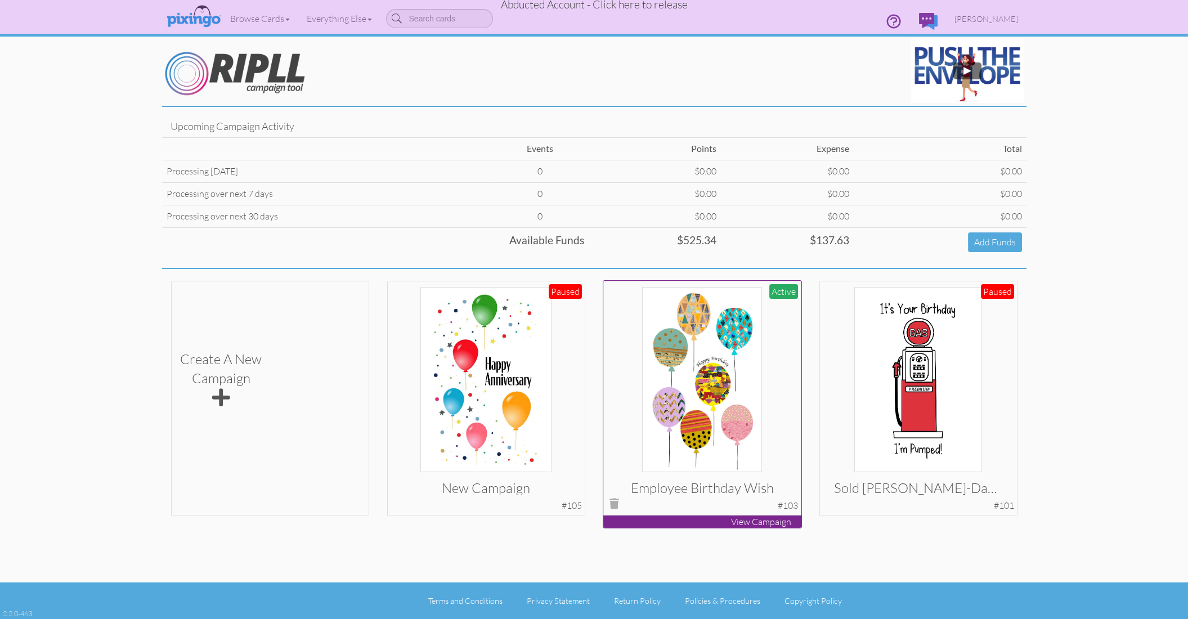
click at [740, 339] on img at bounding box center [701, 379] width 119 height 185
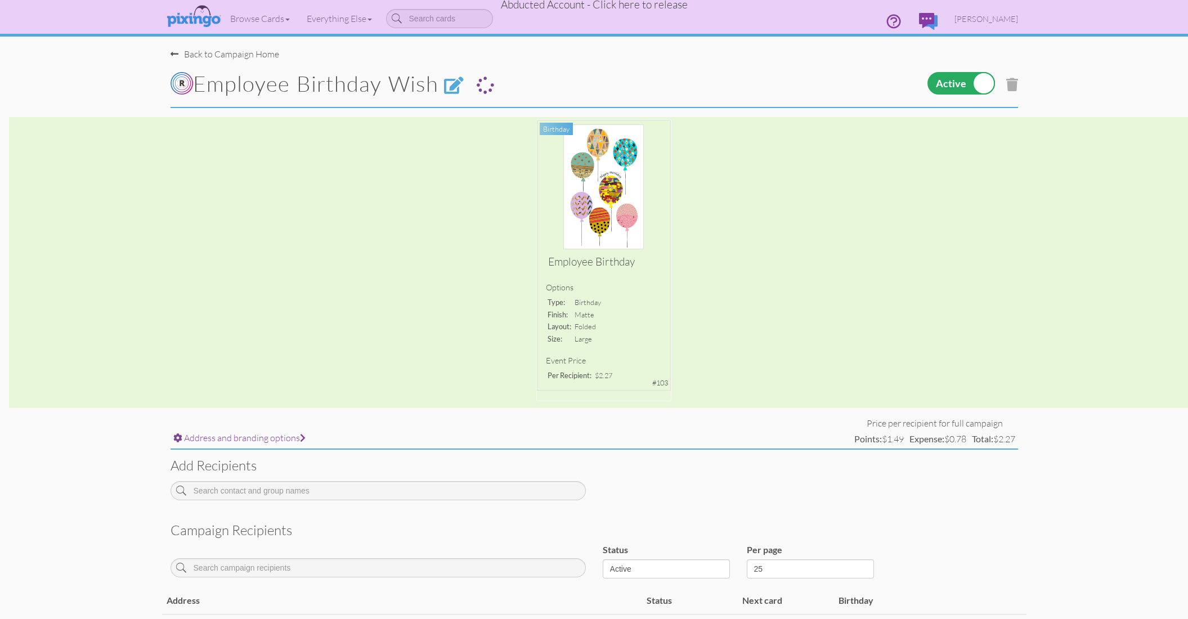
drag, startPoint x: 977, startPoint y: 80, endPoint x: 977, endPoint y: 88, distance: 7.9
click at [977, 80] on label at bounding box center [962, 83] width 68 height 23
click at [0, 0] on input "checkbox" at bounding box center [0, 0] width 0 height 0
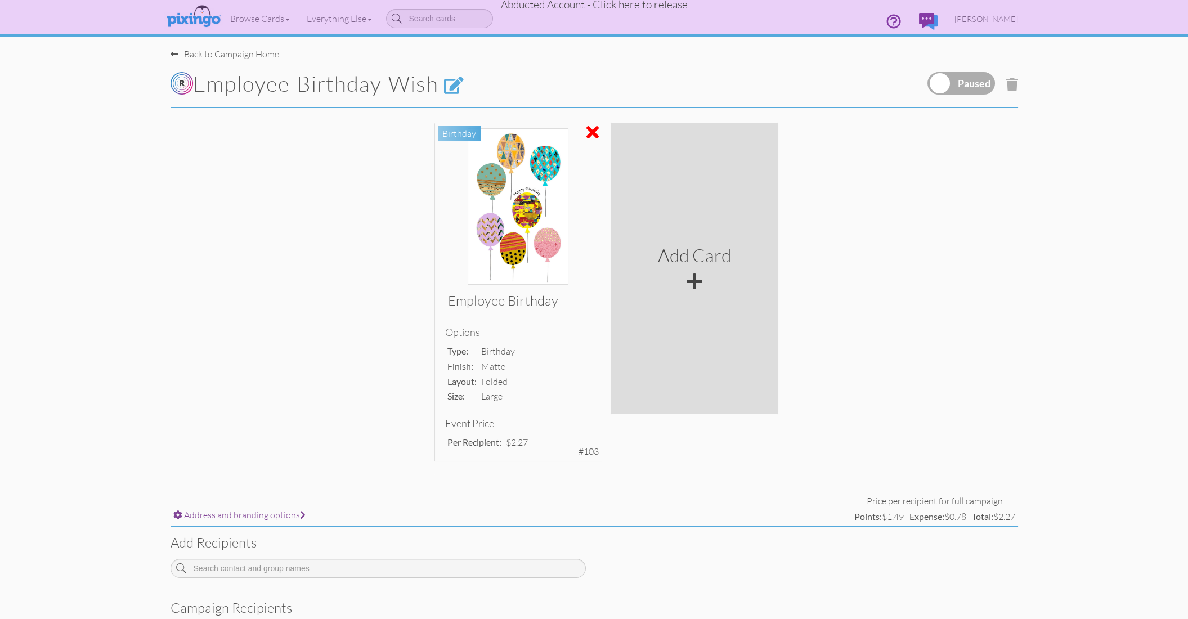
click at [205, 56] on div "Back to Campaign Home" at bounding box center [225, 54] width 109 height 13
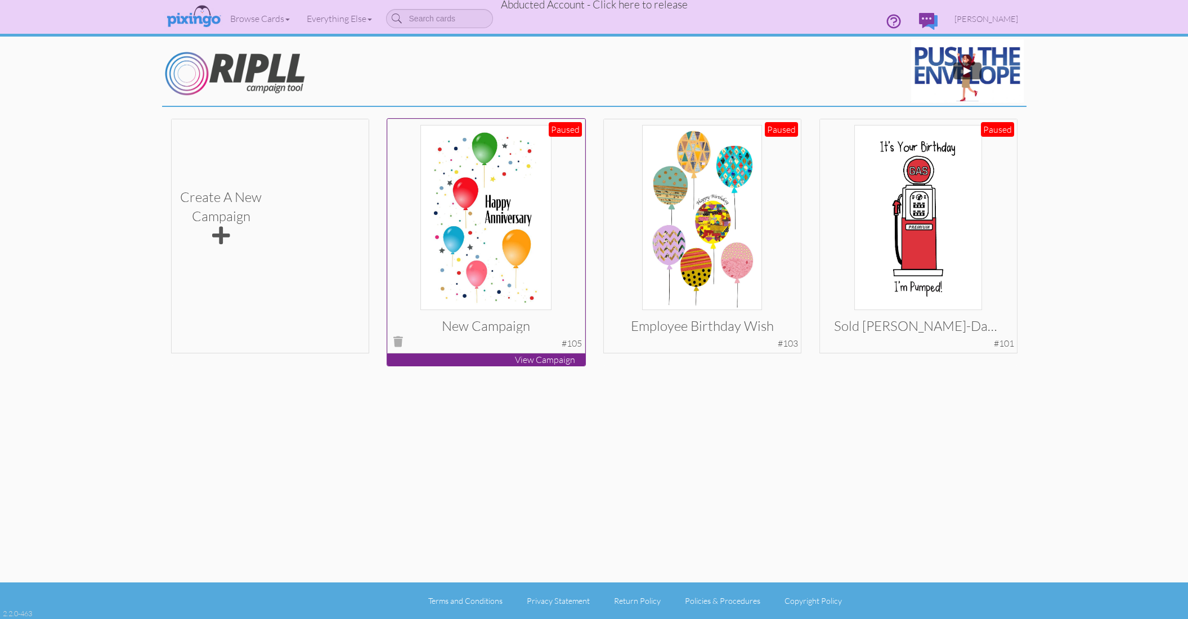
click at [485, 175] on img at bounding box center [486, 217] width 132 height 185
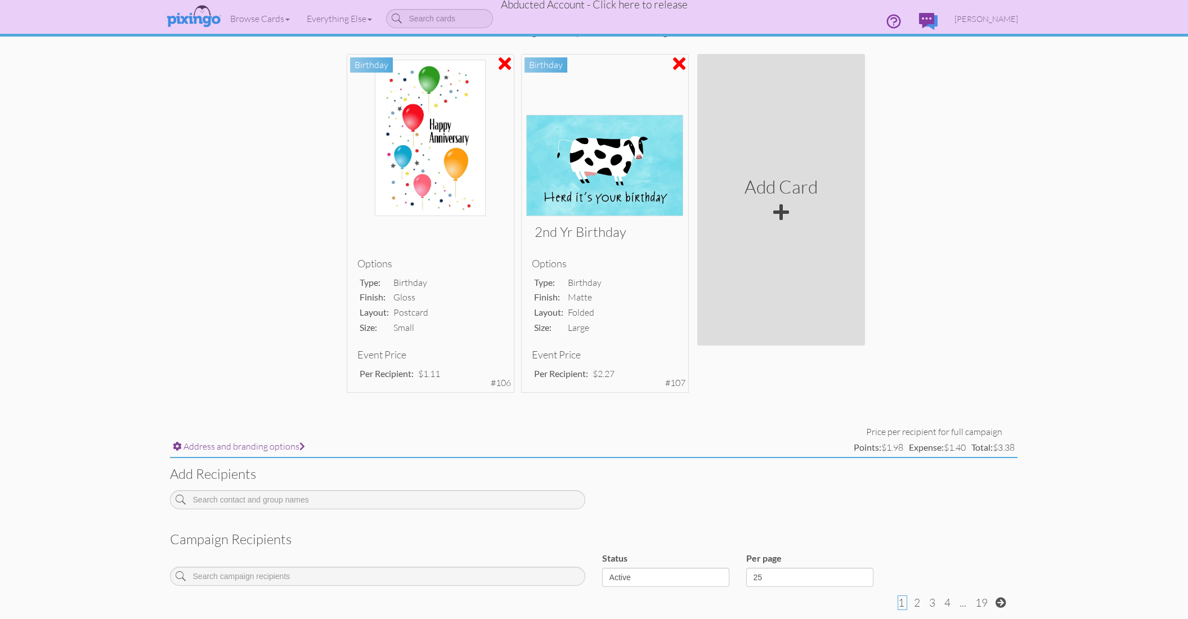
scroll to position [0, 1]
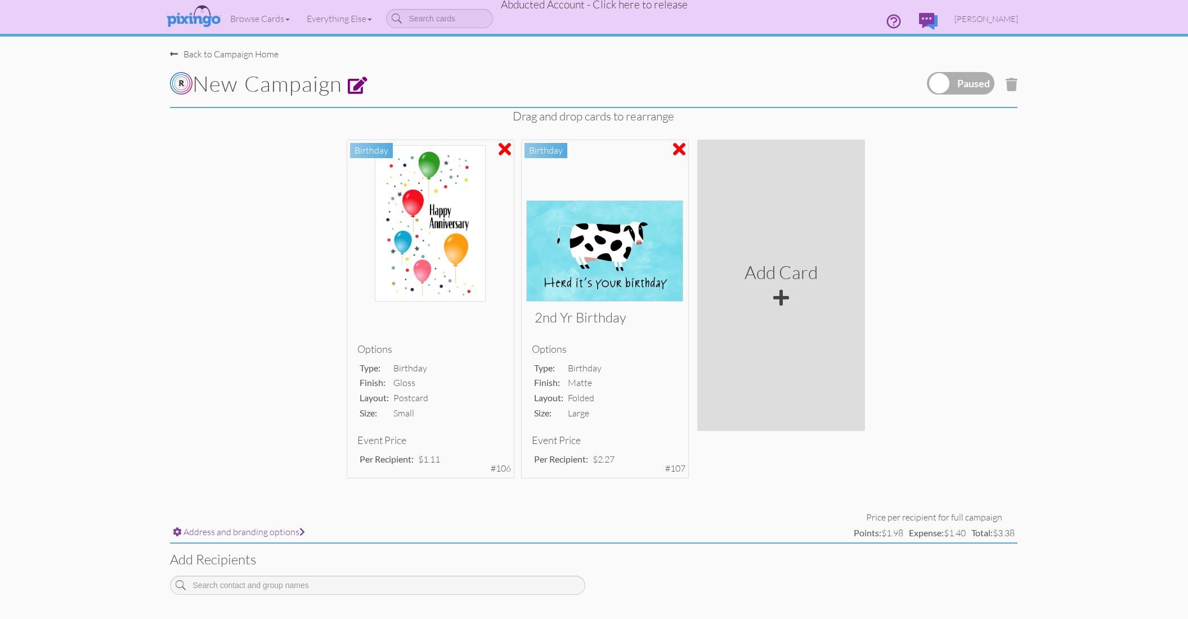
click at [363, 86] on span at bounding box center [358, 85] width 20 height 17
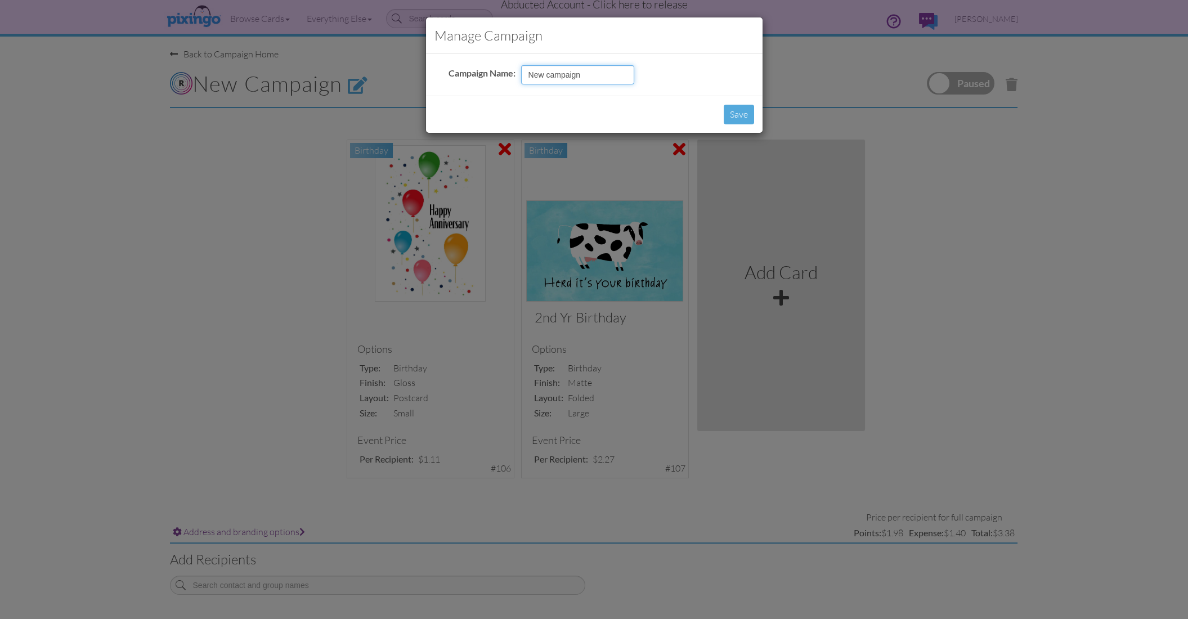
drag, startPoint x: 601, startPoint y: 79, endPoint x: 491, endPoint y: 71, distance: 110.0
click at [491, 71] on tr "Campaign Name: New campaign" at bounding box center [541, 74] width 191 height 25
type input "Sold List Oct 2025"
click at [746, 113] on button "Save" at bounding box center [739, 115] width 30 height 20
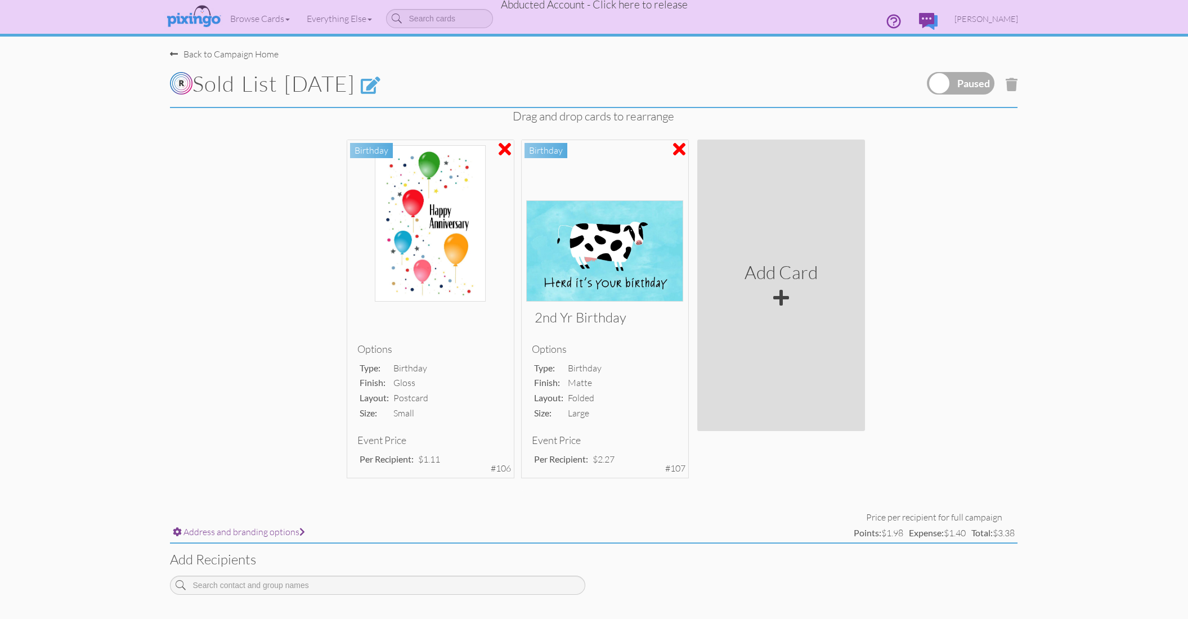
click at [942, 81] on label at bounding box center [961, 83] width 68 height 23
click at [0, 0] on input "checkbox" at bounding box center [0, 0] width 0 height 0
click at [235, 57] on div "Back to Campaign Home" at bounding box center [224, 54] width 109 height 13
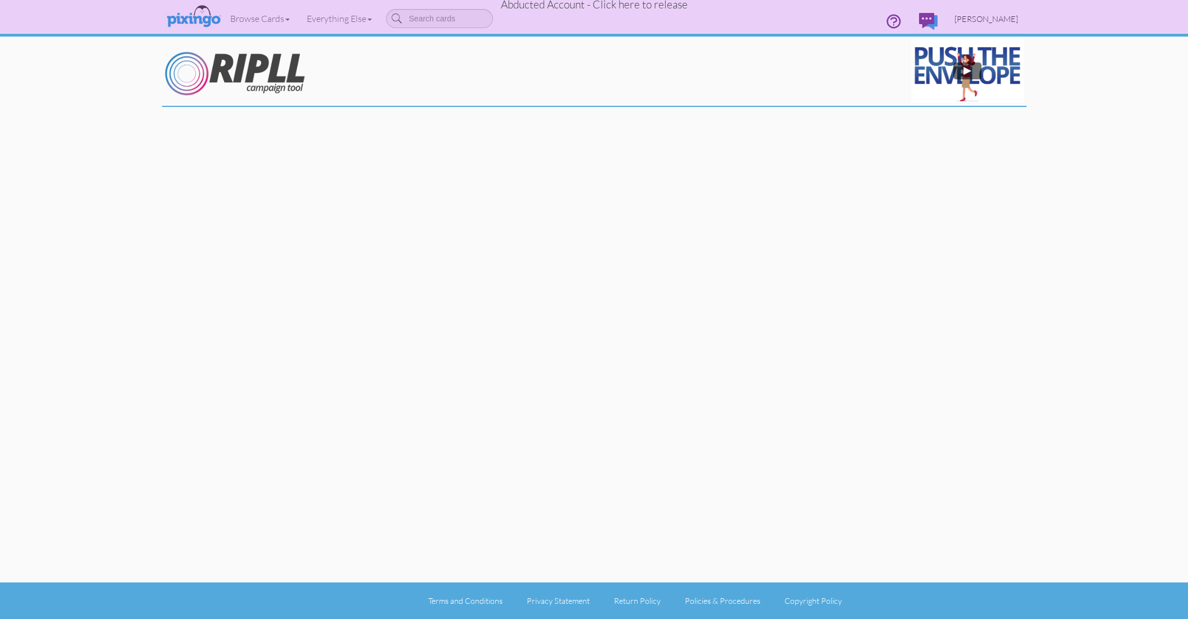
click at [982, 19] on span "Terry Kelly" at bounding box center [987, 19] width 64 height 10
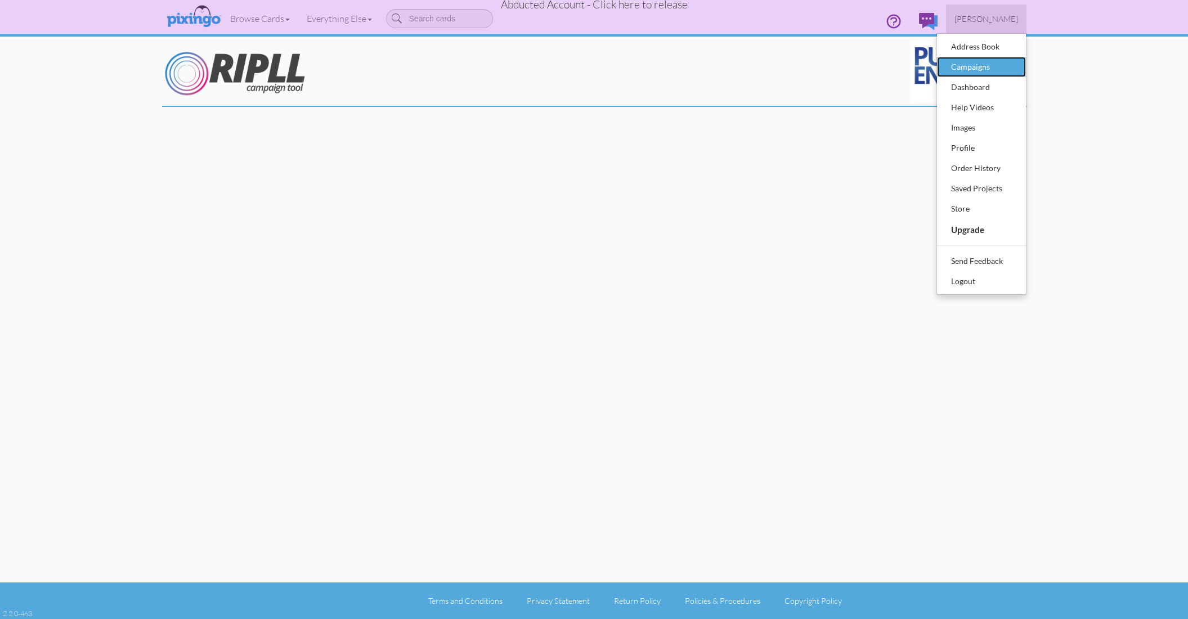
click at [973, 68] on div "Campaigns" at bounding box center [981, 67] width 66 height 17
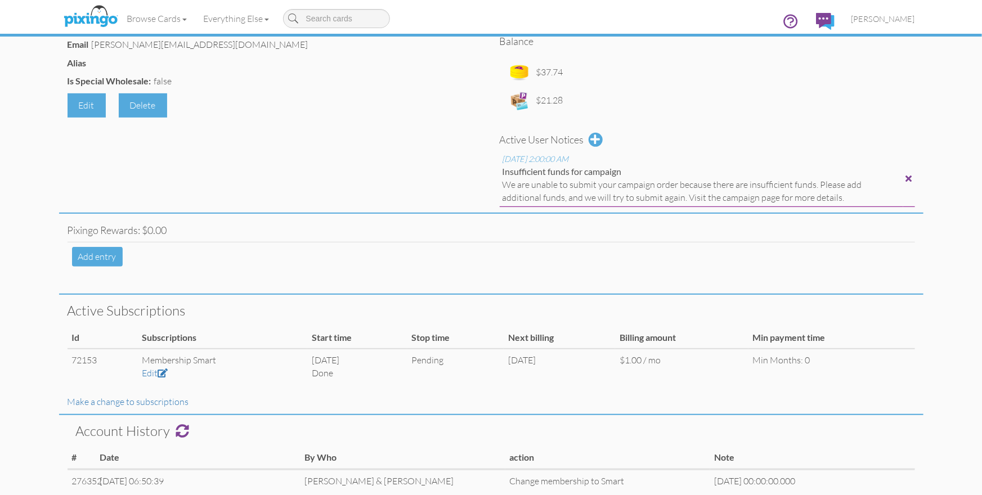
scroll to position [217, 0]
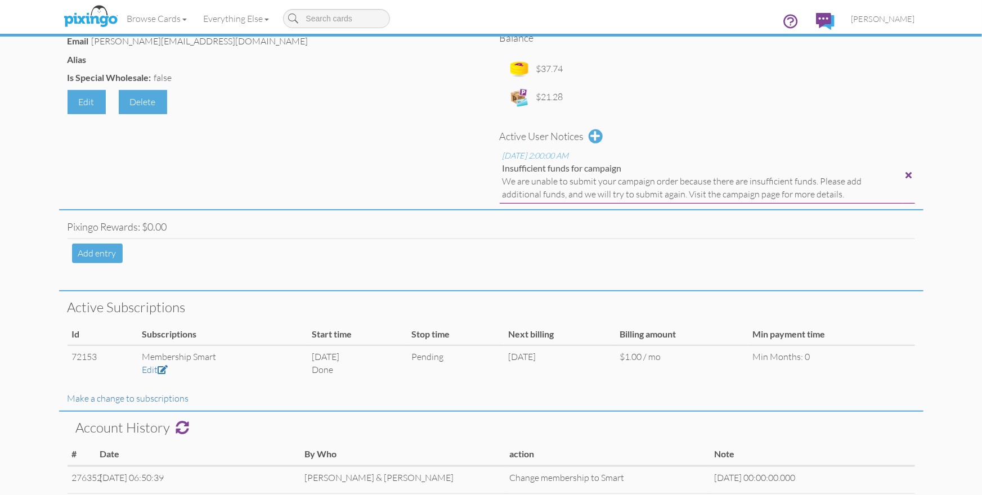
click at [910, 177] on div at bounding box center [909, 175] width 6 height 9
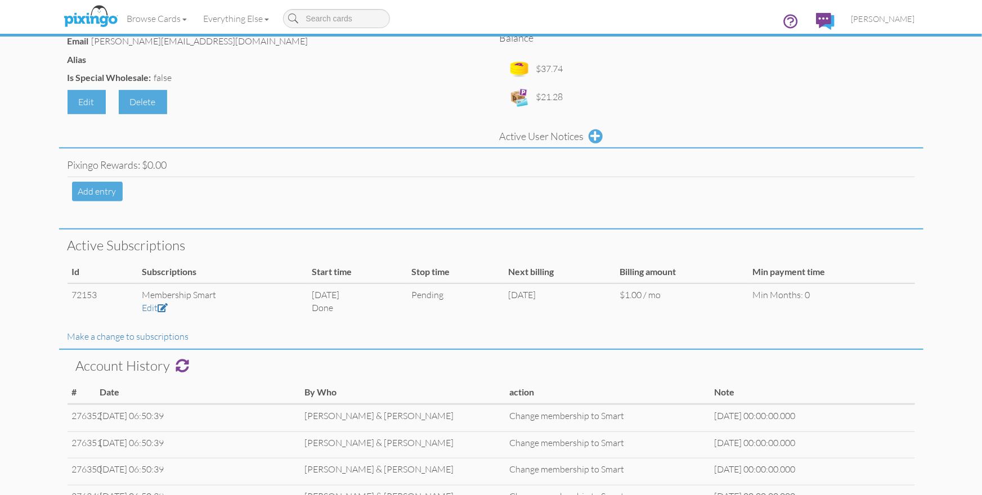
scroll to position [0, 0]
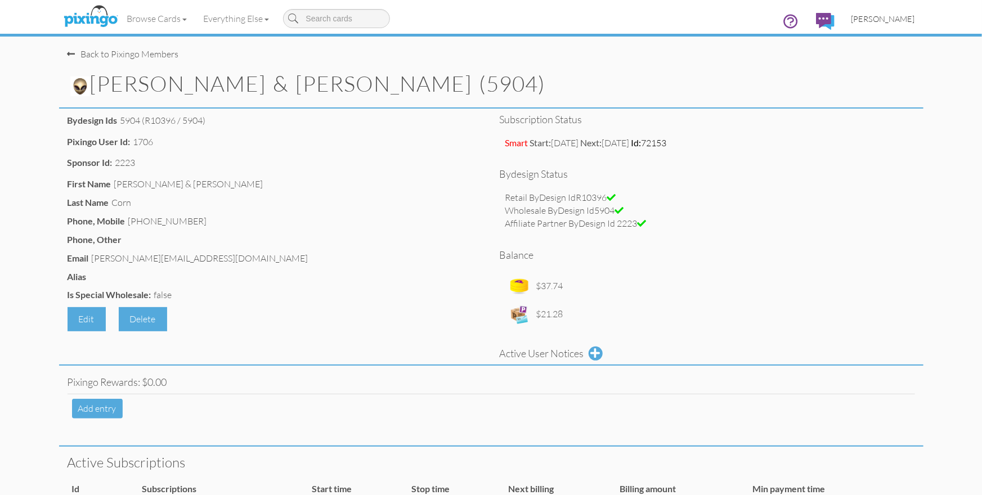
click at [888, 21] on span "[PERSON_NAME]" at bounding box center [884, 19] width 64 height 10
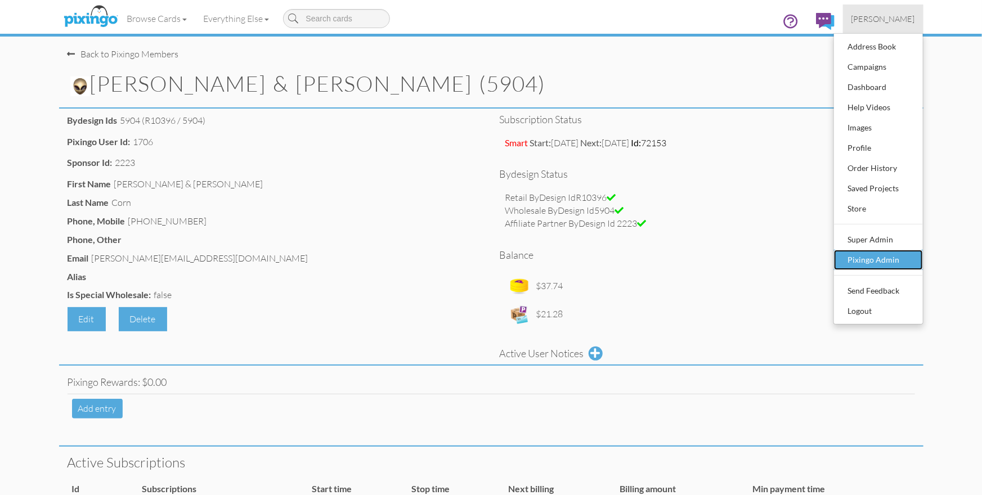
click at [882, 259] on div "Pixingo Admin" at bounding box center [878, 260] width 66 height 17
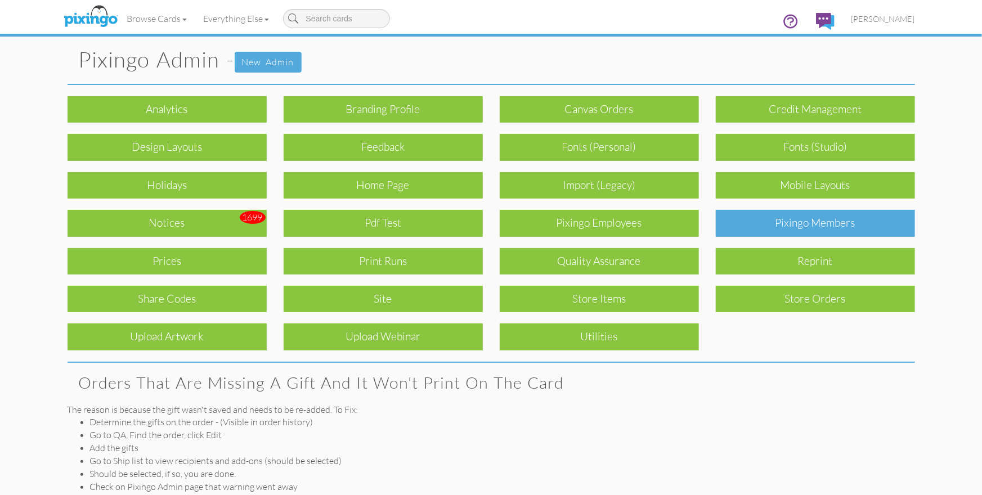
click at [782, 220] on div "Pixingo Members" at bounding box center [815, 223] width 199 height 26
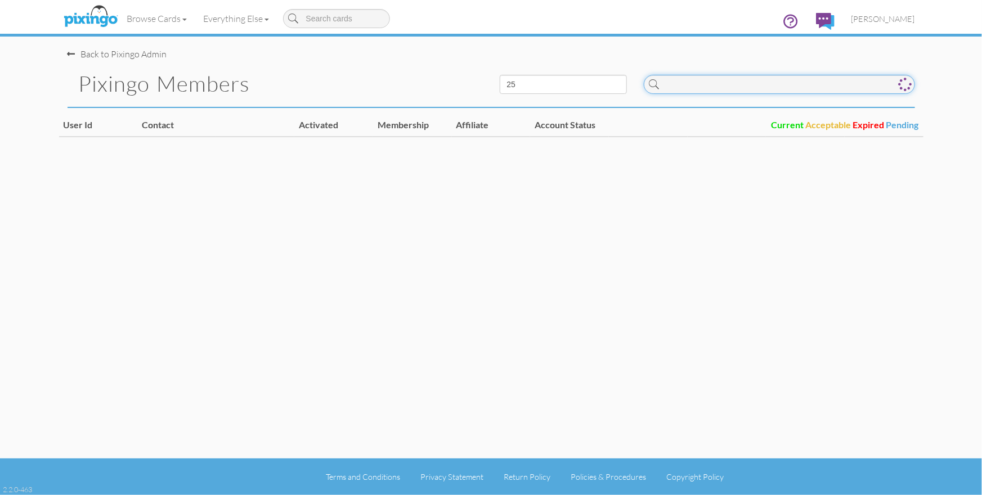
click at [711, 86] on input at bounding box center [779, 84] width 271 height 19
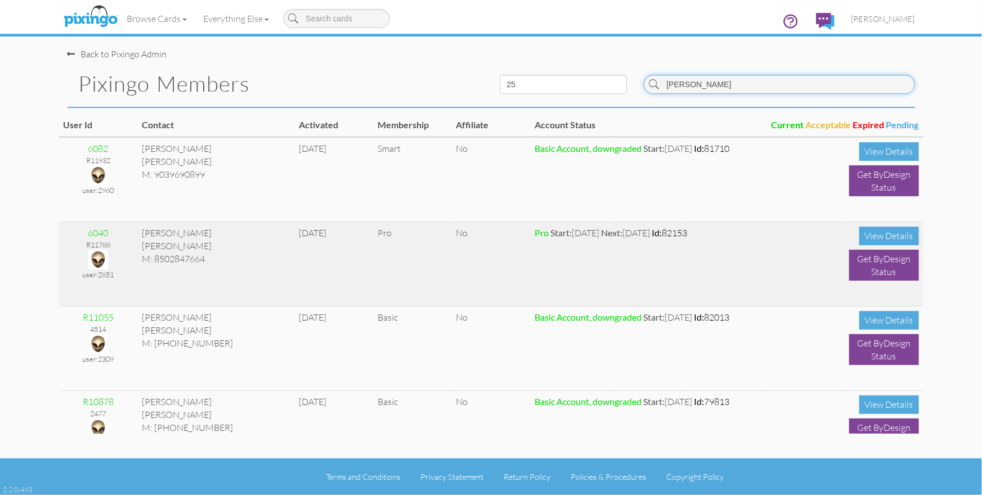
type input "kelly"
click at [97, 256] on img at bounding box center [98, 260] width 20 height 20
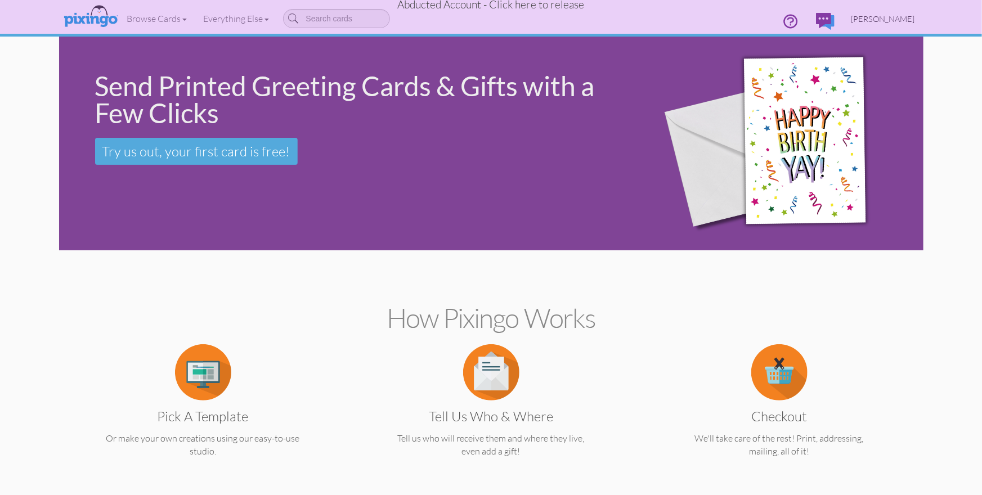
click at [895, 17] on span "Terry Kelly" at bounding box center [884, 19] width 64 height 10
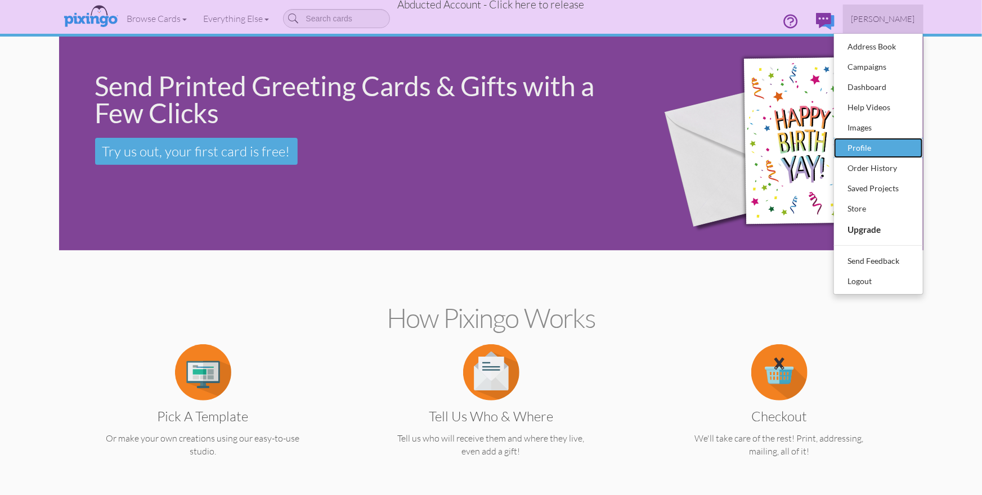
click at [854, 147] on div "Profile" at bounding box center [878, 148] width 66 height 17
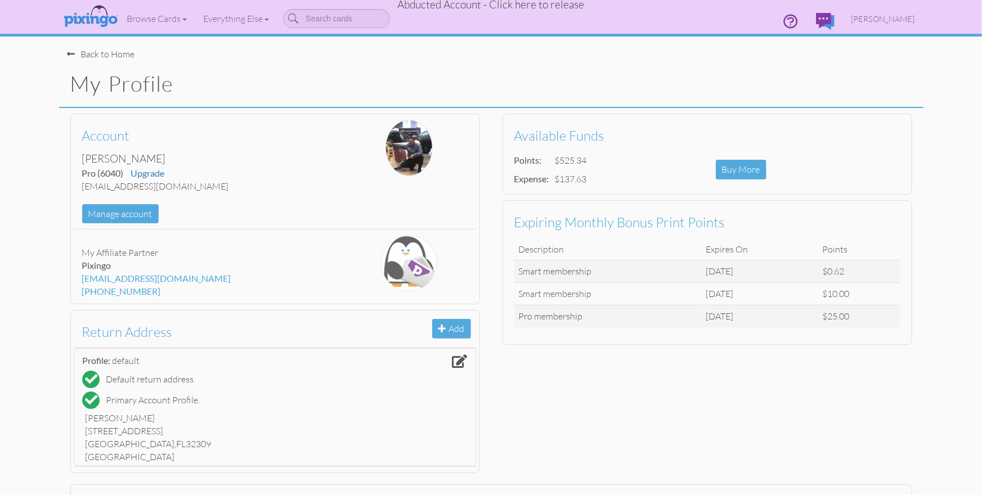
click at [505, 6] on span "Abducted Account - Click here to release" at bounding box center [491, 5] width 187 height 14
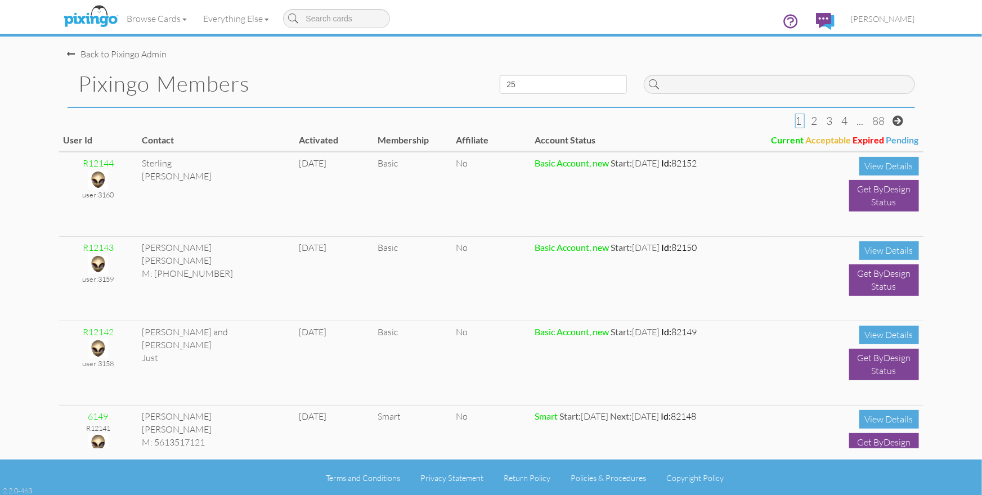
click at [405, 65] on div "Pixingo Members" at bounding box center [275, 84] width 432 height 46
click at [408, 64] on div "Pixingo Members" at bounding box center [275, 84] width 432 height 46
click at [417, 65] on div "Pixingo Members" at bounding box center [275, 84] width 432 height 46
click at [702, 85] on input at bounding box center [779, 84] width 271 height 19
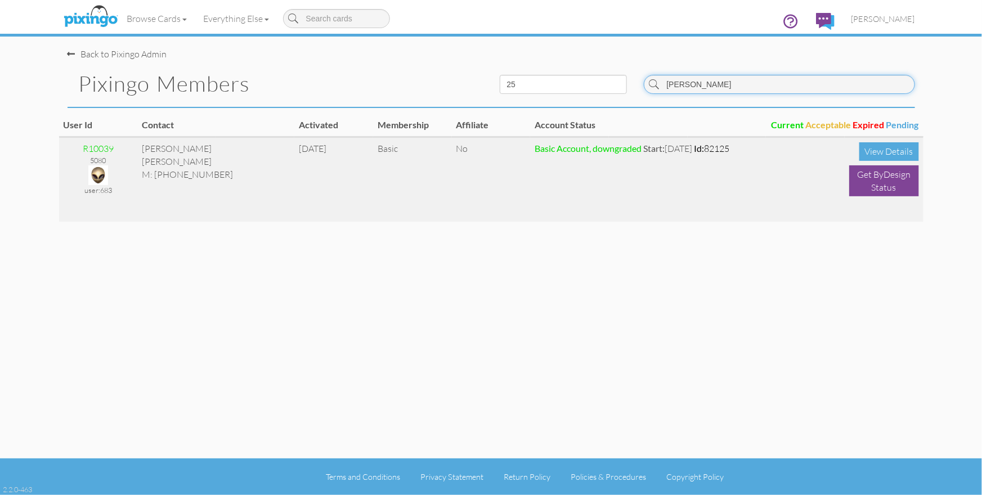
type input "skirvin"
click at [96, 170] on img at bounding box center [98, 175] width 20 height 20
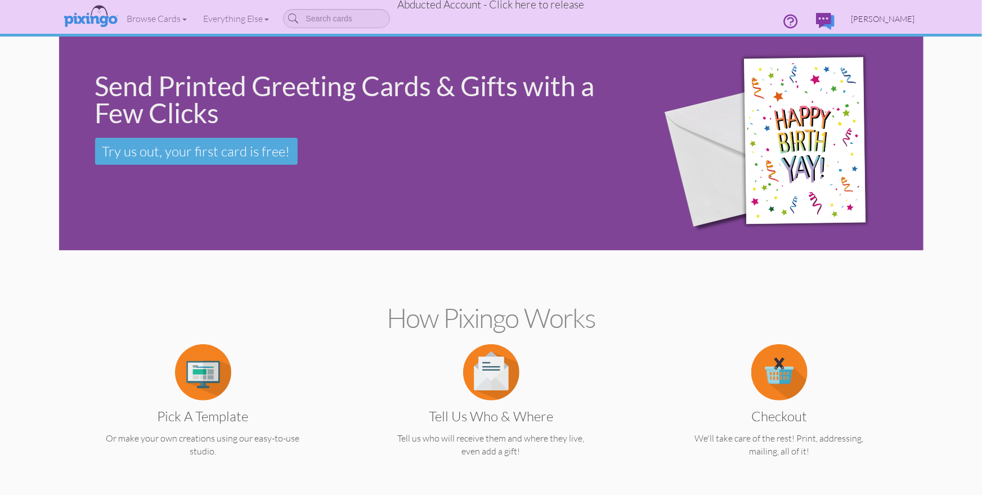
click at [888, 18] on span "James B. Skirvin, Jr." at bounding box center [884, 19] width 64 height 10
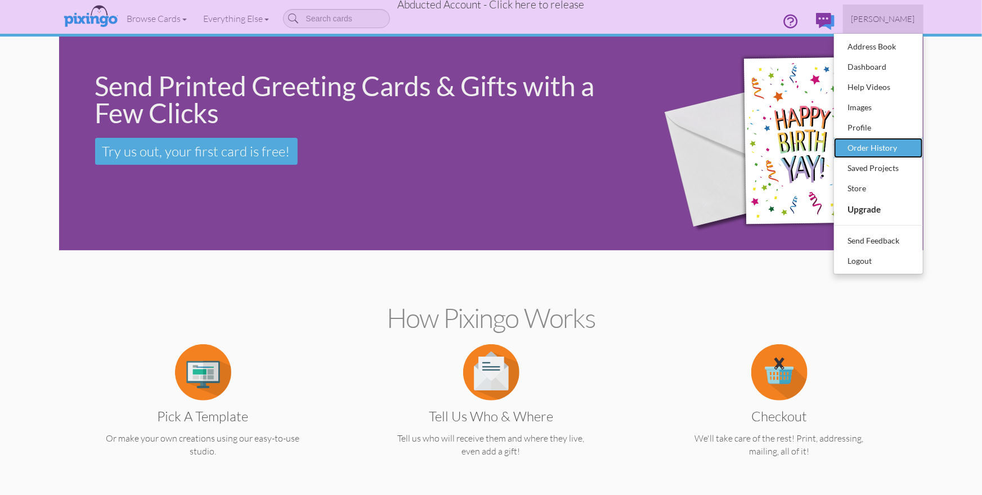
click at [869, 150] on div "Order History" at bounding box center [878, 148] width 66 height 17
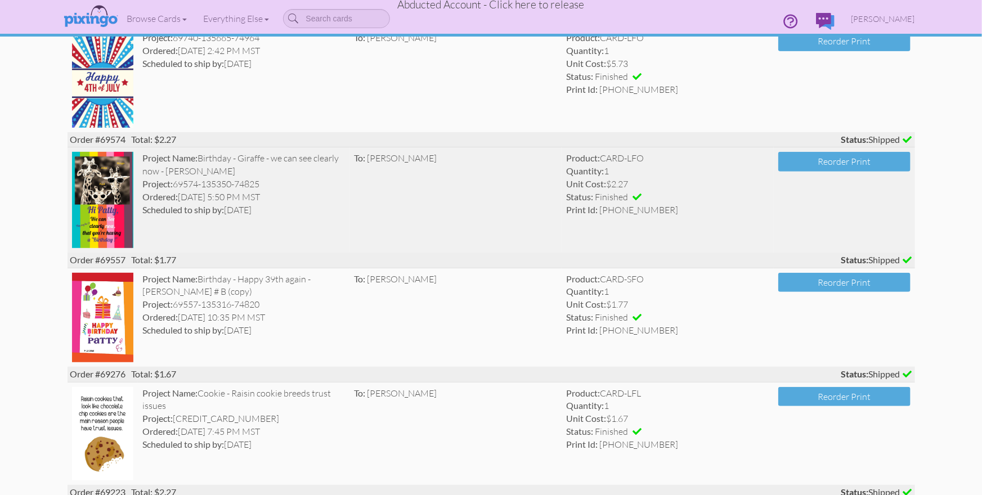
scroll to position [139, 0]
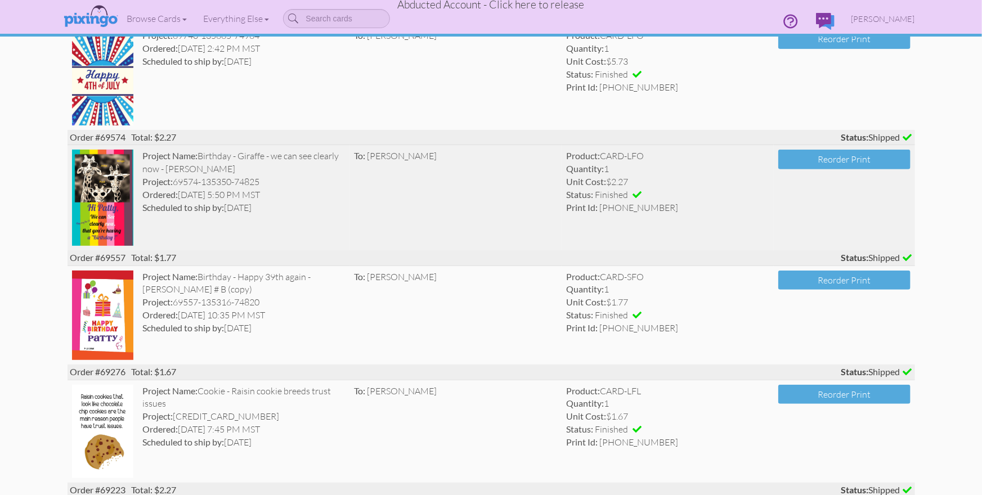
click at [384, 196] on td "To: Patty Law" at bounding box center [456, 197] width 212 height 105
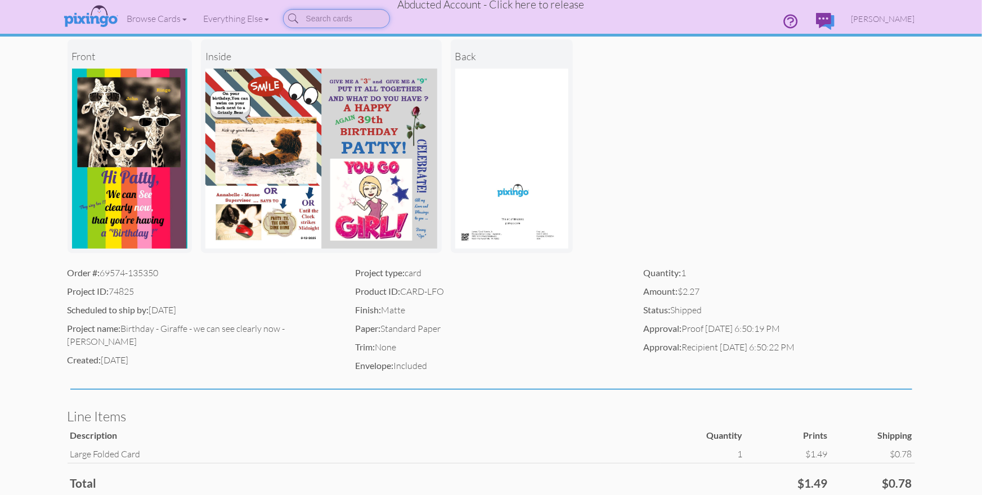
scroll to position [120, 0]
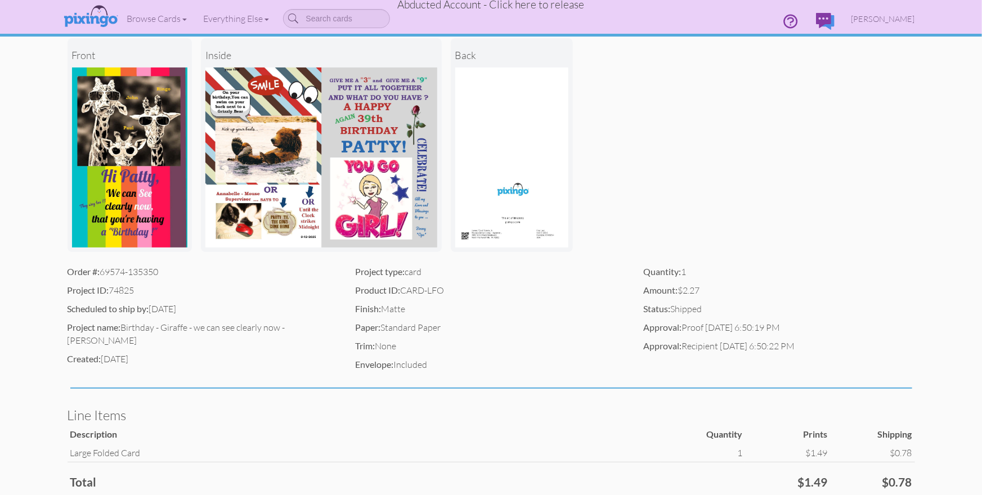
drag, startPoint x: 155, startPoint y: 307, endPoint x: 207, endPoint y: 308, distance: 51.8
click at [207, 308] on div "Scheduled to ship by: 09/07/2025" at bounding box center [203, 309] width 271 height 13
click at [225, 312] on div "Scheduled to ship by: 09/07/2025" at bounding box center [203, 309] width 271 height 13
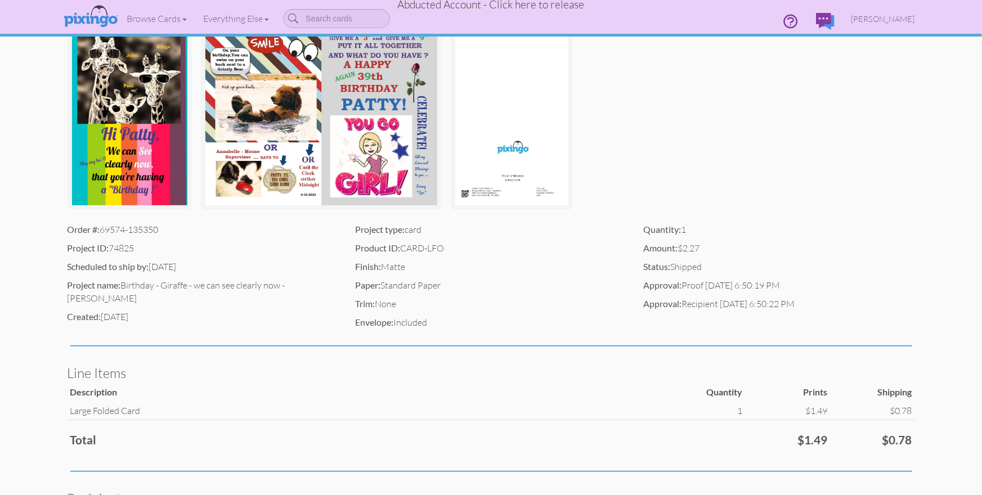
scroll to position [162, 0]
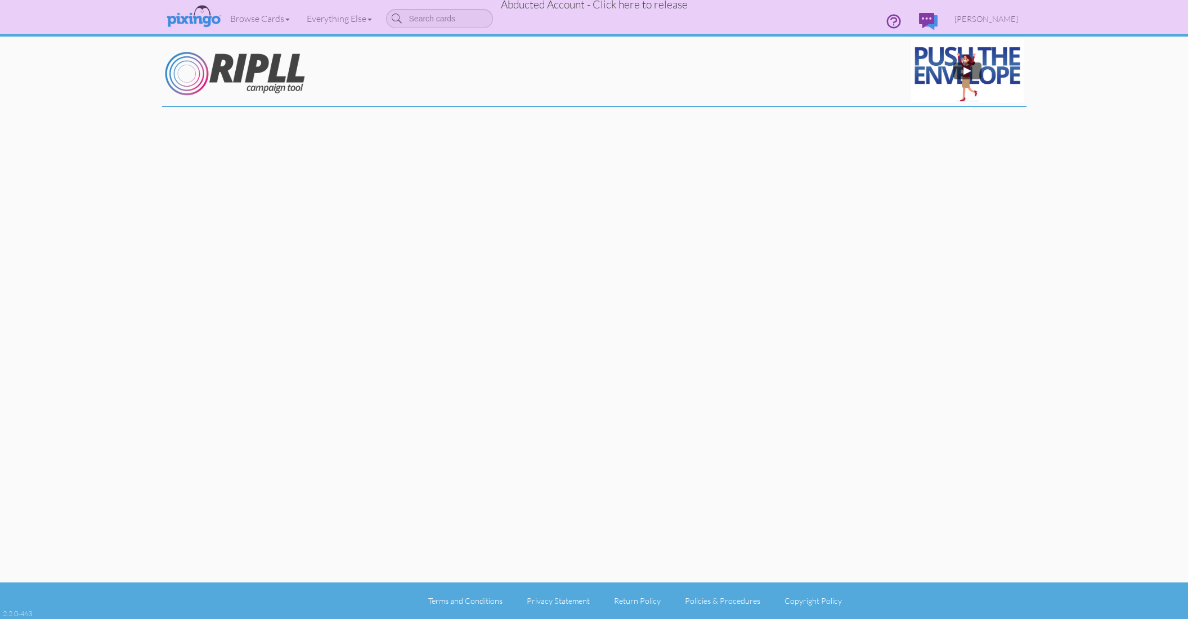
click at [728, 183] on div at bounding box center [594, 291] width 865 height 583
click at [190, 15] on img at bounding box center [194, 17] width 60 height 28
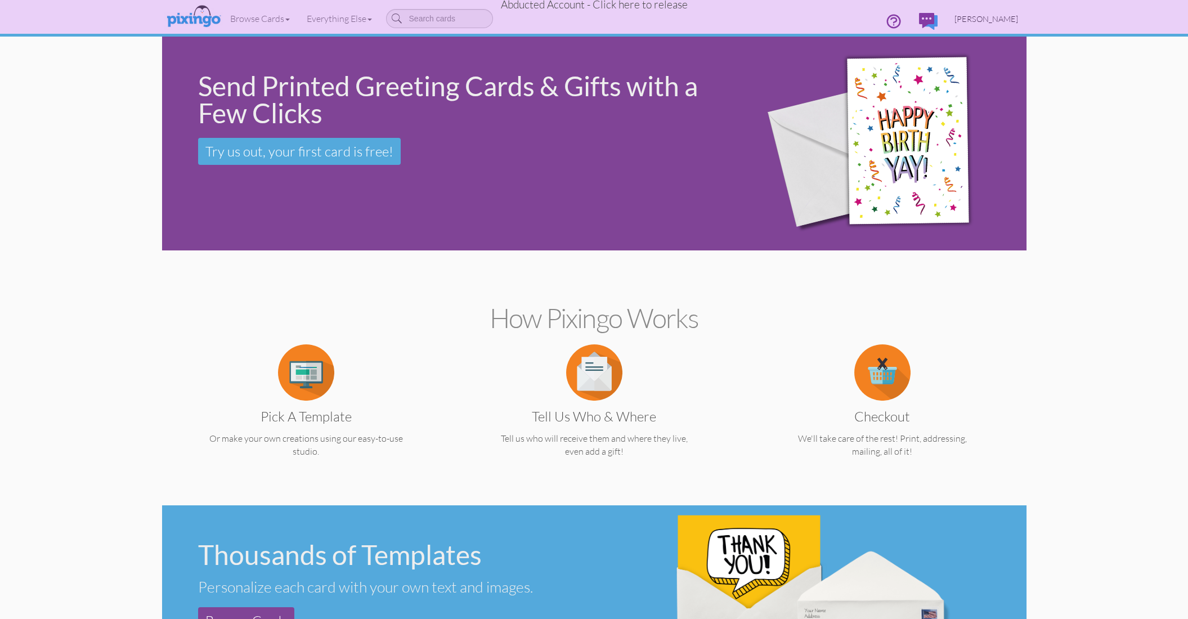
click at [1006, 14] on link "Terry Kelly" at bounding box center [986, 19] width 80 height 29
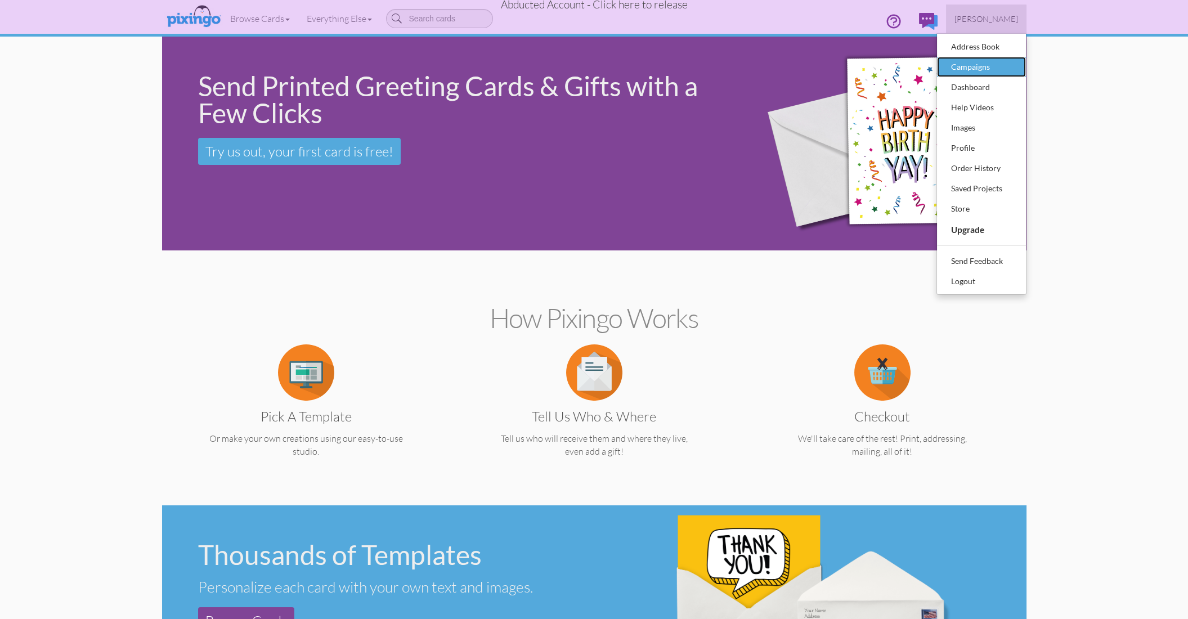
click at [966, 66] on div "Campaigns" at bounding box center [981, 67] width 66 height 17
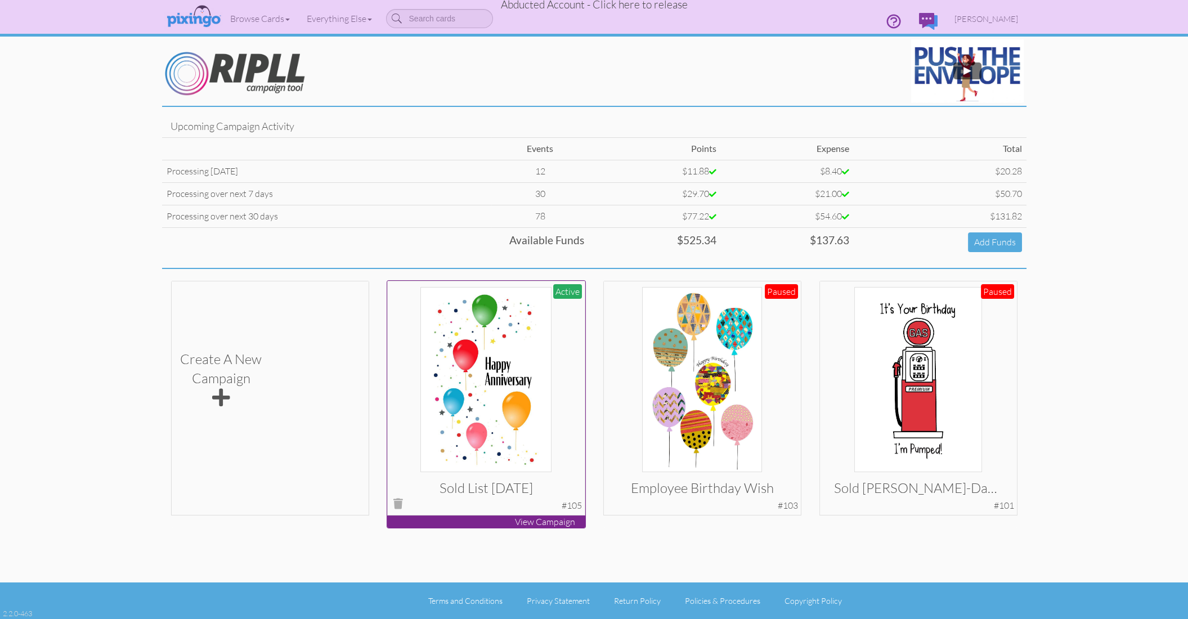
click at [478, 338] on img at bounding box center [486, 379] width 132 height 185
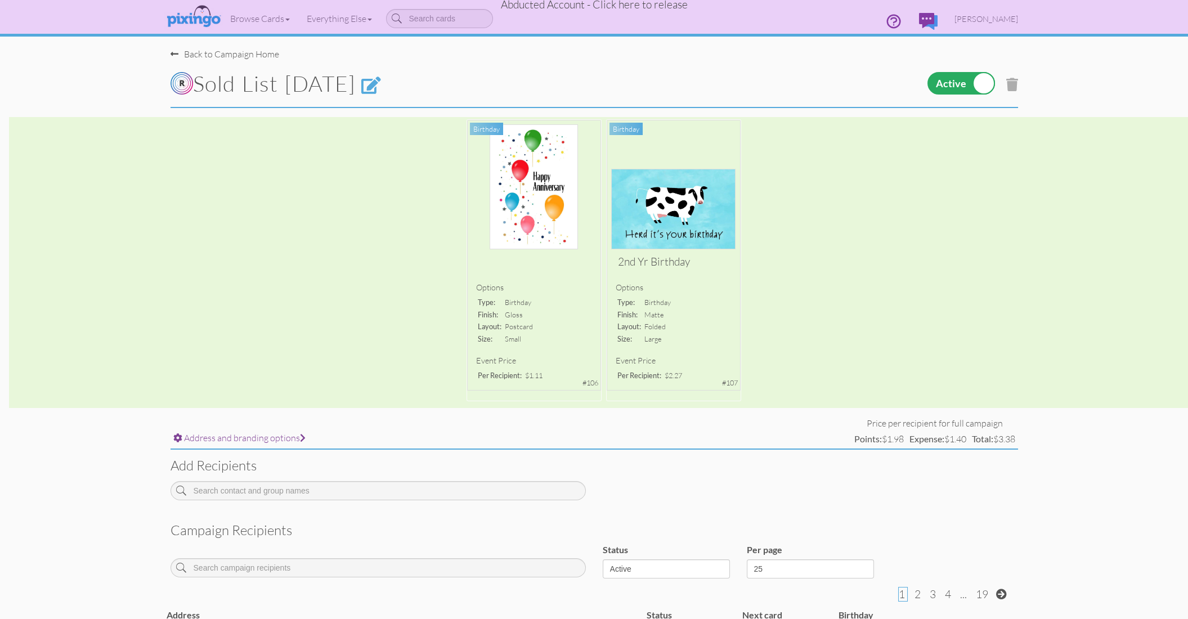
click at [630, 9] on span "Abducted Account - Click here to release" at bounding box center [594, 5] width 187 height 14
